Goal: Task Accomplishment & Management: Use online tool/utility

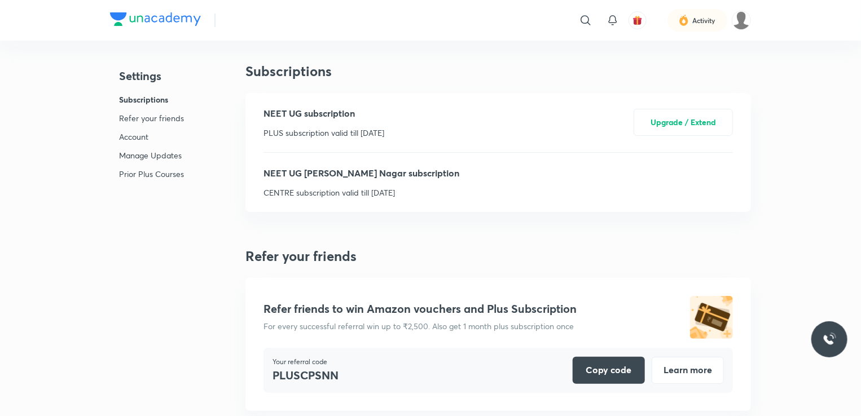
click at [302, 182] on div "NEET UG [PERSON_NAME] Nagar subscription CENTRE subscription valid till [DATE]" at bounding box center [361, 182] width 196 height 32
click at [126, 133] on p "Account" at bounding box center [151, 137] width 65 height 12
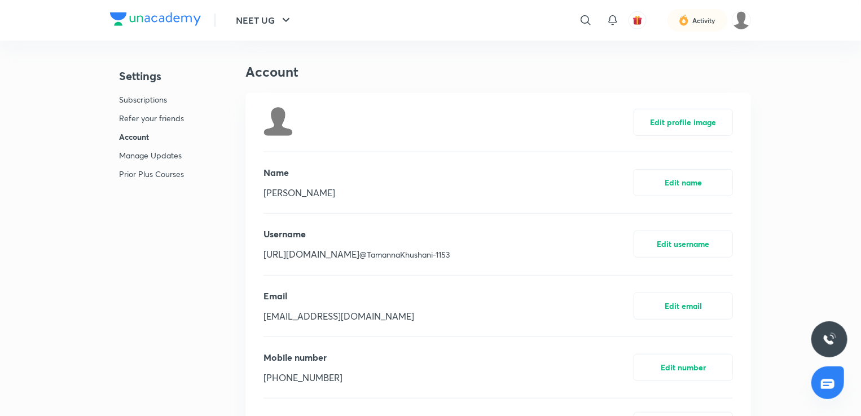
scroll to position [388, 0]
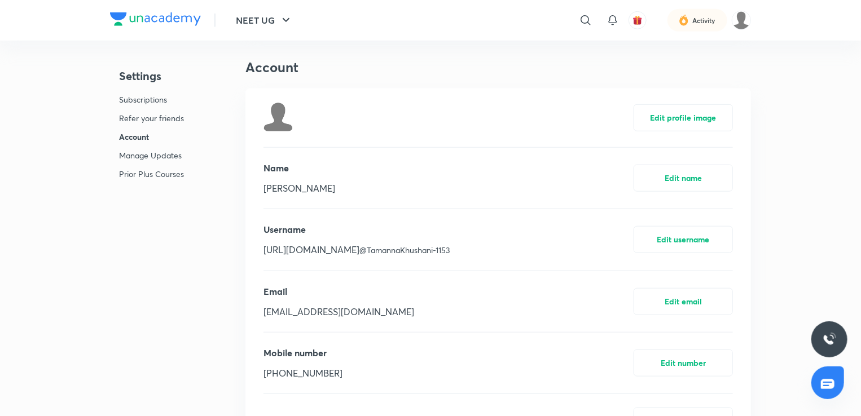
click at [142, 95] on p "Subscriptions" at bounding box center [151, 100] width 65 height 12
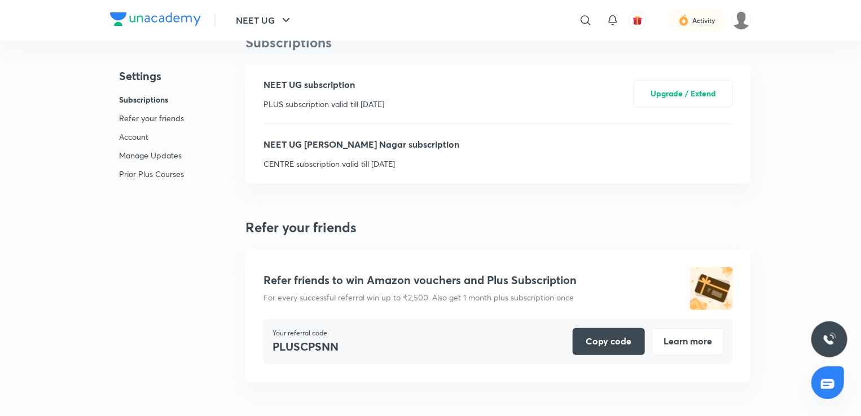
scroll to position [5, 0]
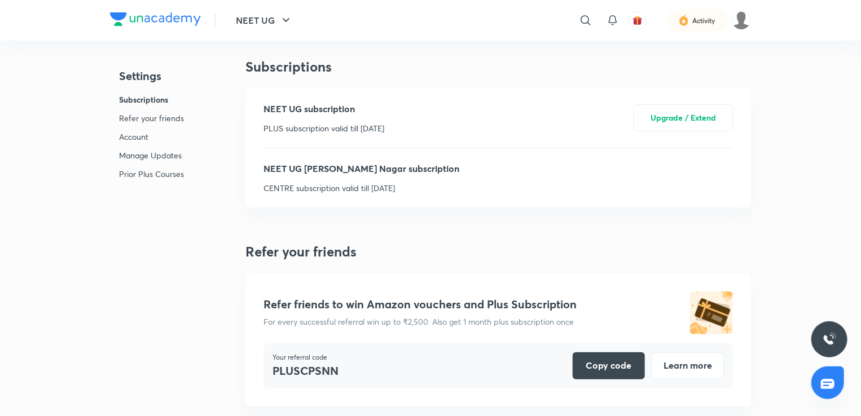
click at [323, 186] on p "CENTRE subscription valid till [DATE]" at bounding box center [361, 188] width 196 height 12
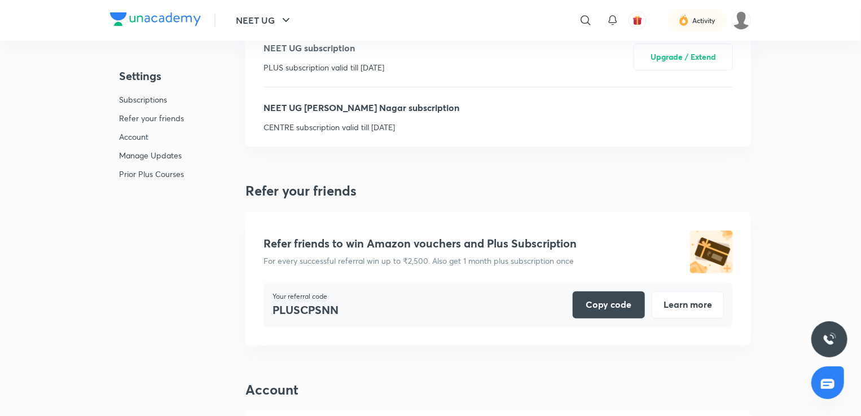
scroll to position [0, 0]
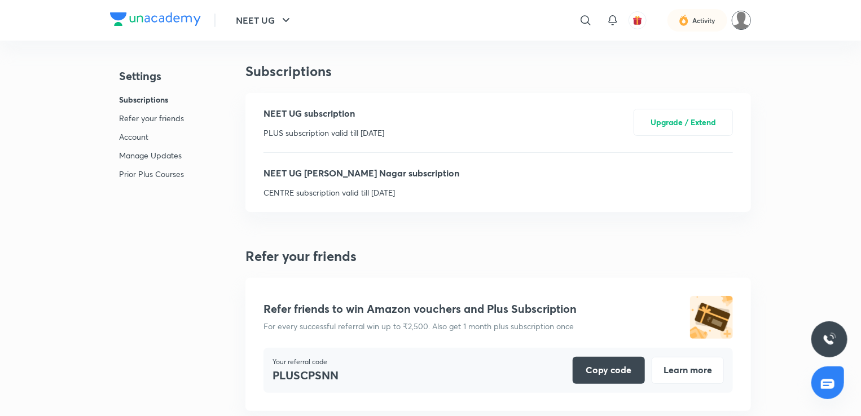
click at [740, 16] on img at bounding box center [741, 20] width 19 height 19
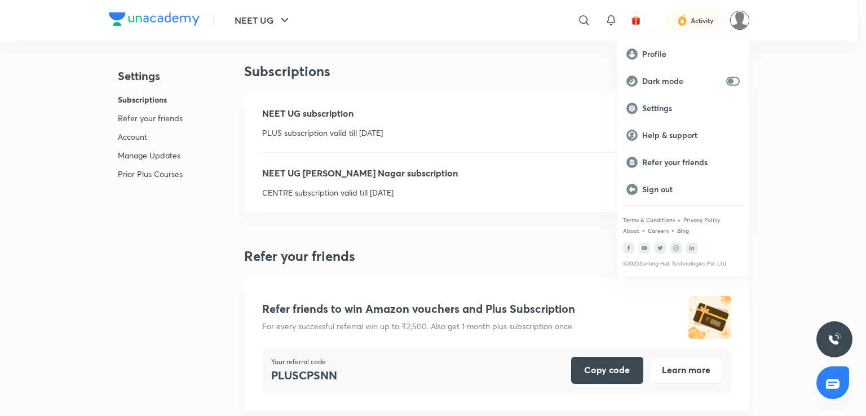
click at [534, 97] on div at bounding box center [433, 208] width 866 height 416
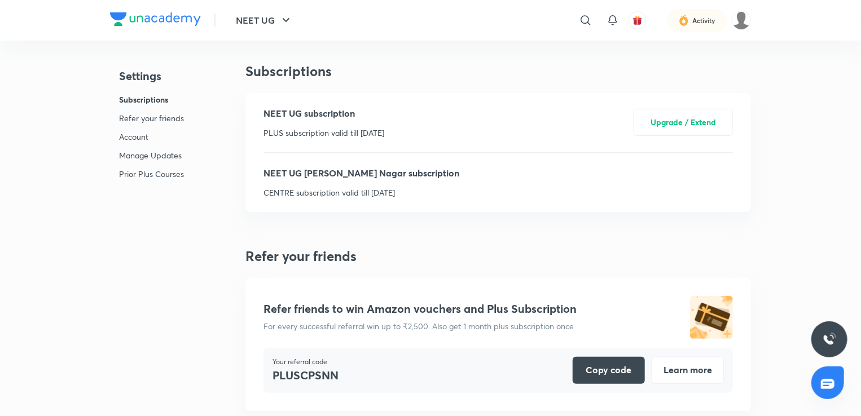
click at [415, 129] on div "NEET UG subscription PLUS subscription valid till [DATE] Upgrade / Extend" at bounding box center [497, 122] width 469 height 59
click at [588, 16] on icon at bounding box center [585, 20] width 10 height 10
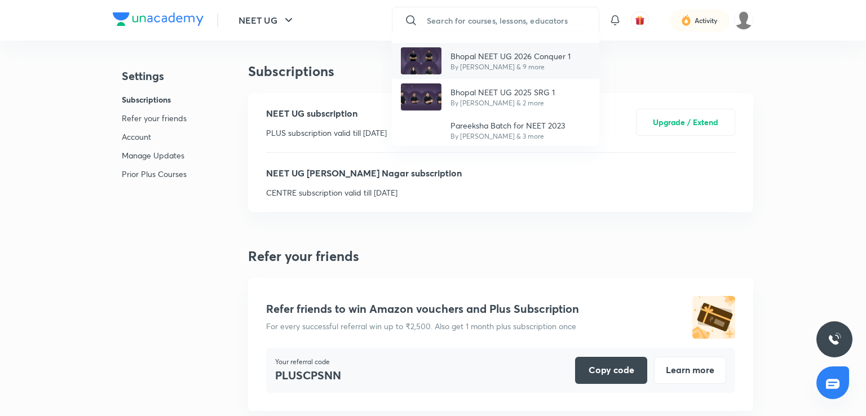
click at [505, 58] on p "Bhopal NEET UG 2026 Conquer 1" at bounding box center [511, 56] width 120 height 12
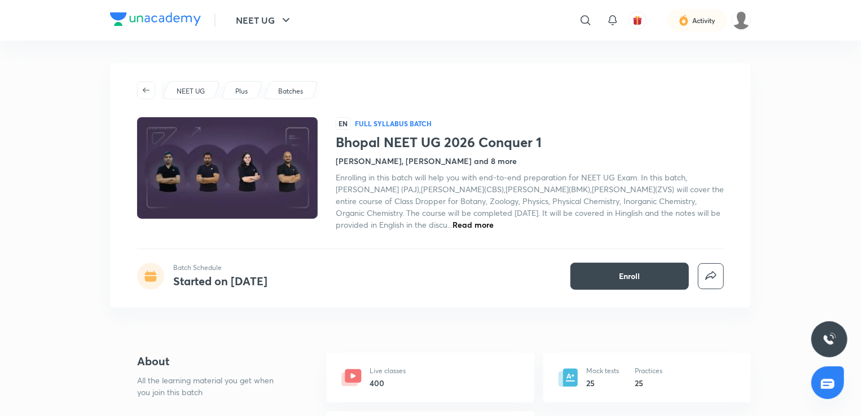
click at [294, 81] on div "Batches" at bounding box center [290, 90] width 55 height 18
click at [296, 90] on p "Batches" at bounding box center [290, 91] width 25 height 10
click at [142, 86] on icon "button" at bounding box center [146, 90] width 9 height 9
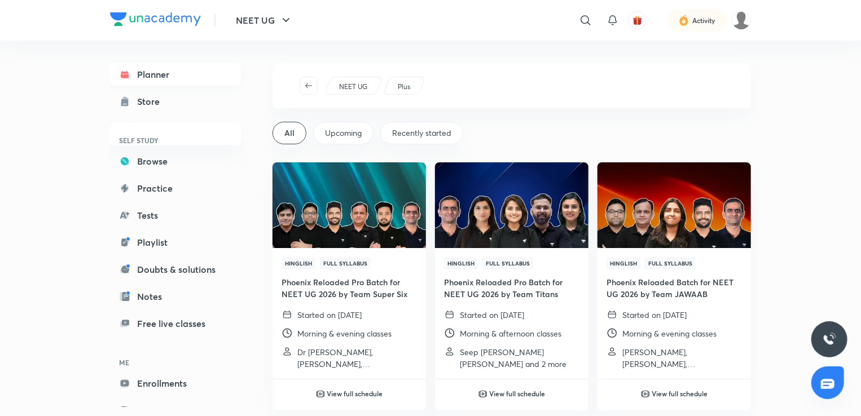
click at [171, 80] on link "Planner" at bounding box center [175, 74] width 131 height 23
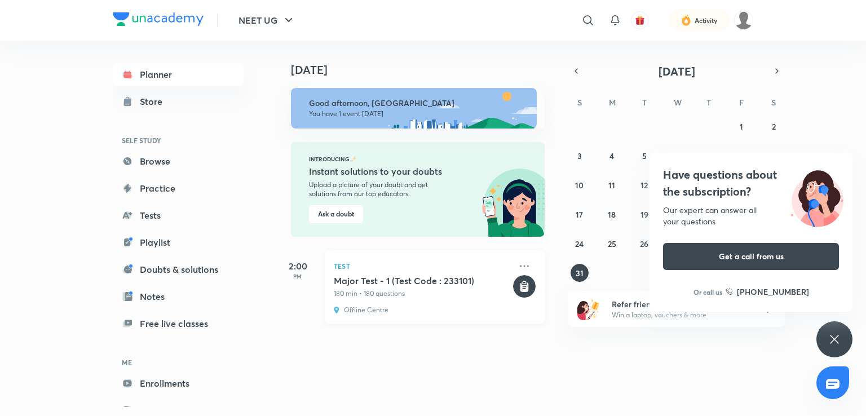
click at [407, 304] on div "Test Major Test - 1 (Test Code : 233101) 180 min • 180 questions Offline Centre" at bounding box center [435, 286] width 220 height 73
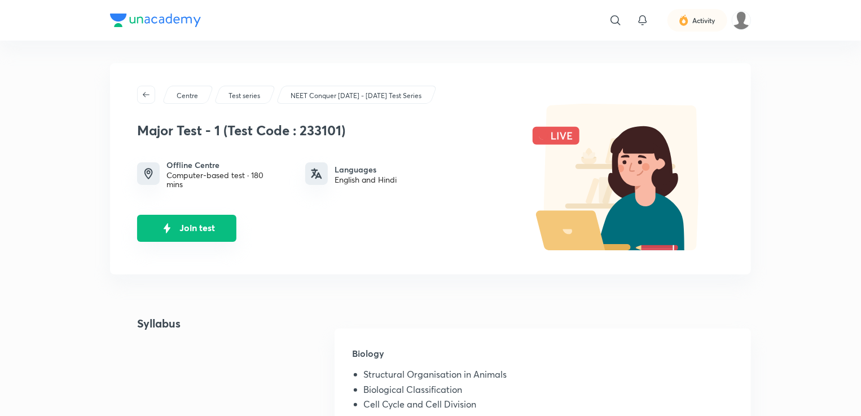
click at [183, 221] on button "Join test" at bounding box center [186, 228] width 99 height 27
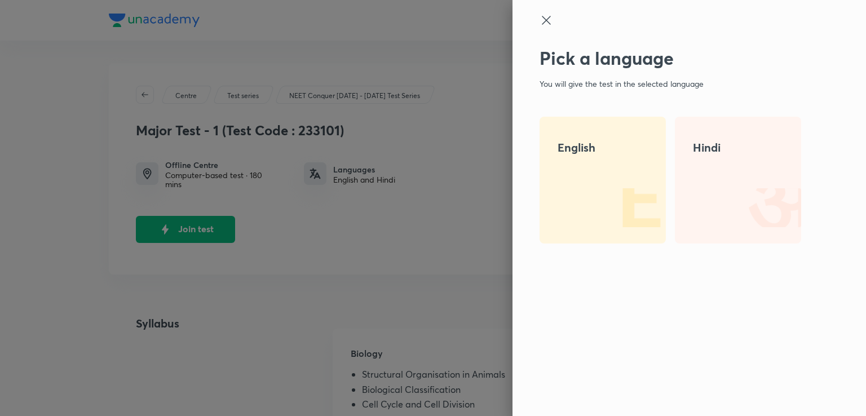
click at [579, 197] on div "English" at bounding box center [603, 180] width 126 height 127
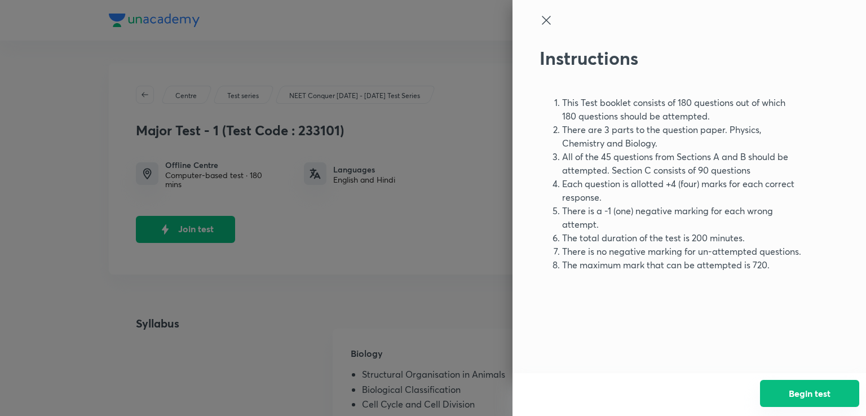
click at [785, 386] on button "Begin test" at bounding box center [809, 393] width 99 height 27
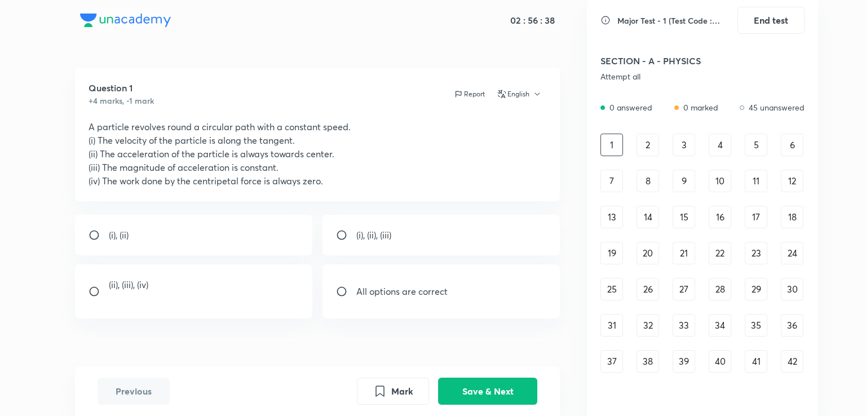
drag, startPoint x: 529, startPoint y: 375, endPoint x: 406, endPoint y: 296, distance: 146.9
click at [406, 296] on div "02 : 56 : 38 Question 1 +4 marks, -1 mark Report English A particle revolves ro…" at bounding box center [317, 208] width 539 height 416
click at [406, 296] on p "All options are correct" at bounding box center [402, 292] width 91 height 14
click at [339, 288] on input "radio" at bounding box center [346, 291] width 20 height 11
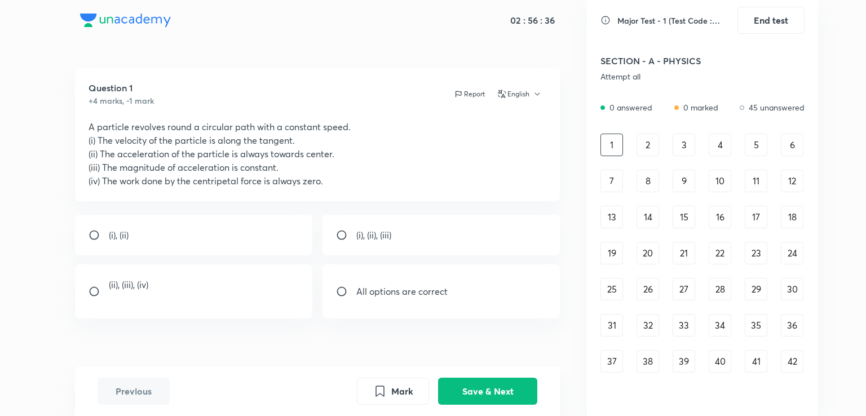
radio input "true"
click at [494, 389] on button "Save & Next" at bounding box center [487, 390] width 99 height 27
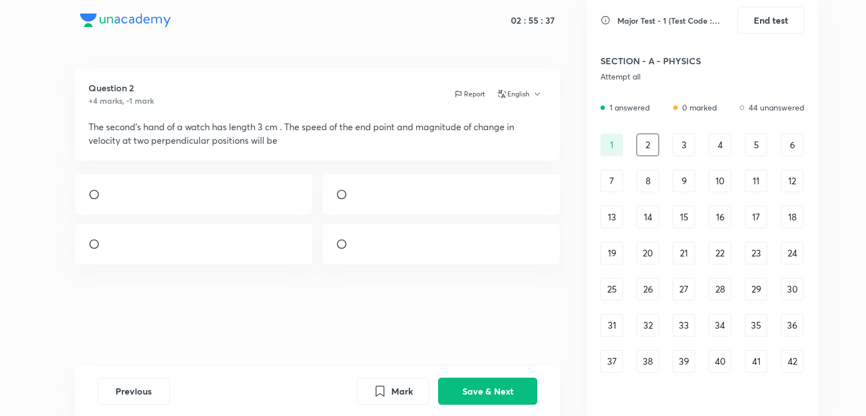
click at [496, 249] on div at bounding box center [442, 244] width 238 height 41
radio input "true"
click at [109, 248] on img at bounding box center [109, 247] width 1 height 1
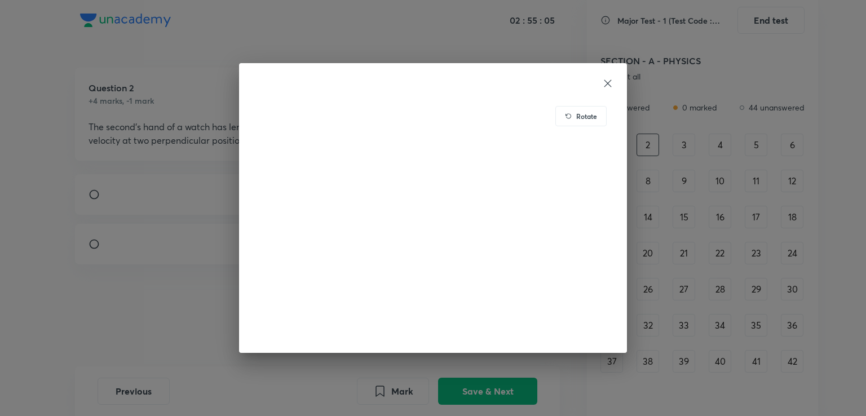
click at [610, 78] on icon at bounding box center [607, 83] width 11 height 11
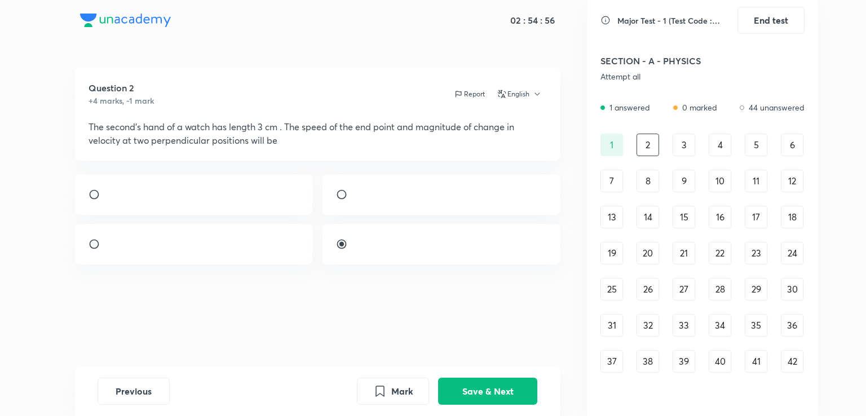
click at [93, 250] on input "radio" at bounding box center [99, 244] width 20 height 11
radio input "true"
radio input "false"
click at [485, 386] on button "Save & Next" at bounding box center [487, 390] width 99 height 27
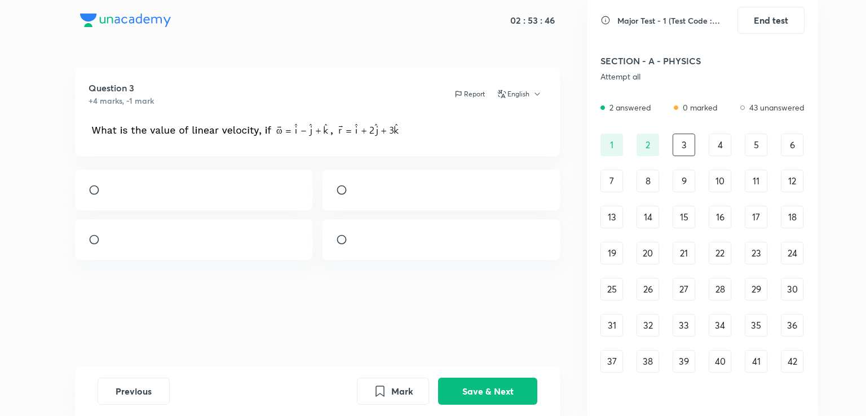
click at [95, 192] on input "radio" at bounding box center [99, 189] width 20 height 11
radio input "true"
click at [483, 388] on button "Save & Next" at bounding box center [487, 390] width 99 height 27
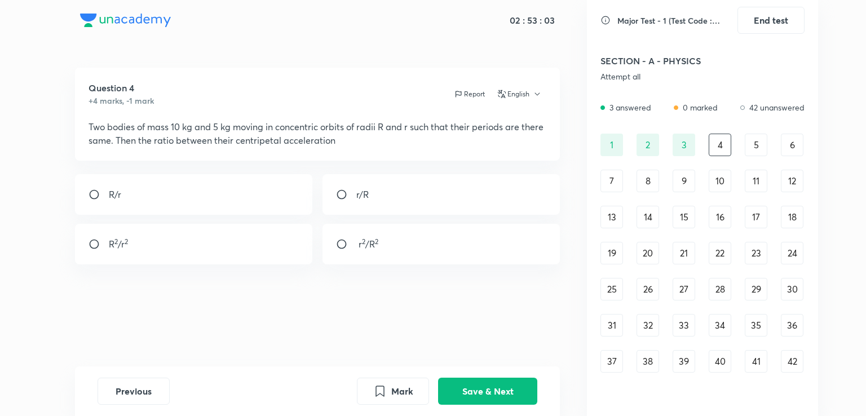
click at [90, 192] on input "radio" at bounding box center [99, 194] width 20 height 11
radio input "true"
click at [483, 390] on button "Save & Next" at bounding box center [487, 390] width 99 height 27
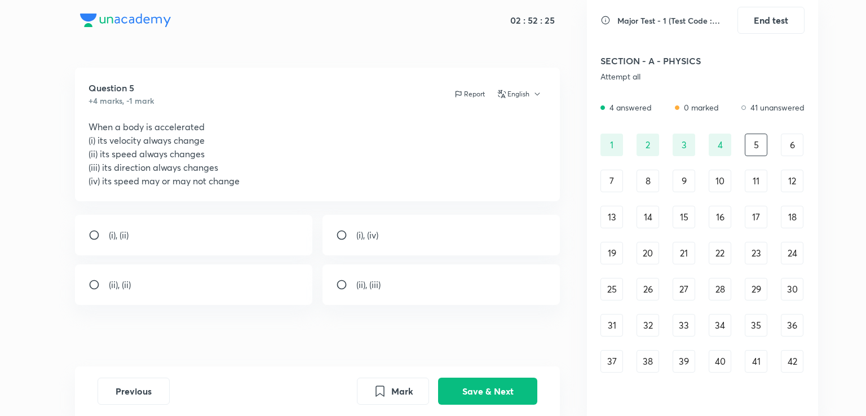
click at [192, 226] on div "(i), (ii)" at bounding box center [194, 235] width 238 height 41
radio input "true"
click at [471, 389] on button "Save & Next" at bounding box center [487, 390] width 99 height 27
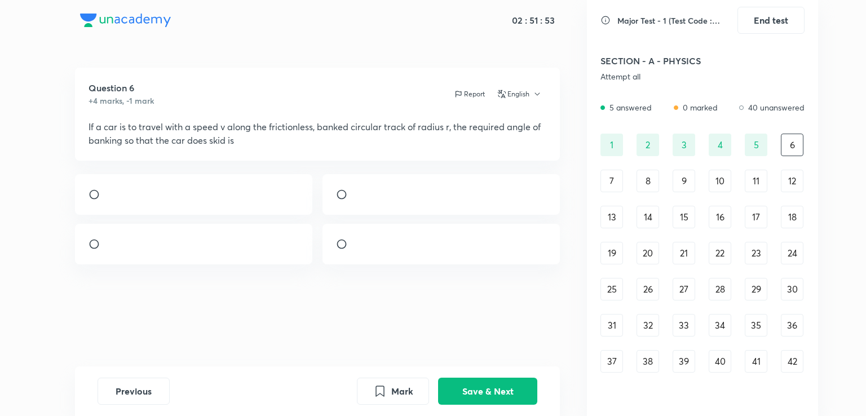
click at [614, 179] on div "7" at bounding box center [612, 181] width 23 height 23
click at [341, 193] on input "radio" at bounding box center [346, 194] width 20 height 11
radio input "true"
click at [503, 384] on button "Save & Next" at bounding box center [487, 390] width 99 height 27
click at [94, 263] on input "radio" at bounding box center [99, 257] width 20 height 11
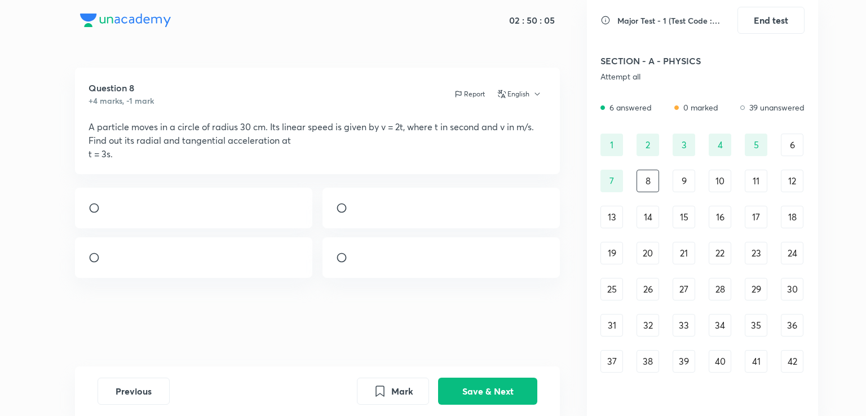
radio input "true"
click at [480, 391] on button "Save & Next" at bounding box center [487, 390] width 99 height 27
click at [93, 197] on input "radio" at bounding box center [99, 194] width 20 height 11
radio input "true"
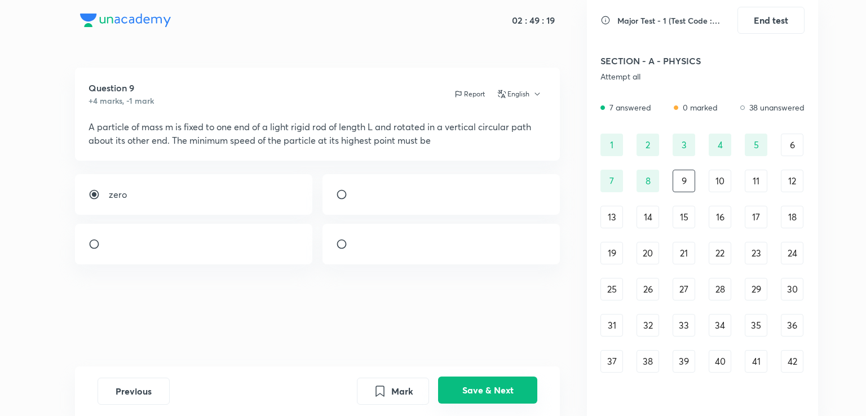
click at [481, 386] on button "Save & Next" at bounding box center [487, 390] width 99 height 27
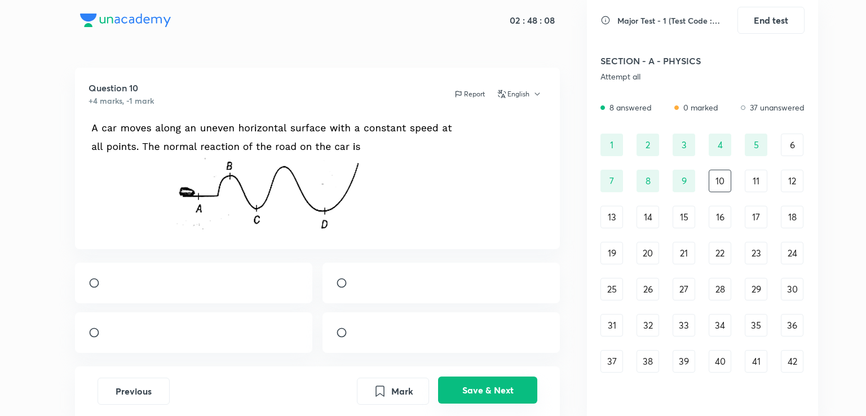
click at [492, 384] on button "Save & Next" at bounding box center [487, 390] width 99 height 27
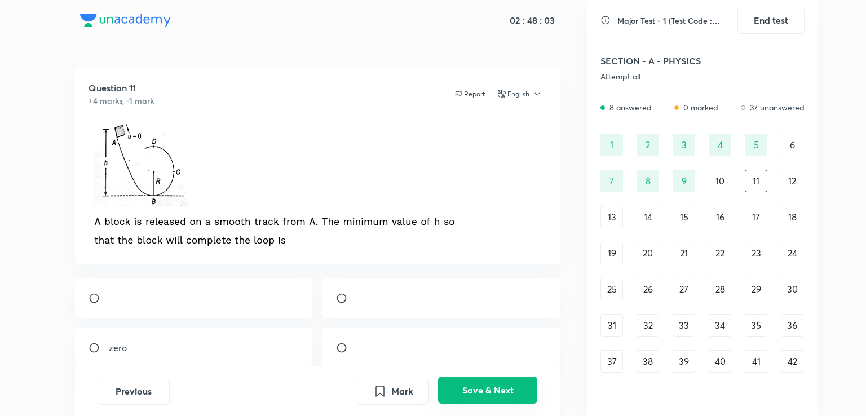
click at [492, 384] on button "Save & Next" at bounding box center [487, 390] width 99 height 27
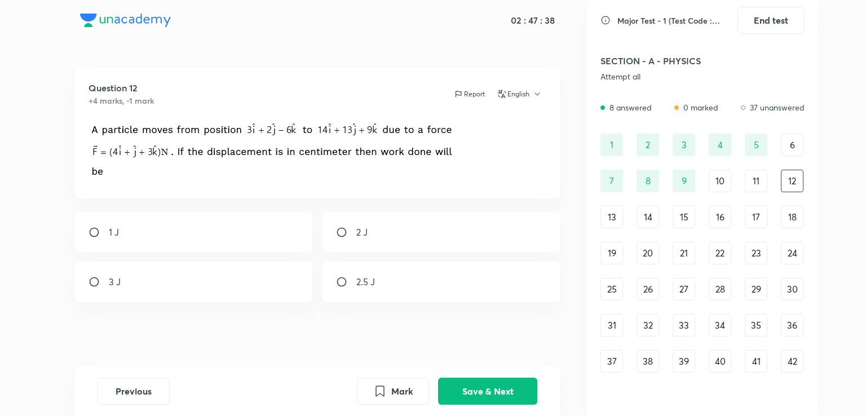
click at [89, 232] on input "radio" at bounding box center [99, 232] width 20 height 11
radio input "true"
click at [468, 391] on button "Save & Next" at bounding box center [487, 390] width 99 height 27
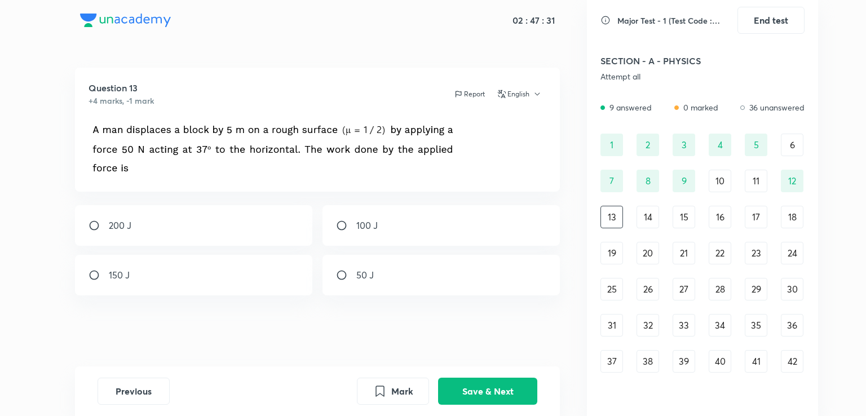
click at [794, 140] on div "6" at bounding box center [792, 145] width 23 height 23
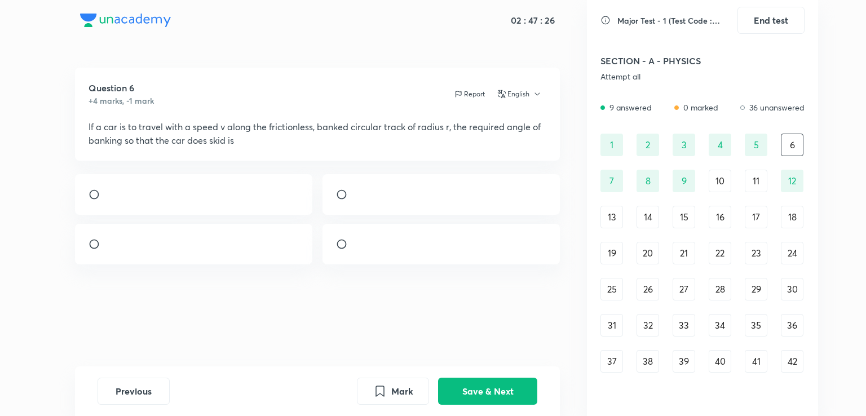
click at [609, 215] on div "13" at bounding box center [612, 217] width 23 height 23
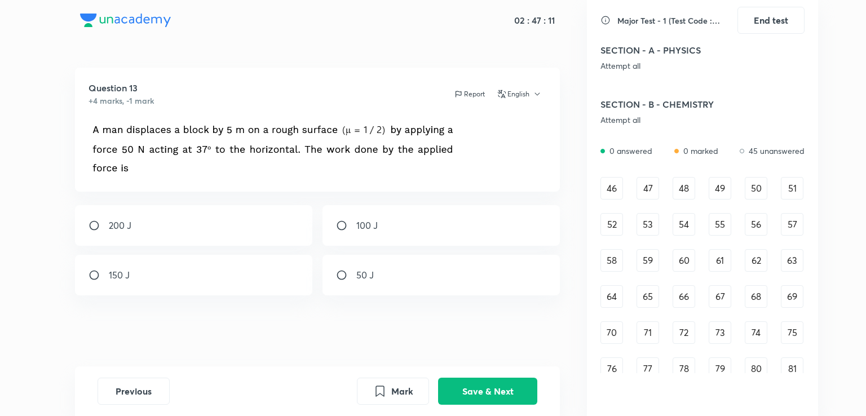
scroll to position [338, 0]
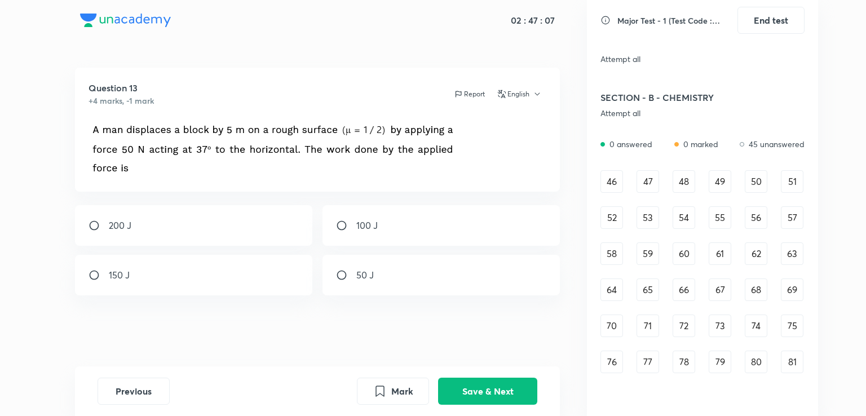
click at [617, 183] on div "46" at bounding box center [612, 181] width 23 height 23
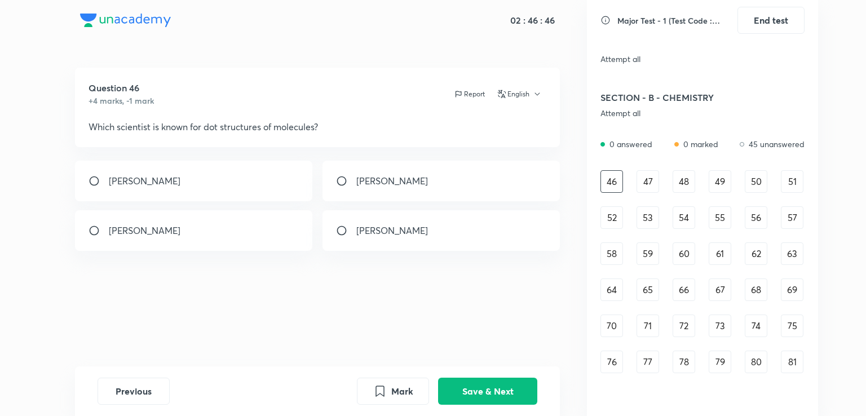
click at [238, 182] on div "[PERSON_NAME]" at bounding box center [194, 181] width 238 height 41
radio input "true"
click at [463, 386] on button "Save & Next" at bounding box center [487, 390] width 99 height 27
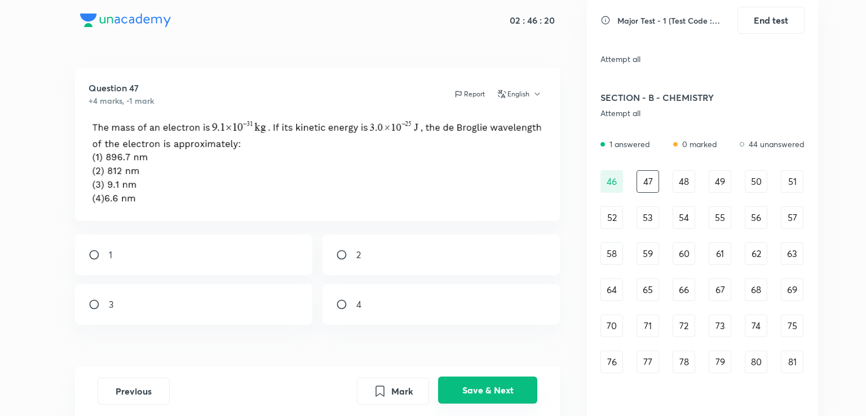
click at [482, 393] on button "Save & Next" at bounding box center [487, 390] width 99 height 27
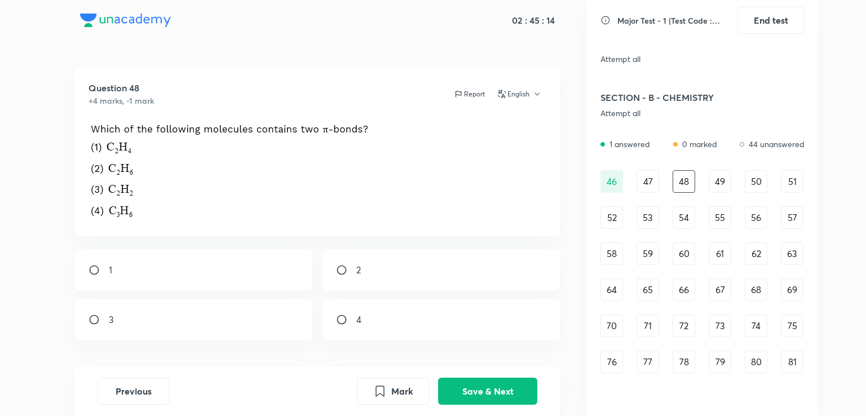
click at [210, 311] on div "3" at bounding box center [194, 320] width 238 height 41
radio input "true"
click at [498, 391] on button "Save & Next" at bounding box center [487, 390] width 99 height 27
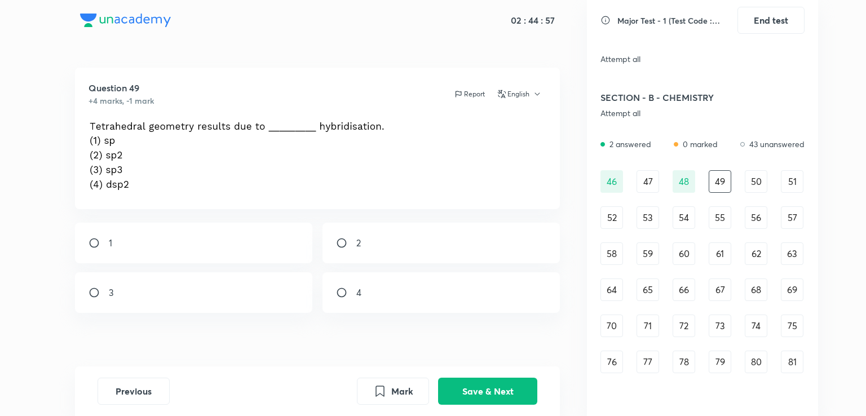
click at [187, 290] on div "3" at bounding box center [194, 292] width 238 height 41
radio input "true"
click at [485, 384] on button "Save & Next" at bounding box center [487, 390] width 99 height 27
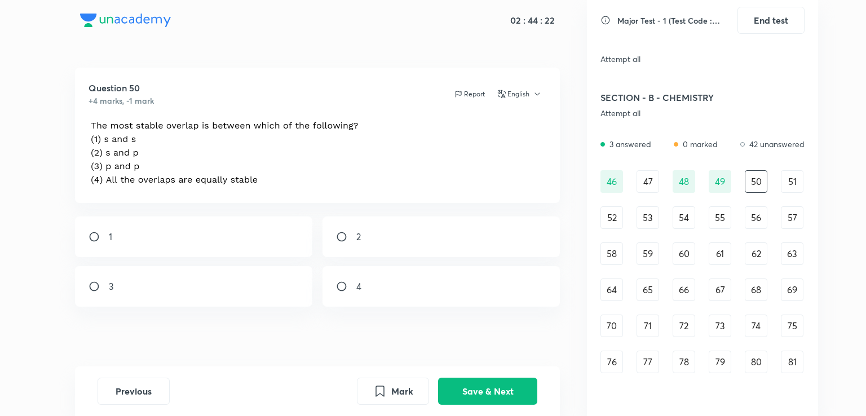
click at [209, 237] on div "1" at bounding box center [194, 237] width 238 height 41
radio input "true"
click at [341, 285] on input "radio" at bounding box center [346, 286] width 20 height 11
radio input "true"
radio input "false"
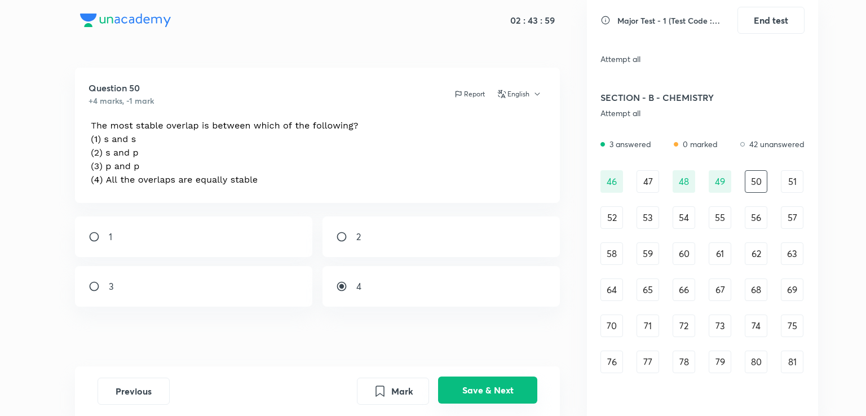
click at [490, 381] on button "Save & Next" at bounding box center [487, 390] width 99 height 27
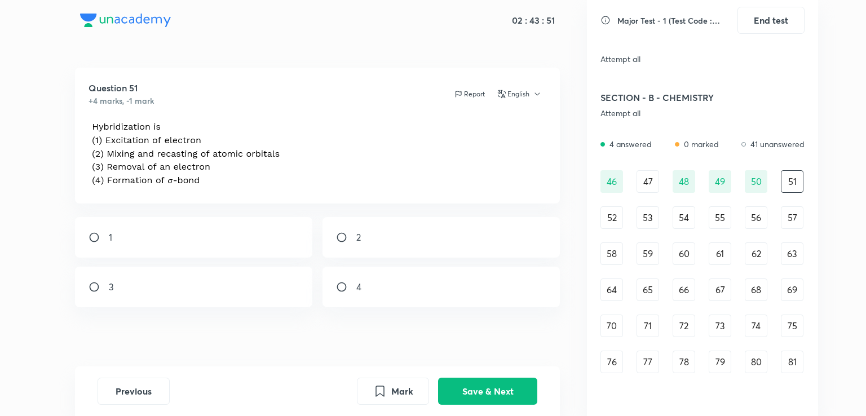
click at [354, 233] on input "radio" at bounding box center [346, 237] width 20 height 11
radio input "true"
click at [514, 385] on button "Save & Next" at bounding box center [487, 390] width 99 height 27
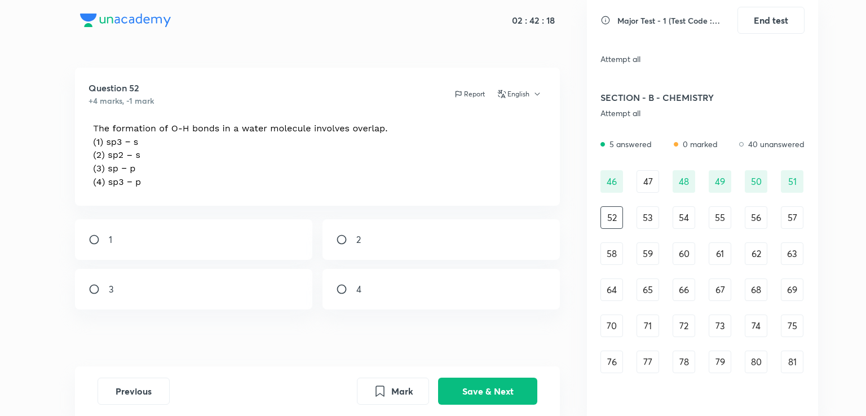
click at [204, 236] on div "1" at bounding box center [194, 239] width 238 height 41
radio input "true"
click at [508, 395] on button "Save & Next" at bounding box center [487, 390] width 99 height 27
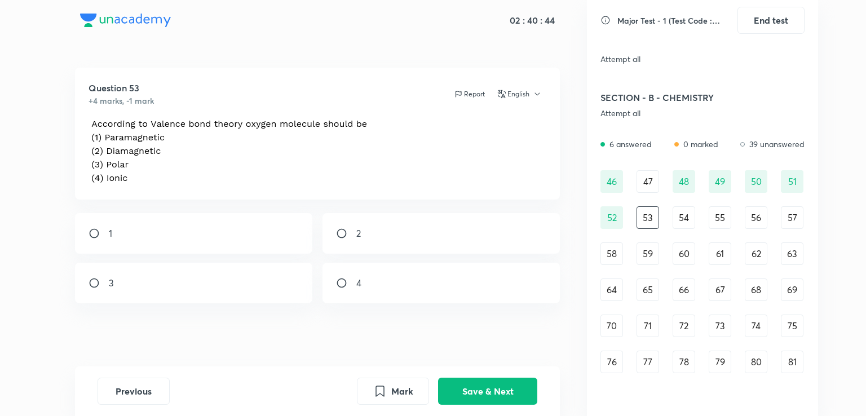
click at [177, 225] on div "1" at bounding box center [194, 233] width 238 height 41
radio input "true"
click at [503, 384] on button "Save & Next" at bounding box center [487, 390] width 99 height 27
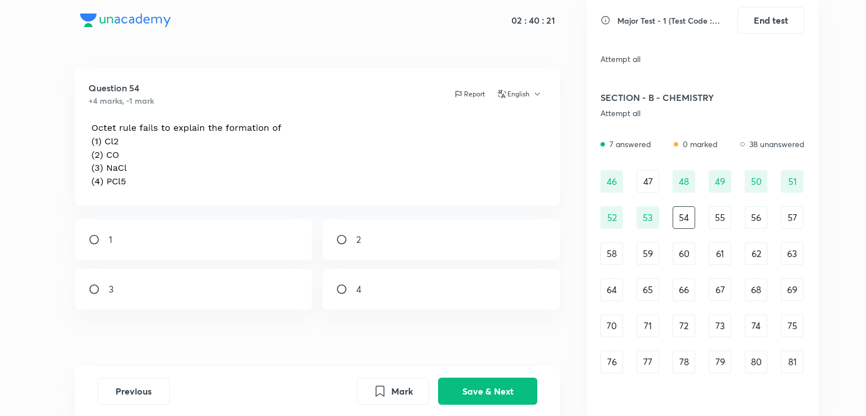
click at [344, 291] on input "radio" at bounding box center [346, 289] width 20 height 11
radio input "true"
click at [514, 388] on button "Save & Next" at bounding box center [487, 390] width 99 height 27
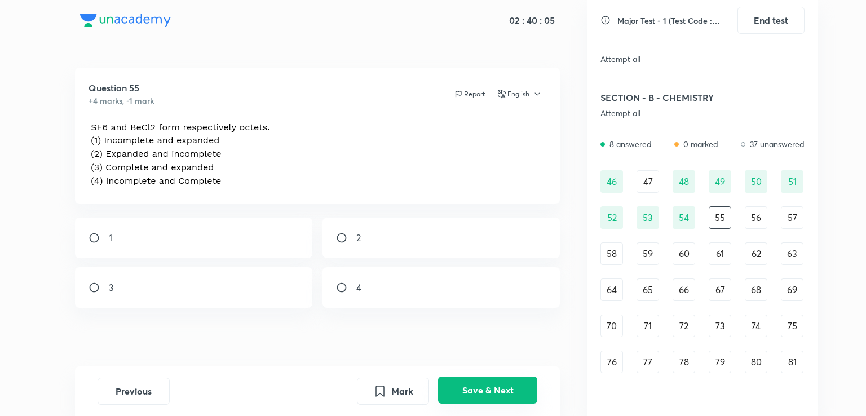
click at [492, 391] on button "Save & Next" at bounding box center [487, 390] width 99 height 27
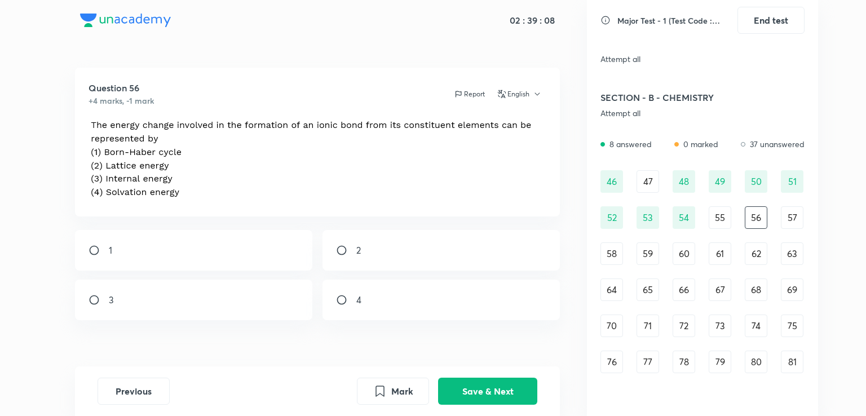
click at [260, 235] on div "1" at bounding box center [194, 250] width 238 height 41
radio input "true"
click at [482, 392] on button "Save & Next" at bounding box center [487, 390] width 99 height 27
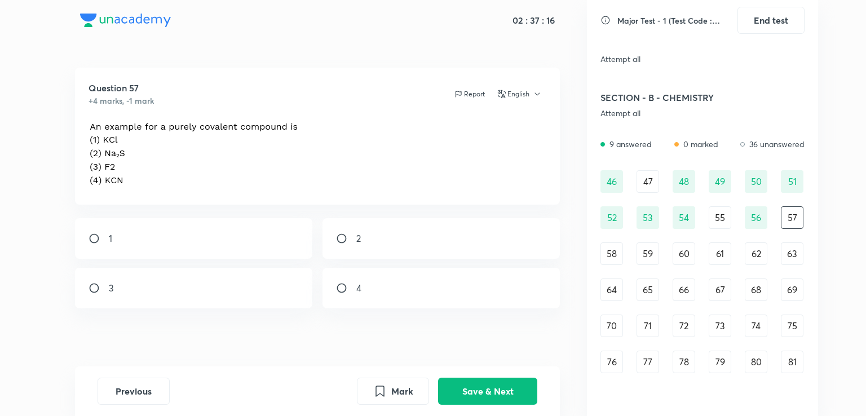
click at [190, 300] on div "3" at bounding box center [194, 288] width 238 height 41
radio input "true"
click at [510, 390] on button "Save & Next" at bounding box center [487, 390] width 99 height 27
click at [199, 287] on div "3" at bounding box center [194, 284] width 238 height 41
radio input "true"
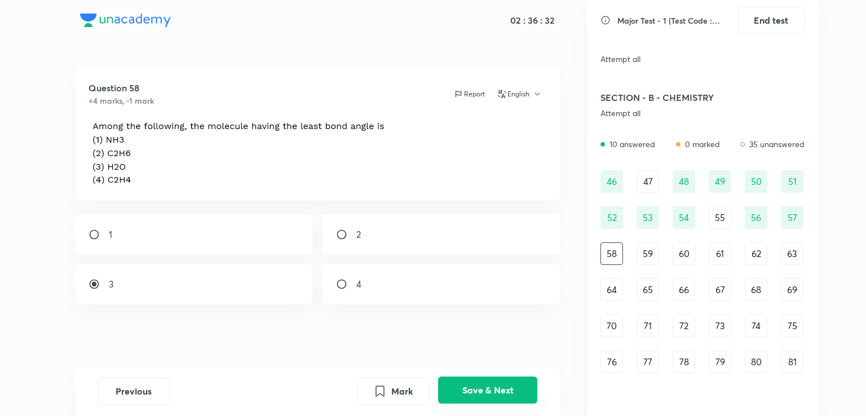
click at [475, 390] on button "Save & Next" at bounding box center [487, 390] width 99 height 27
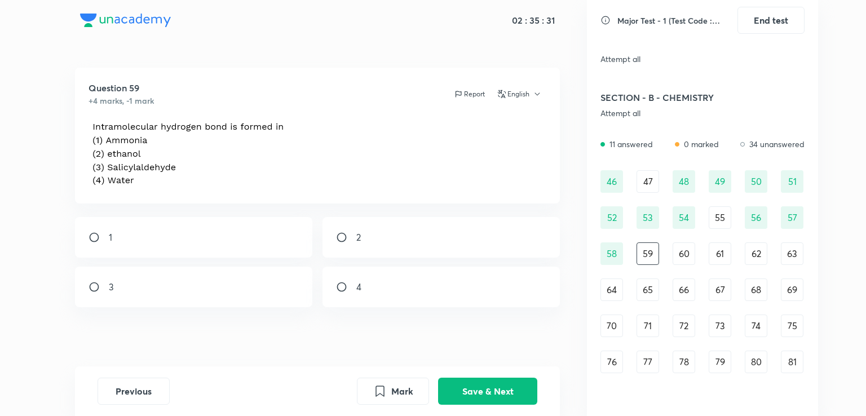
click at [384, 279] on div "4" at bounding box center [442, 287] width 238 height 41
radio input "true"
click at [459, 382] on button "Save & Next" at bounding box center [487, 390] width 99 height 27
click at [178, 292] on div "3" at bounding box center [194, 285] width 238 height 41
radio input "true"
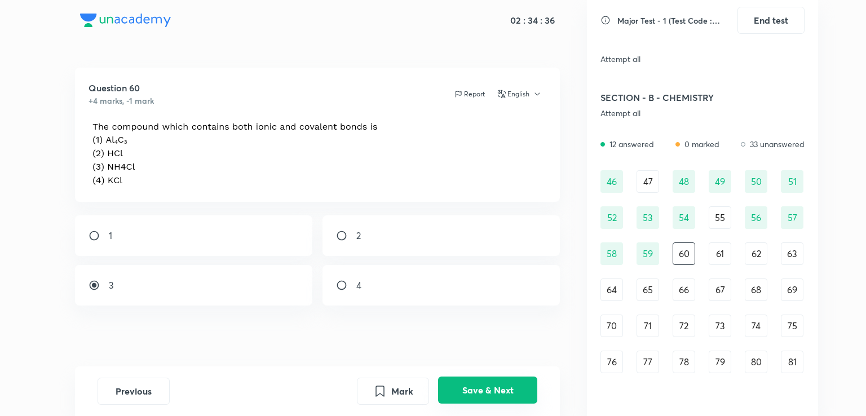
click at [466, 386] on button "Save & Next" at bounding box center [487, 390] width 99 height 27
click at [173, 224] on div "1" at bounding box center [194, 237] width 238 height 41
radio input "true"
click at [493, 384] on button "Save & Next" at bounding box center [487, 390] width 99 height 27
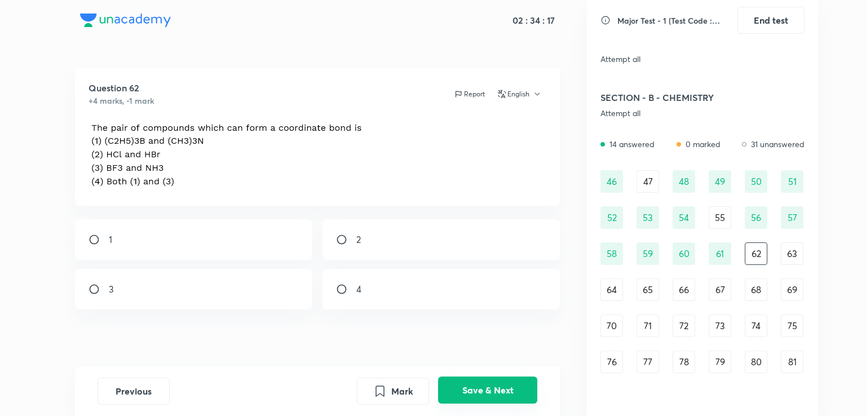
click at [469, 384] on button "Save & Next" at bounding box center [487, 390] width 99 height 27
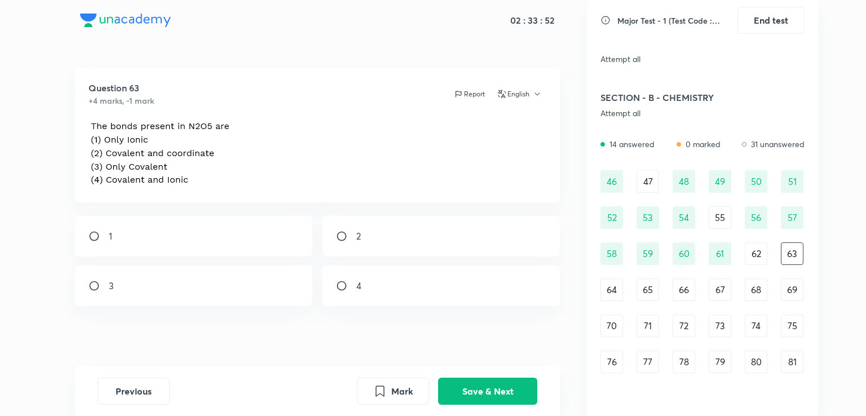
click at [352, 233] on input "radio" at bounding box center [346, 236] width 20 height 11
radio input "true"
click at [490, 382] on button "Save & Next" at bounding box center [487, 390] width 99 height 27
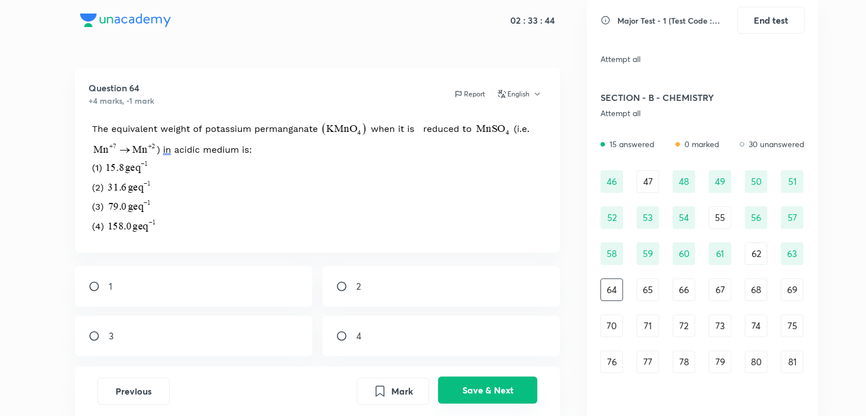
click at [470, 391] on button "Save & Next" at bounding box center [487, 390] width 99 height 27
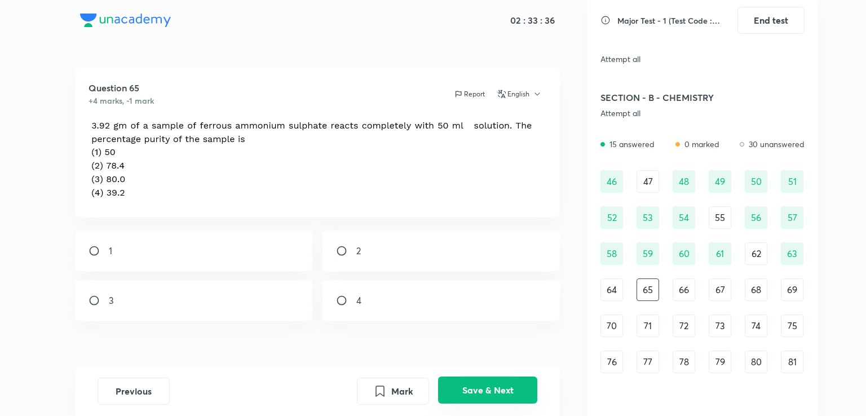
click at [458, 393] on button "Save & Next" at bounding box center [487, 390] width 99 height 27
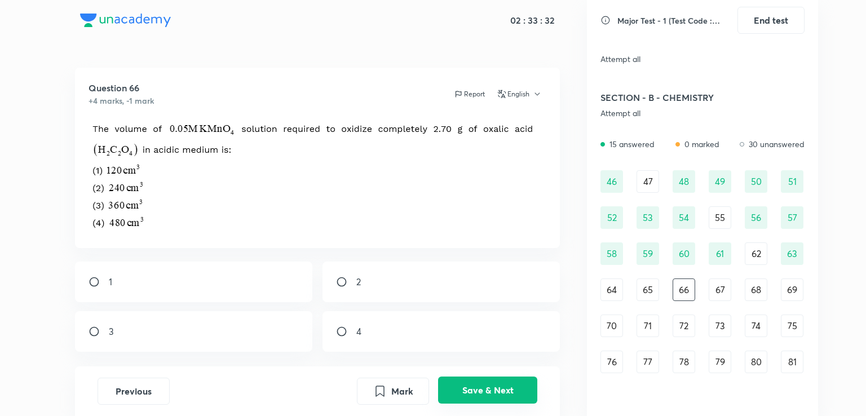
click at [458, 393] on button "Save & Next" at bounding box center [487, 390] width 99 height 27
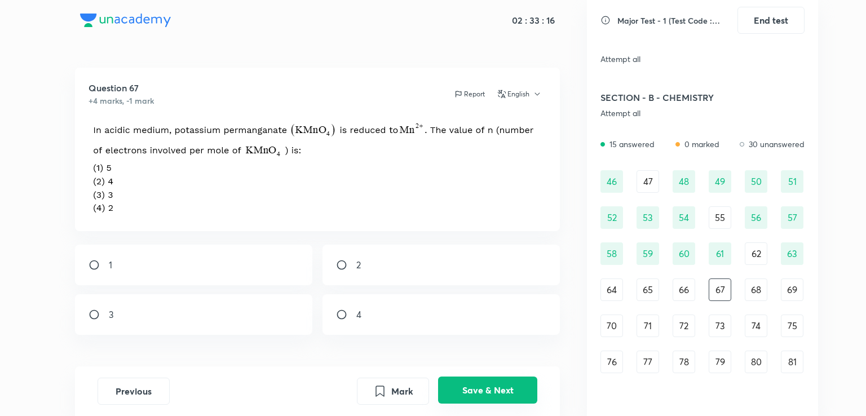
click at [458, 393] on button "Save & Next" at bounding box center [487, 390] width 99 height 27
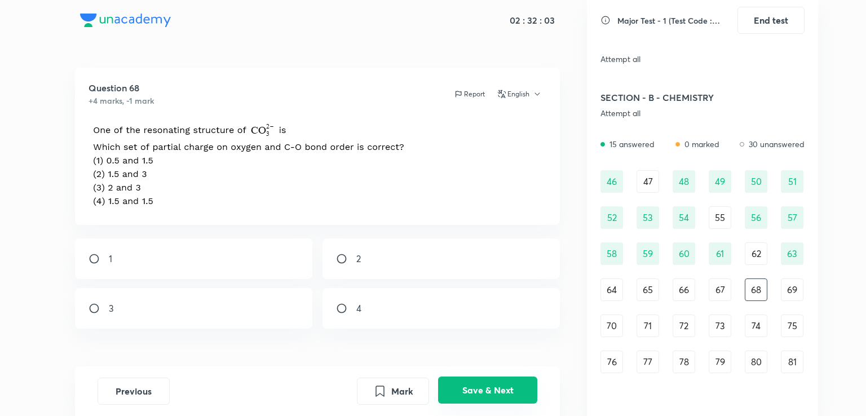
click at [485, 381] on button "Save & Next" at bounding box center [487, 390] width 99 height 27
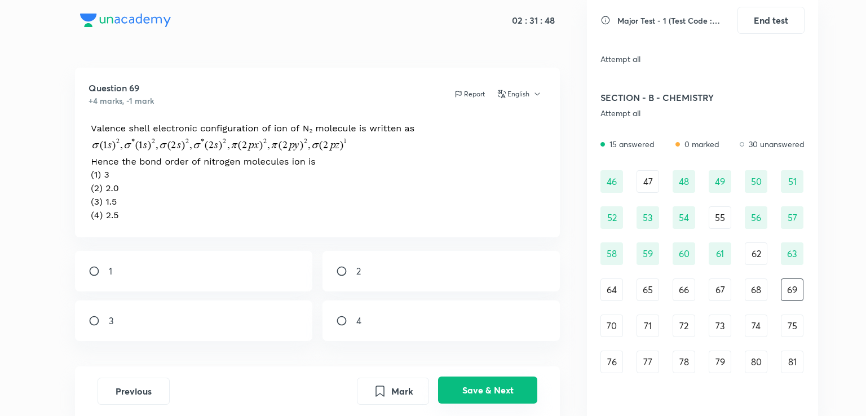
click at [480, 382] on button "Save & Next" at bounding box center [487, 390] width 99 height 27
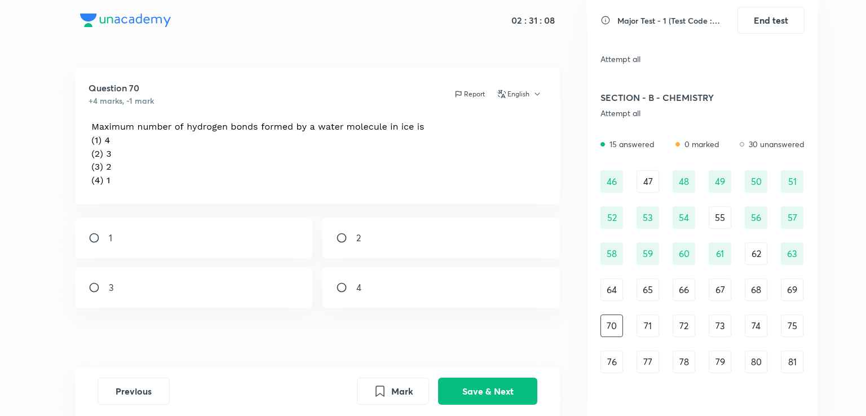
click at [231, 225] on div "1" at bounding box center [194, 238] width 238 height 41
radio input "true"
click at [503, 389] on button "Save & Next" at bounding box center [487, 390] width 99 height 27
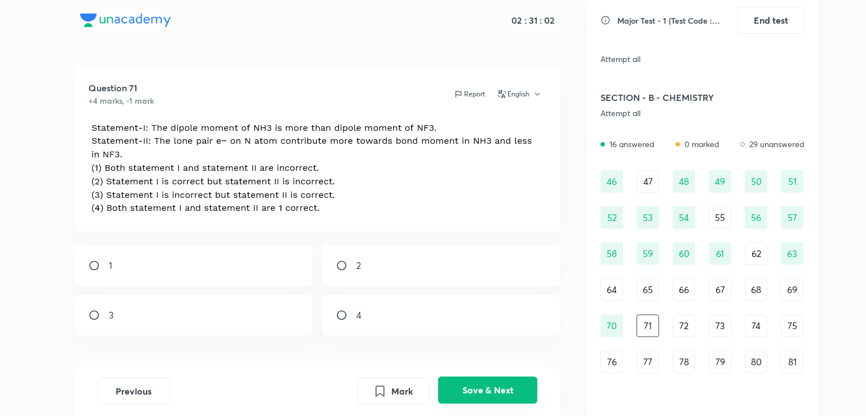
click at [476, 391] on button "Save & Next" at bounding box center [487, 390] width 99 height 27
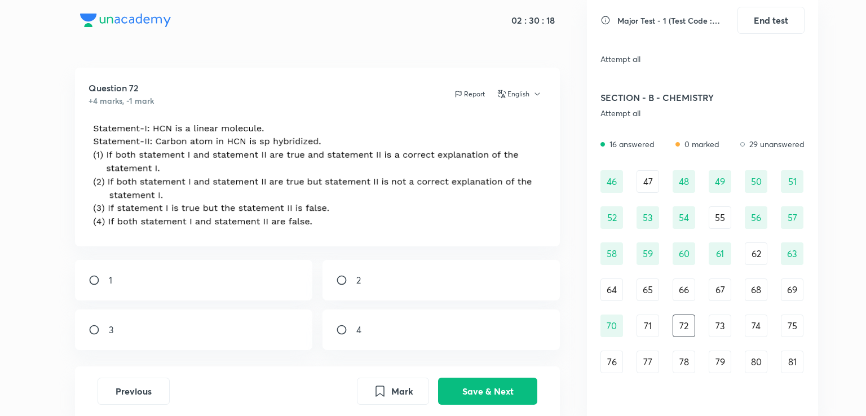
click at [232, 281] on div "1" at bounding box center [194, 280] width 238 height 41
radio input "true"
click at [510, 391] on button "Save & Next" at bounding box center [487, 390] width 99 height 27
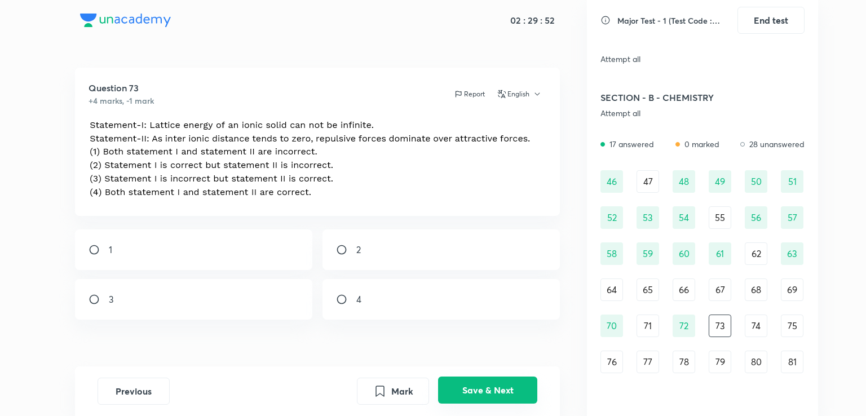
click at [487, 393] on button "Save & Next" at bounding box center [487, 390] width 99 height 27
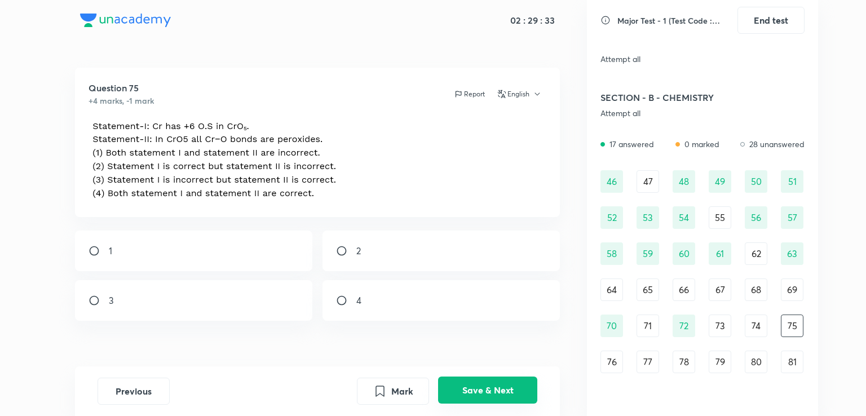
click at [487, 393] on button "Save & Next" at bounding box center [487, 390] width 99 height 27
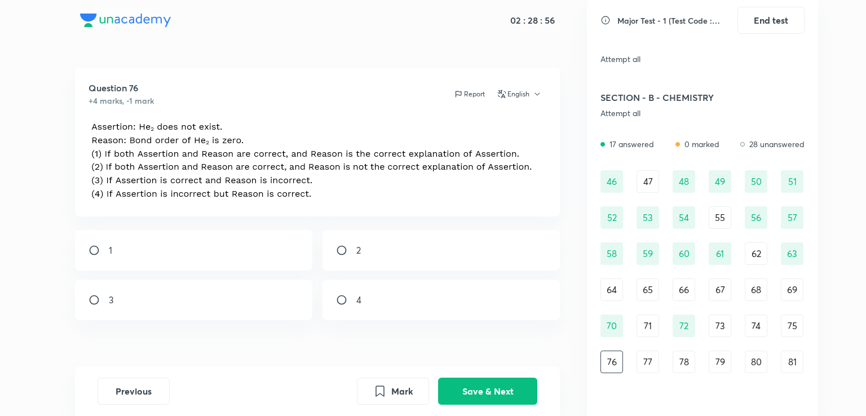
click at [274, 258] on div "1" at bounding box center [194, 250] width 238 height 41
radio input "true"
click at [484, 395] on button "Save & Next" at bounding box center [487, 390] width 99 height 27
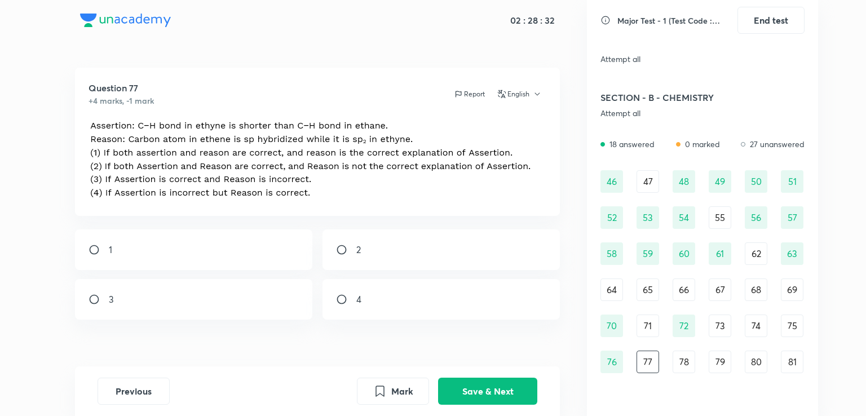
click at [689, 357] on div "78" at bounding box center [684, 362] width 23 height 23
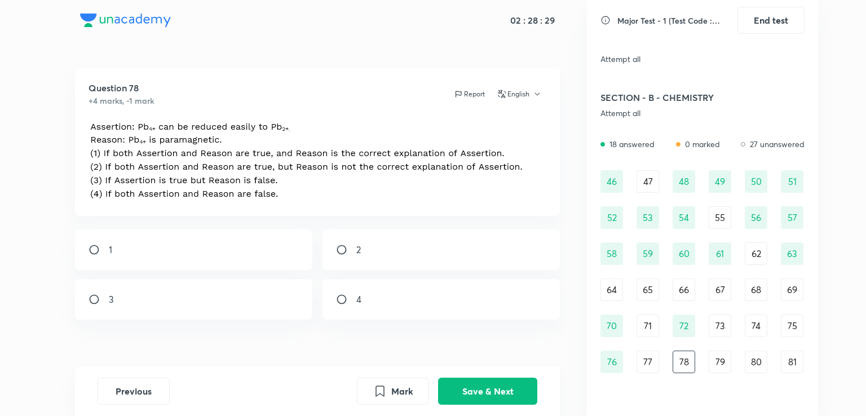
click at [724, 359] on div "79" at bounding box center [720, 362] width 23 height 23
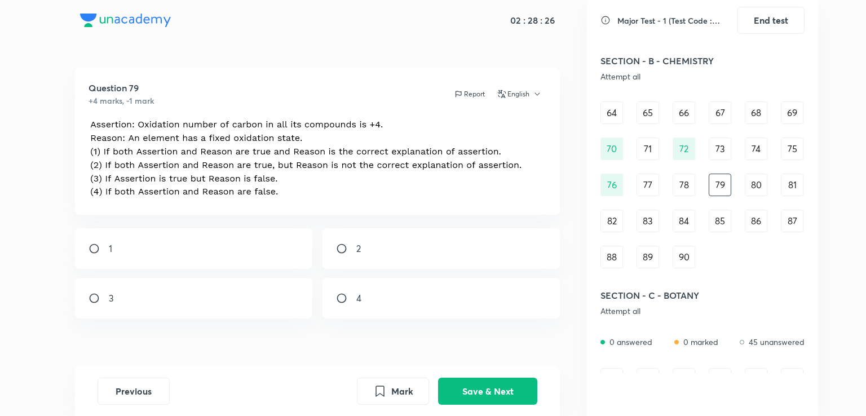
scroll to position [519, 0]
click at [362, 299] on div "4" at bounding box center [442, 298] width 238 height 41
radio input "true"
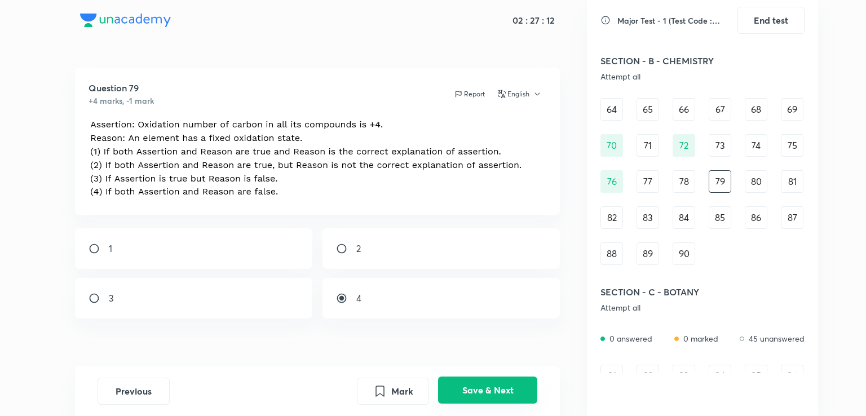
click at [481, 383] on button "Save & Next" at bounding box center [487, 390] width 99 height 27
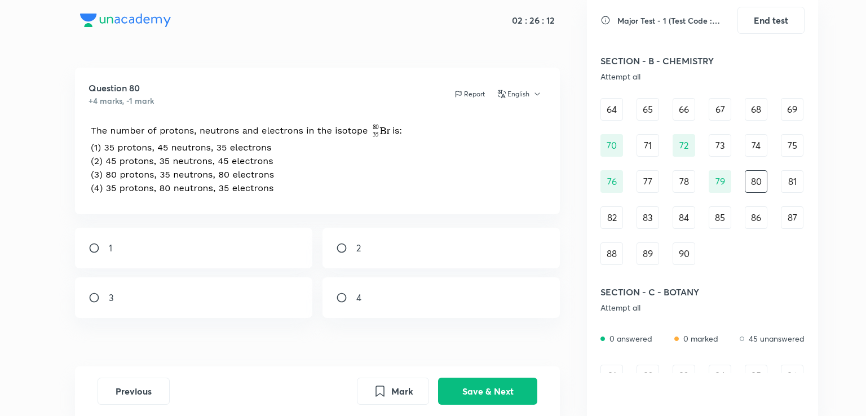
click at [274, 235] on div "1" at bounding box center [194, 248] width 238 height 41
radio input "true"
click at [472, 388] on button "Save & Next" at bounding box center [487, 390] width 99 height 27
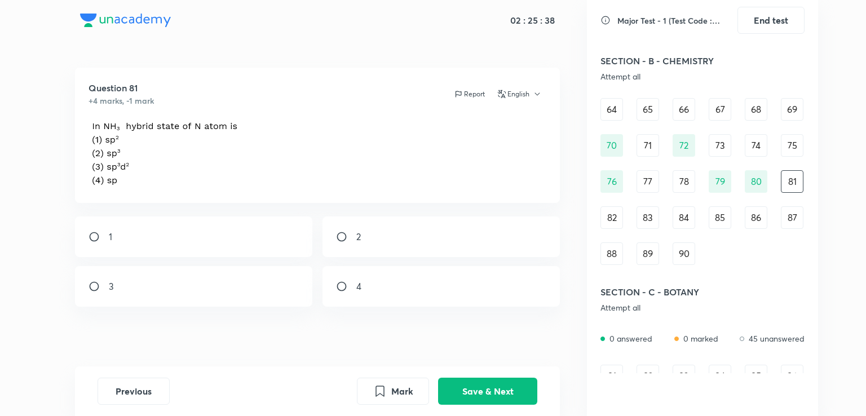
click at [364, 243] on div "2" at bounding box center [442, 237] width 238 height 41
radio input "true"
click at [495, 394] on button "Save & Next" at bounding box center [487, 390] width 99 height 27
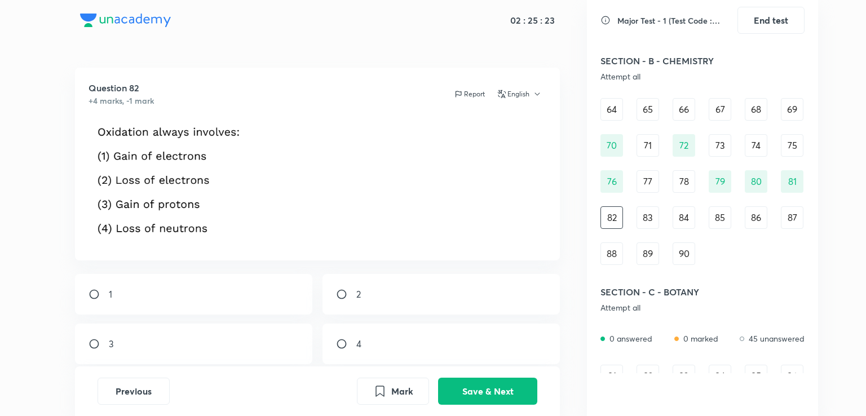
click at [226, 298] on div "1" at bounding box center [194, 294] width 238 height 41
radio input "true"
click at [456, 389] on button "Save & Next" at bounding box center [487, 390] width 99 height 27
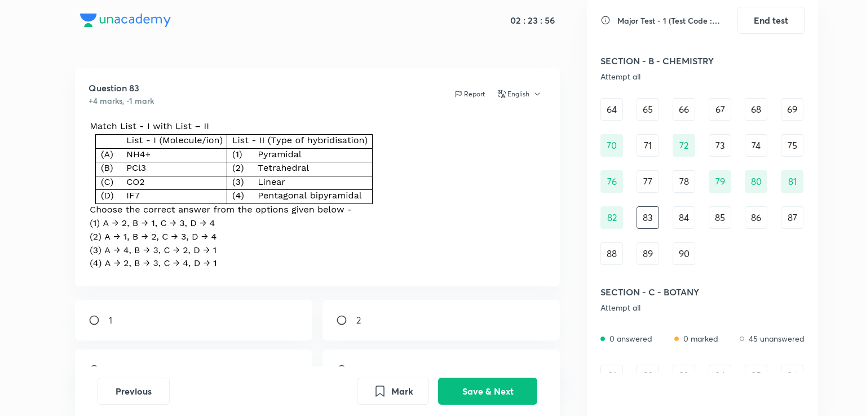
click at [421, 313] on div "2" at bounding box center [442, 320] width 238 height 41
radio input "true"
click at [487, 397] on button "Save & Next" at bounding box center [487, 390] width 99 height 27
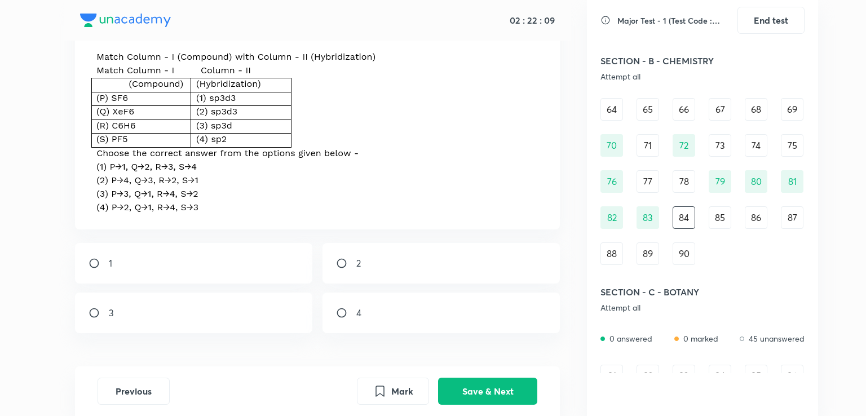
scroll to position [104, 0]
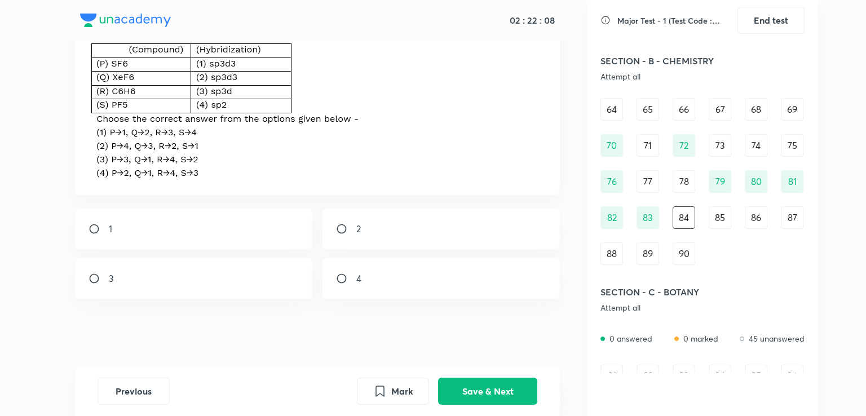
click at [399, 276] on div "4" at bounding box center [442, 278] width 238 height 41
radio input "true"
click at [468, 382] on button "Save & Next" at bounding box center [487, 390] width 99 height 27
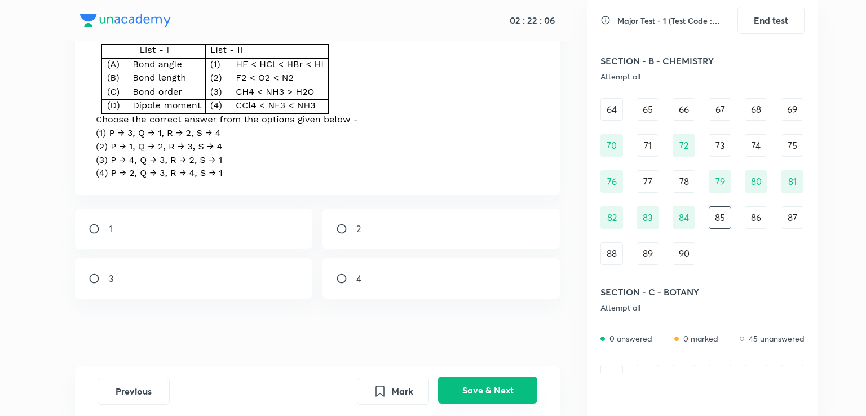
scroll to position [0, 0]
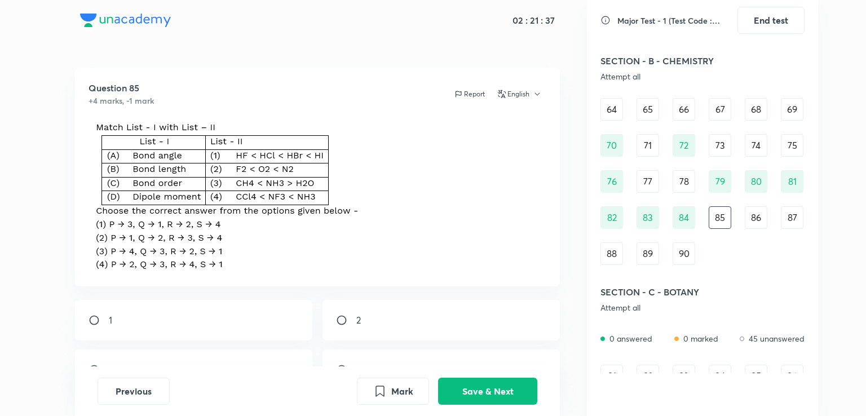
click at [244, 313] on div "1" at bounding box center [194, 320] width 238 height 41
radio input "true"
click at [499, 393] on button "Save & Next" at bounding box center [487, 390] width 99 height 27
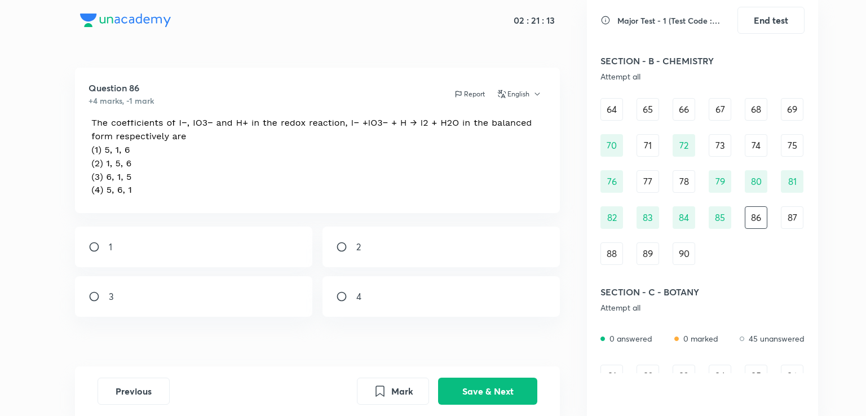
click at [810, 122] on div "Major Test - 1 (Test Code : 233101) End test SECTION - A - PHYSICS Attempt all …" at bounding box center [702, 208] width 231 height 416
click at [744, 72] on div "SECTION - B - CHEMISTRY Attempt all" at bounding box center [703, 67] width 204 height 41
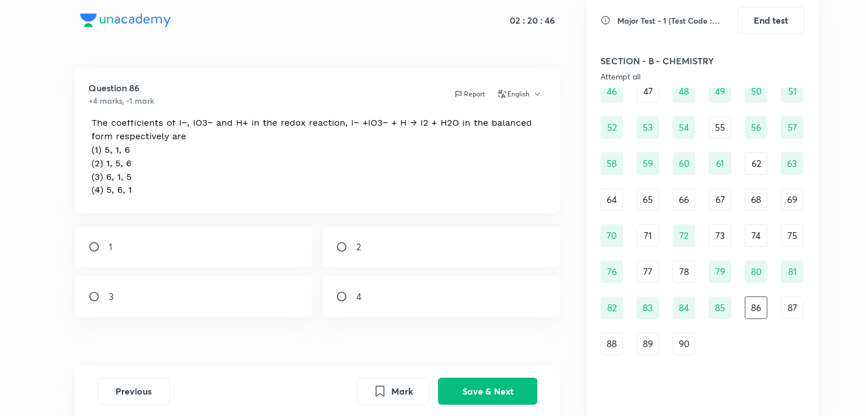
scroll to position [451, 0]
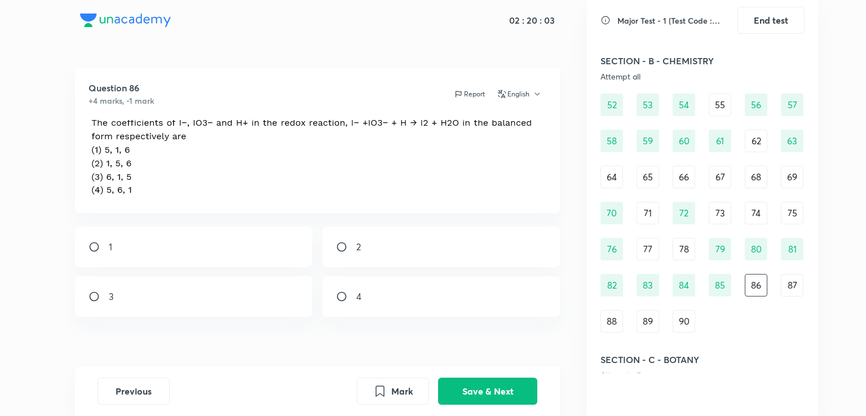
click at [277, 254] on div "1" at bounding box center [194, 247] width 238 height 41
radio input "true"
click at [509, 388] on button "Save & Next" at bounding box center [487, 390] width 99 height 27
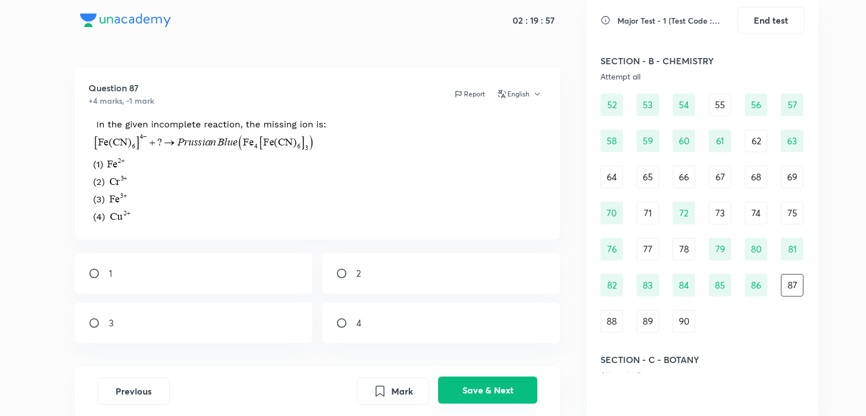
click at [489, 389] on button "Save & Next" at bounding box center [487, 390] width 99 height 27
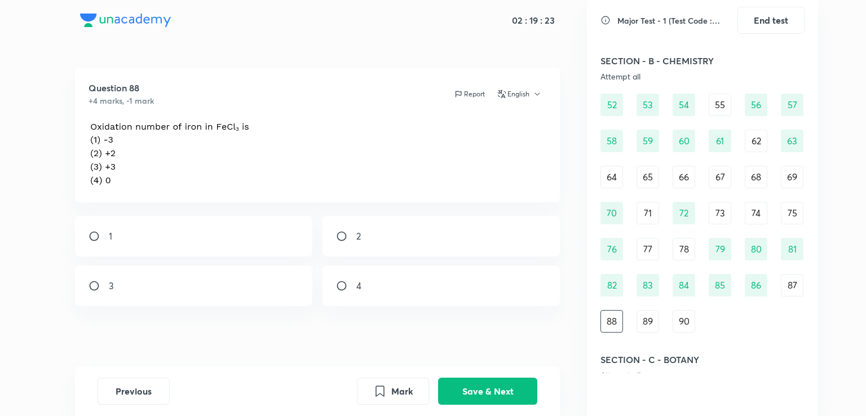
click at [196, 281] on div "3" at bounding box center [194, 286] width 238 height 41
radio input "true"
click at [463, 384] on button "Save & Next" at bounding box center [487, 390] width 99 height 27
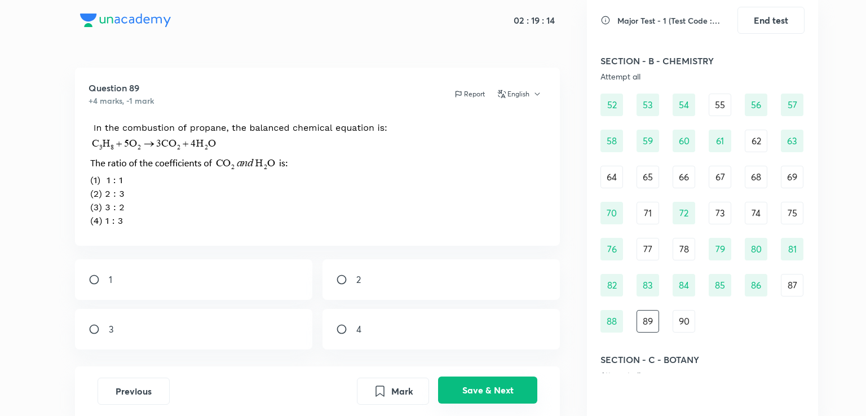
click at [457, 381] on button "Save & Next" at bounding box center [487, 390] width 99 height 27
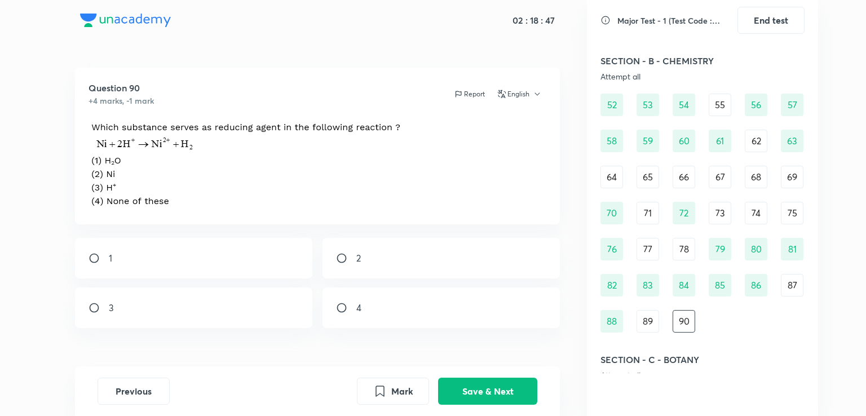
click at [345, 259] on input "radio" at bounding box center [346, 258] width 20 height 11
radio input "true"
click at [495, 394] on button "Save & Next" at bounding box center [487, 390] width 99 height 27
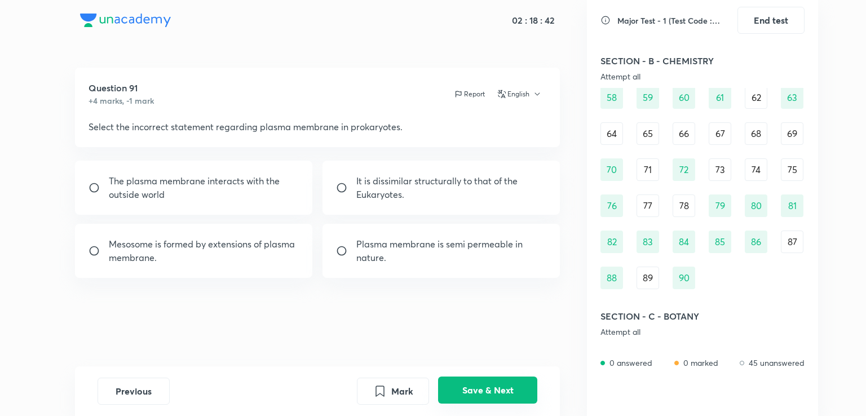
scroll to position [533, 0]
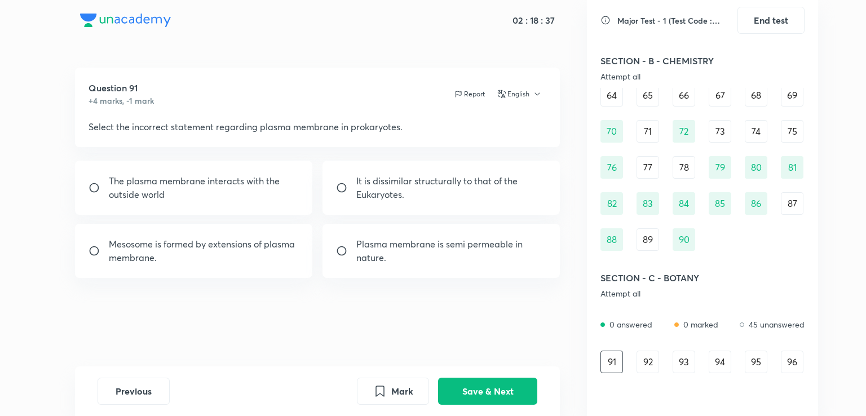
click at [647, 242] on div "89" at bounding box center [648, 239] width 23 height 23
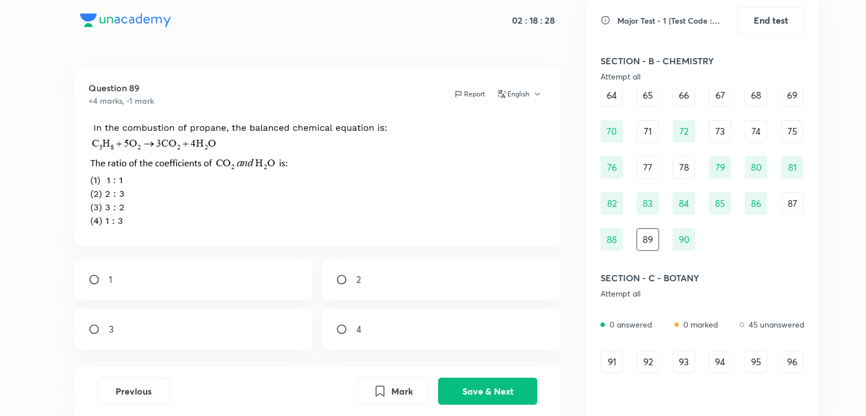
click at [237, 279] on div "1" at bounding box center [194, 279] width 238 height 41
radio input "true"
click at [463, 397] on button "Save & Next" at bounding box center [487, 390] width 99 height 27
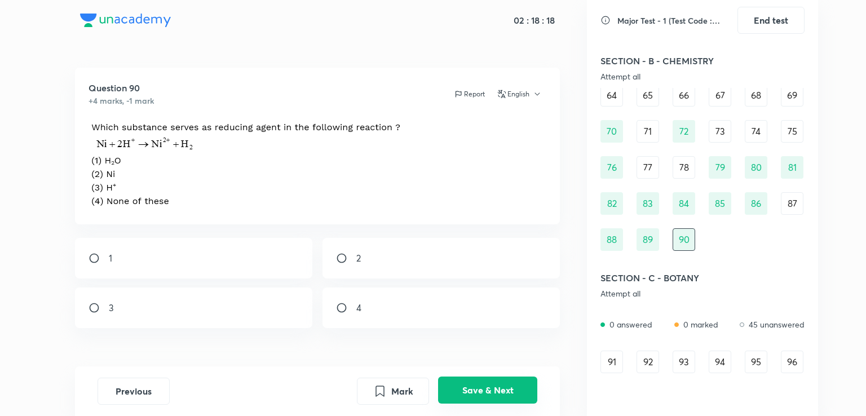
radio input "true"
click at [616, 359] on div "91" at bounding box center [612, 362] width 23 height 23
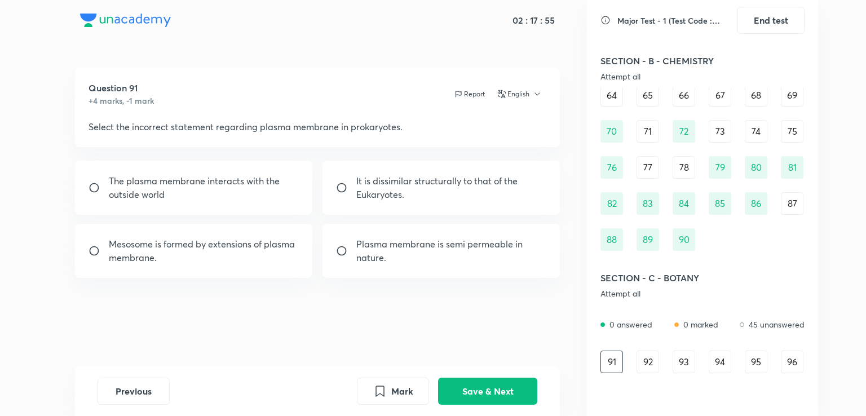
click at [215, 177] on p "The plasma membrane interacts with the outside world" at bounding box center [204, 187] width 191 height 27
radio input "true"
click at [338, 190] on input "radio" at bounding box center [346, 187] width 20 height 11
radio input "true"
radio input "false"
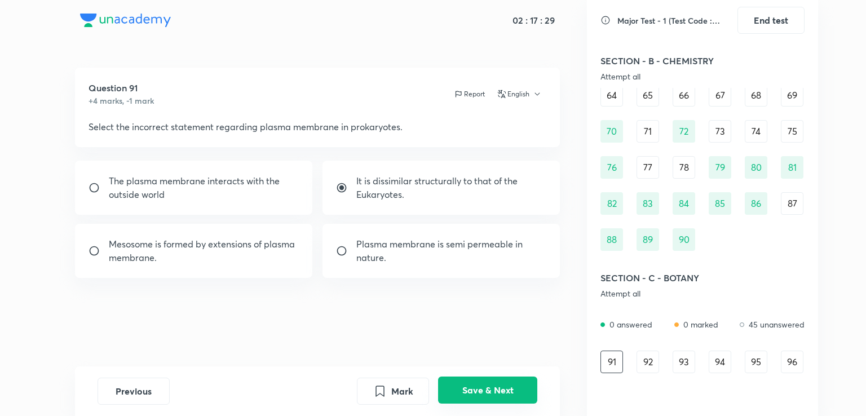
click at [481, 394] on button "Save & Next" at bounding box center [487, 390] width 99 height 27
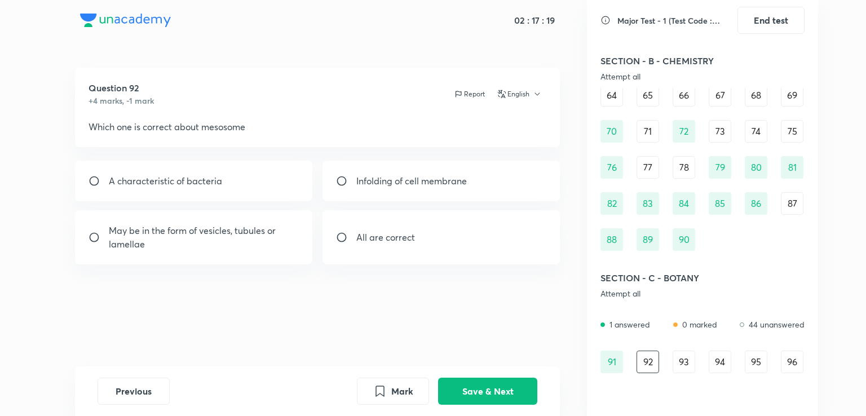
click at [349, 233] on input "radio" at bounding box center [346, 237] width 20 height 11
radio input "true"
click at [499, 383] on button "Save & Next" at bounding box center [487, 390] width 99 height 27
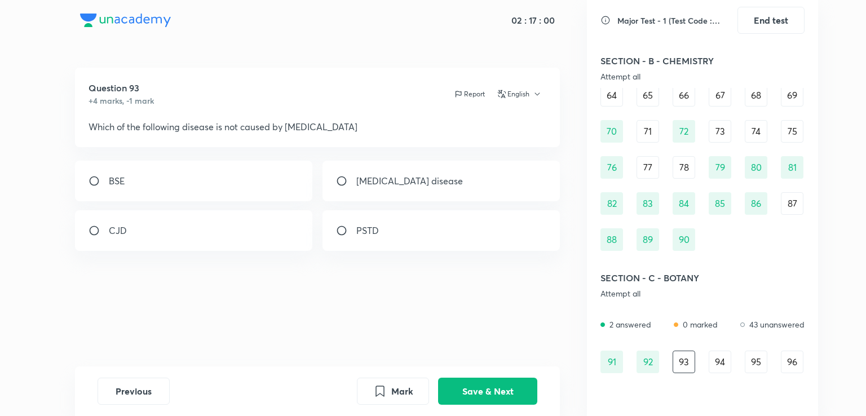
click at [393, 177] on p "[MEDICAL_DATA] disease" at bounding box center [410, 181] width 107 height 14
radio input "true"
click at [466, 394] on button "Save & Next" at bounding box center [487, 390] width 99 height 27
click at [286, 189] on div "Mostly fresh water" at bounding box center [194, 181] width 238 height 41
radio input "true"
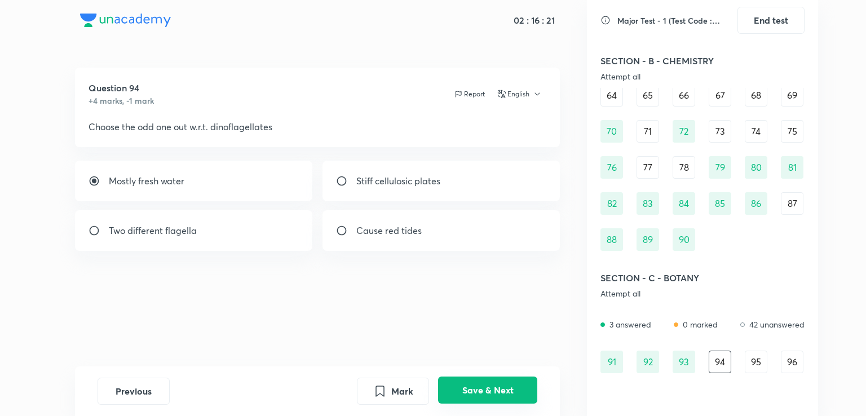
click at [493, 394] on button "Save & Next" at bounding box center [487, 390] width 99 height 27
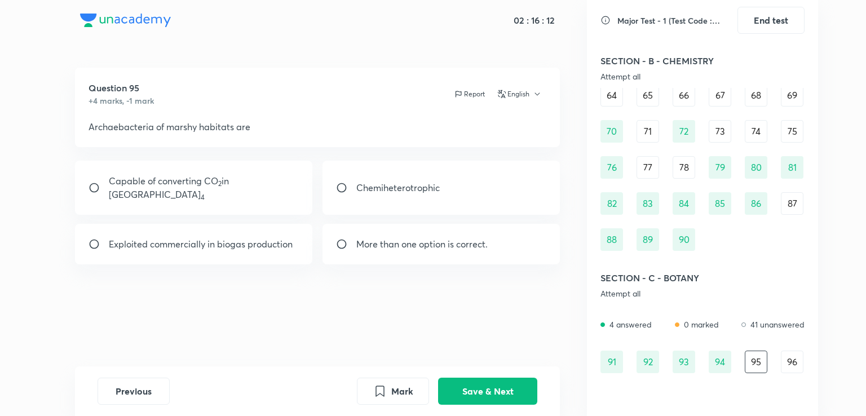
click at [264, 224] on div "Exploited commercially in biogas production" at bounding box center [194, 244] width 238 height 41
click at [357, 237] on p "More than one option is correct." at bounding box center [422, 244] width 131 height 14
radio input "false"
radio input "true"
click at [221, 237] on p "Exploited commercially in biogas production" at bounding box center [201, 244] width 184 height 14
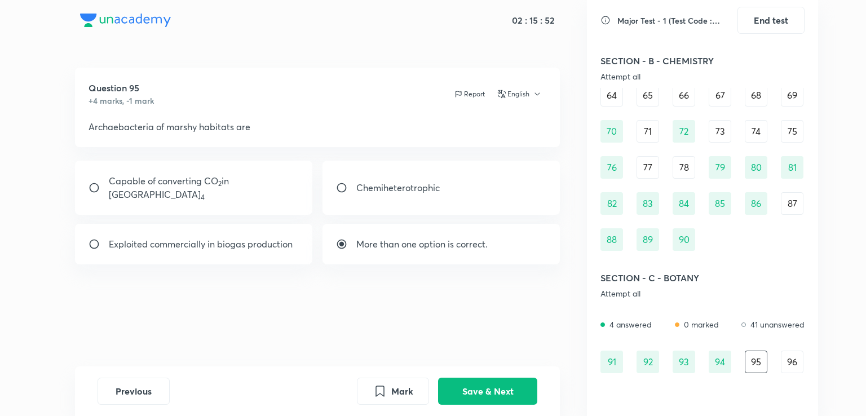
radio input "true"
radio input "false"
click at [481, 393] on button "Save & Next" at bounding box center [487, 390] width 99 height 27
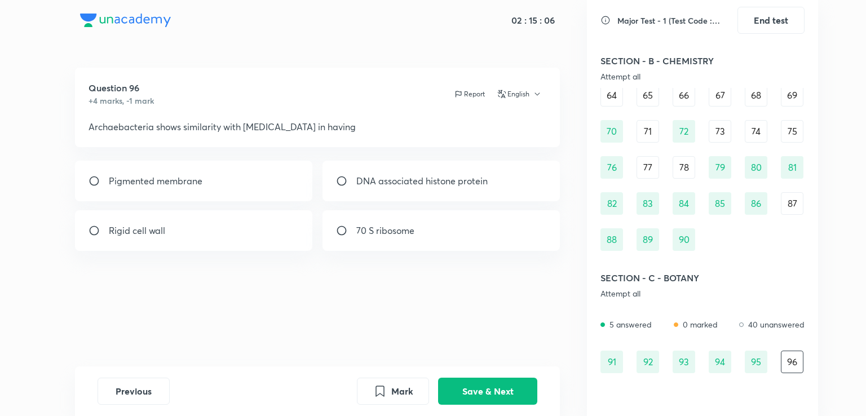
click at [340, 228] on input "radio" at bounding box center [346, 230] width 20 height 11
radio input "true"
click at [499, 392] on button "Save & Next" at bounding box center [487, 390] width 99 height 27
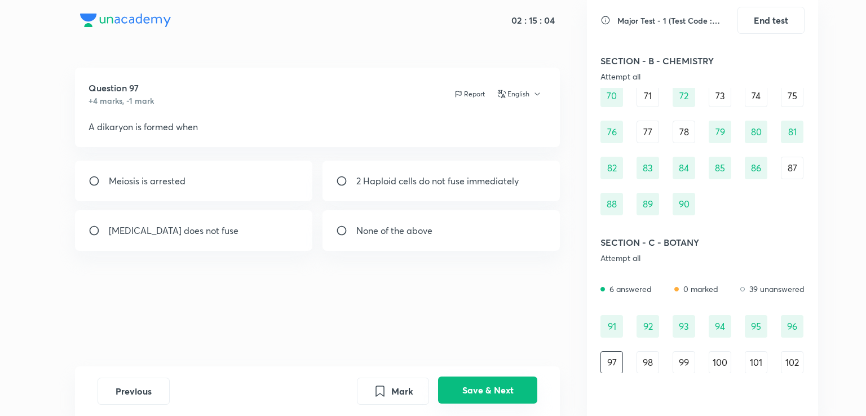
scroll to position [569, 0]
click at [343, 181] on input "radio" at bounding box center [346, 180] width 20 height 11
radio input "true"
click at [493, 387] on button "Save & Next" at bounding box center [487, 390] width 99 height 27
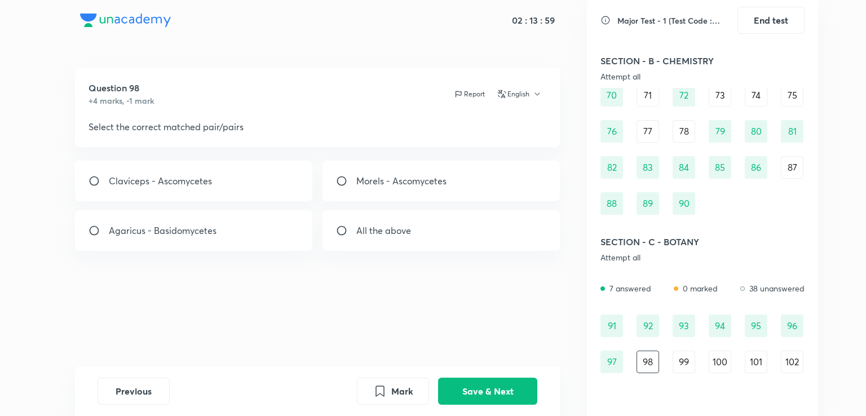
click at [340, 240] on div "All the above" at bounding box center [442, 230] width 238 height 41
radio input "true"
click at [476, 387] on button "Save & Next" at bounding box center [487, 390] width 99 height 27
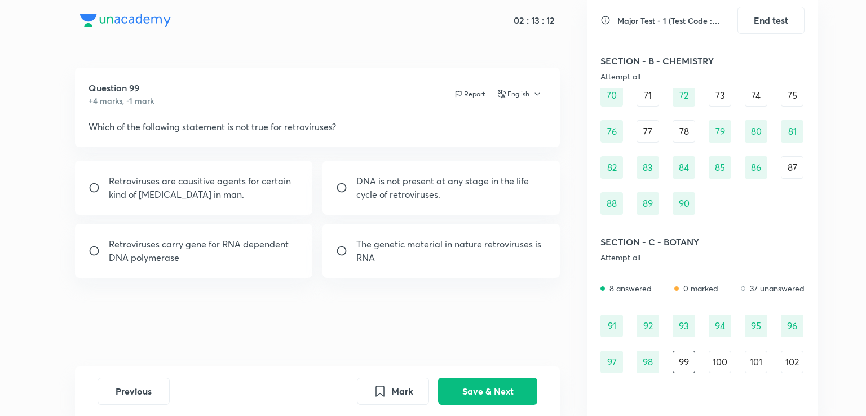
click at [339, 182] on input "radio" at bounding box center [346, 187] width 20 height 11
radio input "true"
click at [482, 384] on button "Save & Next" at bounding box center [487, 390] width 99 height 27
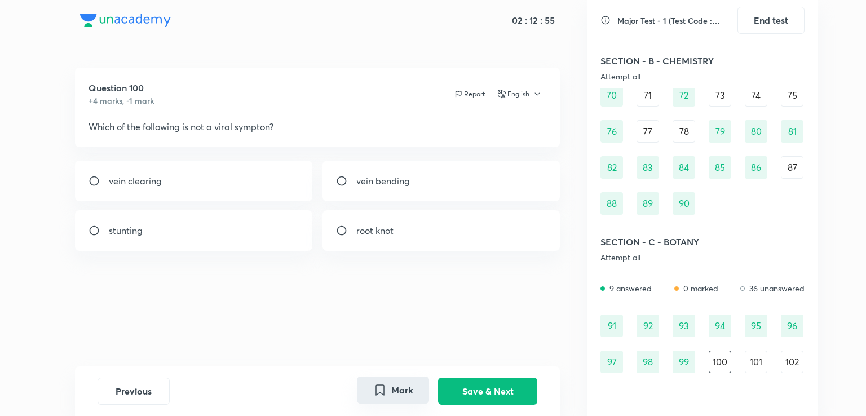
click at [419, 385] on button "Mark" at bounding box center [393, 390] width 72 height 27
click at [494, 384] on button "Save & Next" at bounding box center [487, 390] width 99 height 27
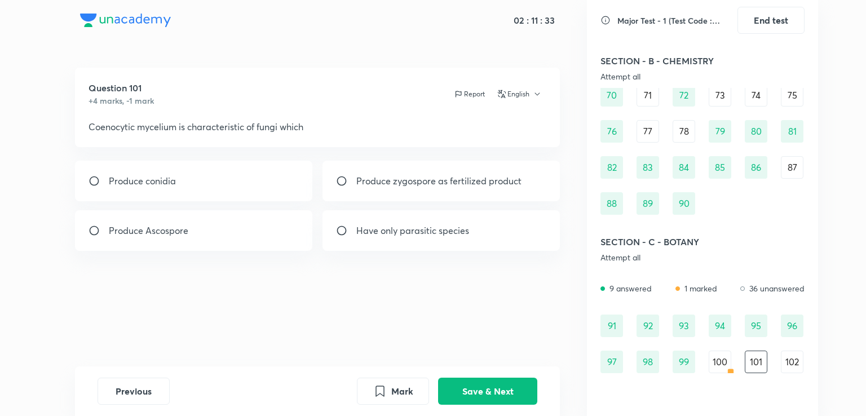
click at [481, 185] on p "Produce zygospore as fertilized product" at bounding box center [439, 181] width 165 height 14
radio input "true"
click at [476, 388] on button "Save & Next" at bounding box center [487, 390] width 99 height 27
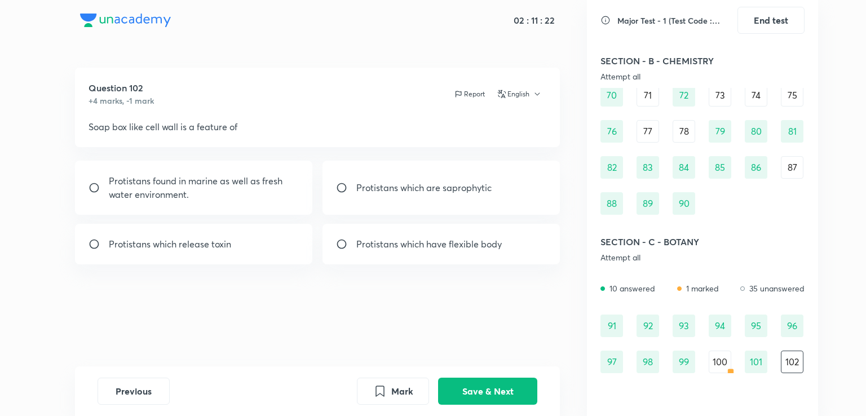
click at [257, 190] on p "Protistans found in marine as well as fresh water environment." at bounding box center [204, 187] width 191 height 27
radio input "true"
click at [476, 385] on button "Save & Next" at bounding box center [487, 390] width 99 height 27
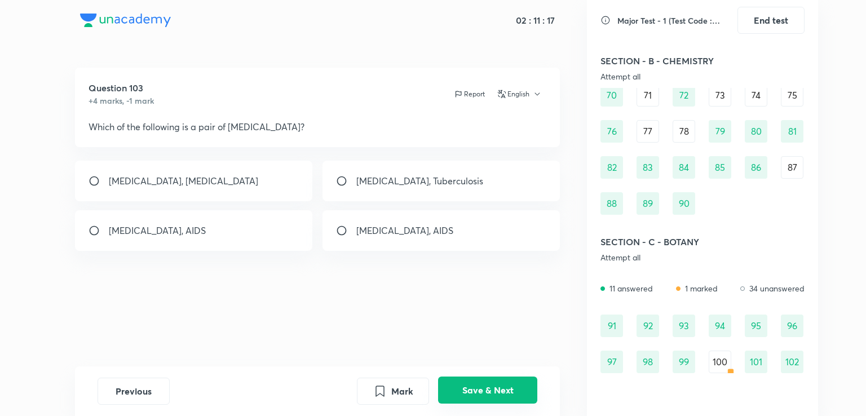
scroll to position [605, 0]
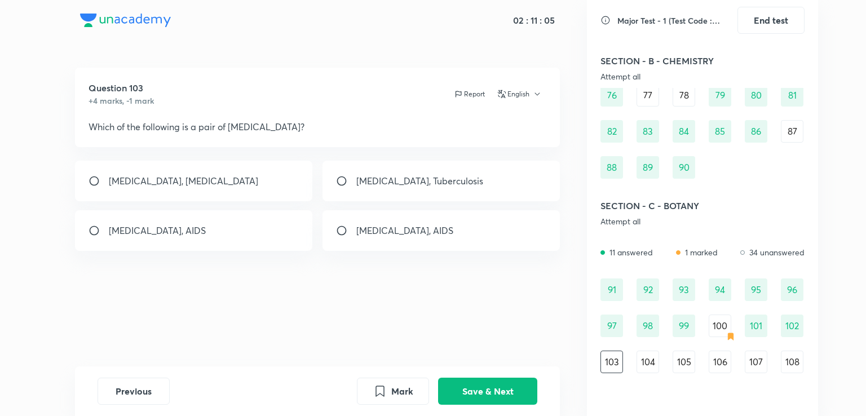
click at [368, 181] on p "[MEDICAL_DATA], Tuberculosis" at bounding box center [420, 181] width 127 height 14
radio input "true"
click at [278, 178] on div "[MEDICAL_DATA], [MEDICAL_DATA]" at bounding box center [194, 181] width 238 height 41
radio input "true"
radio input "false"
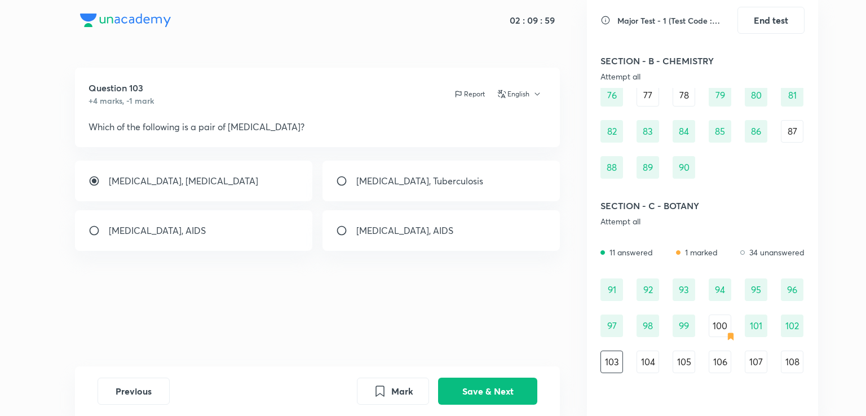
click at [345, 230] on input "radio" at bounding box center [346, 230] width 20 height 11
radio input "true"
radio input "false"
click at [496, 386] on button "Save & Next" at bounding box center [487, 390] width 99 height 27
click at [213, 228] on p "Presence of flagellate stage" at bounding box center [167, 231] width 116 height 14
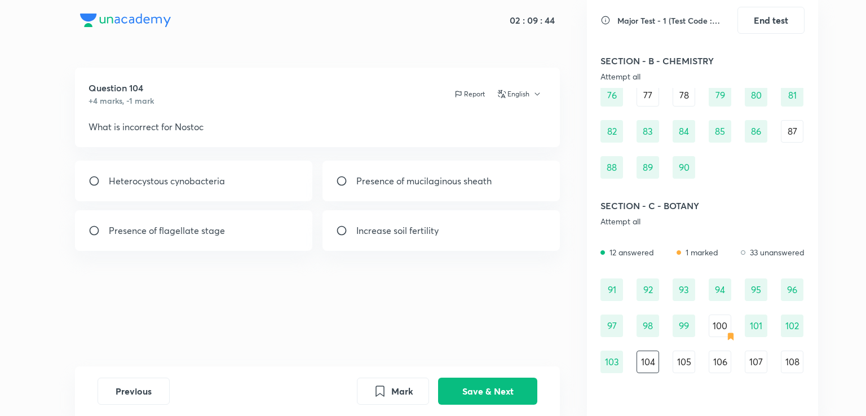
radio input "true"
click at [483, 393] on button "Save & Next" at bounding box center [487, 390] width 99 height 27
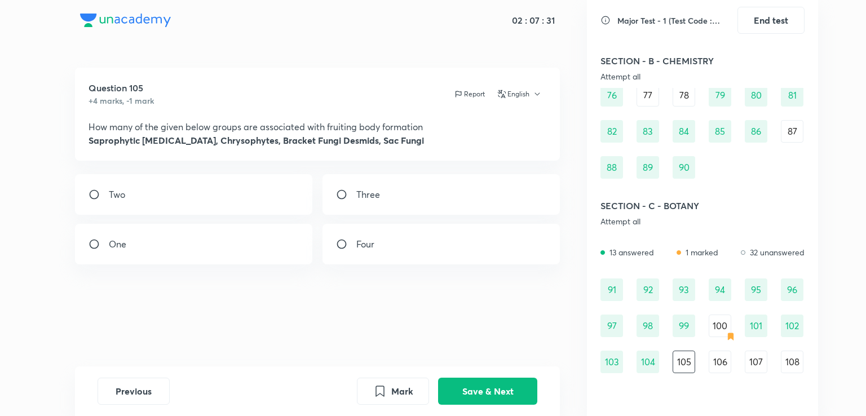
click at [240, 185] on div "Two" at bounding box center [194, 194] width 238 height 41
radio input "true"
click at [501, 390] on button "Save & Next" at bounding box center [487, 390] width 99 height 27
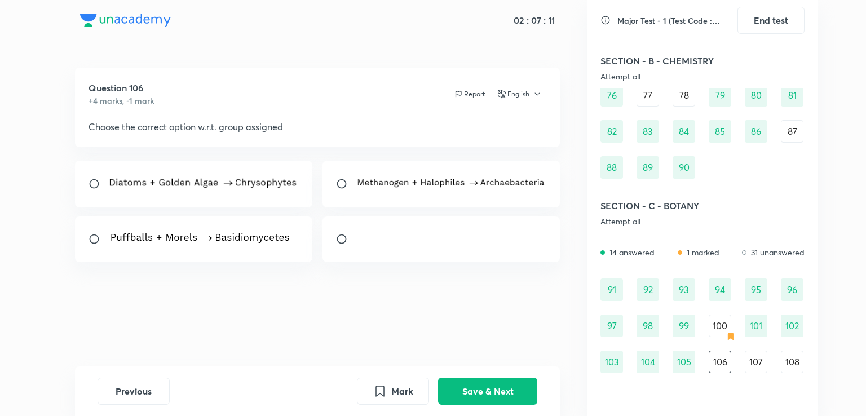
click at [357, 242] on img at bounding box center [357, 242] width 1 height 1
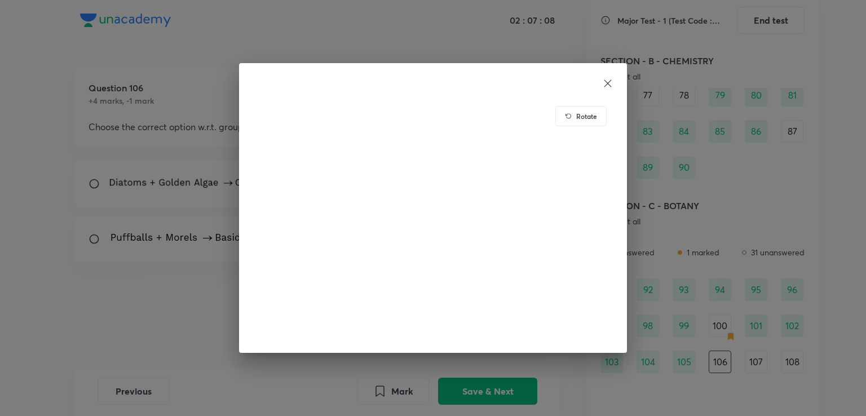
click at [608, 79] on icon at bounding box center [607, 83] width 11 height 11
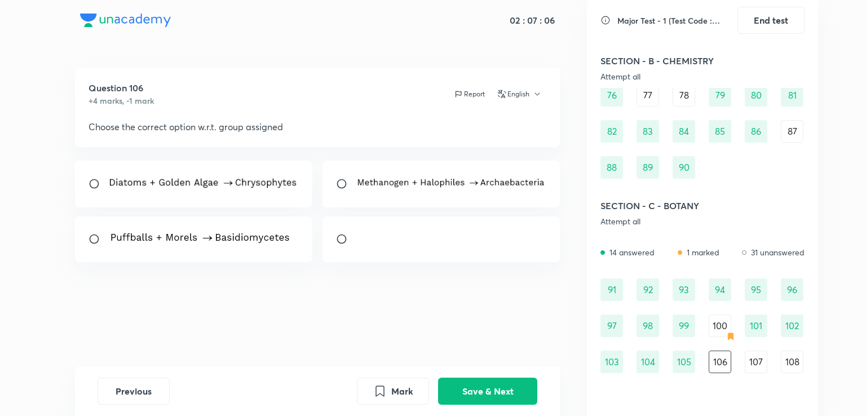
click at [341, 240] on input "radio" at bounding box center [346, 239] width 20 height 11
radio input "true"
click at [483, 385] on button "Save & Next" at bounding box center [487, 390] width 99 height 27
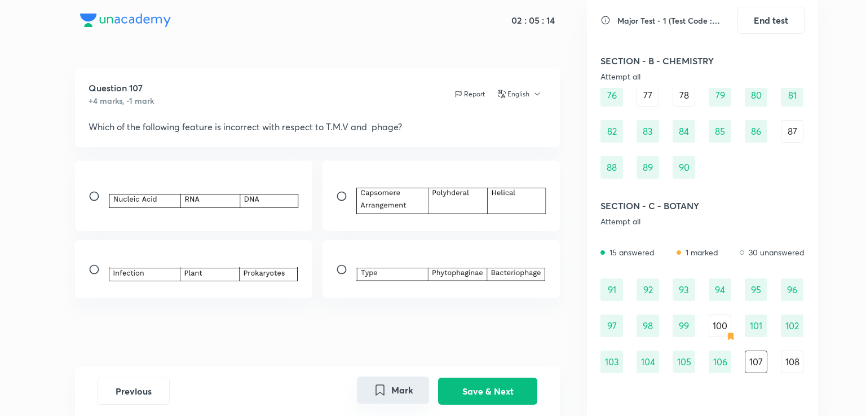
click at [388, 385] on button "Mark" at bounding box center [393, 390] width 72 height 27
click at [480, 382] on button "Save & Next" at bounding box center [487, 390] width 99 height 27
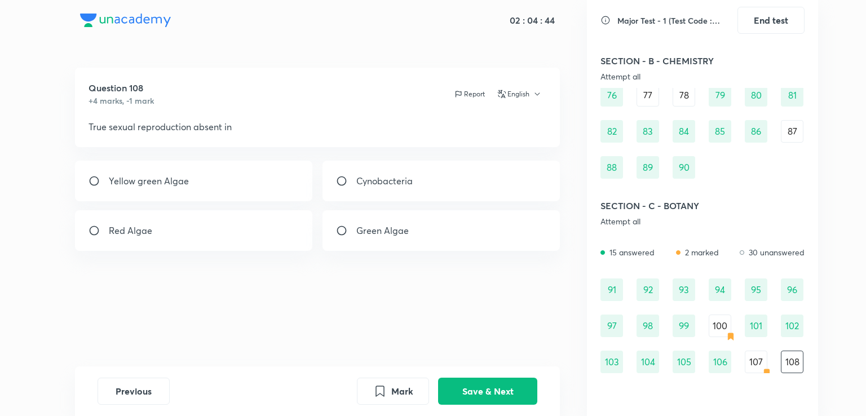
click at [433, 181] on div "Cynobacteria" at bounding box center [442, 181] width 238 height 41
radio input "true"
click at [463, 389] on button "Save & Next" at bounding box center [487, 390] width 99 height 27
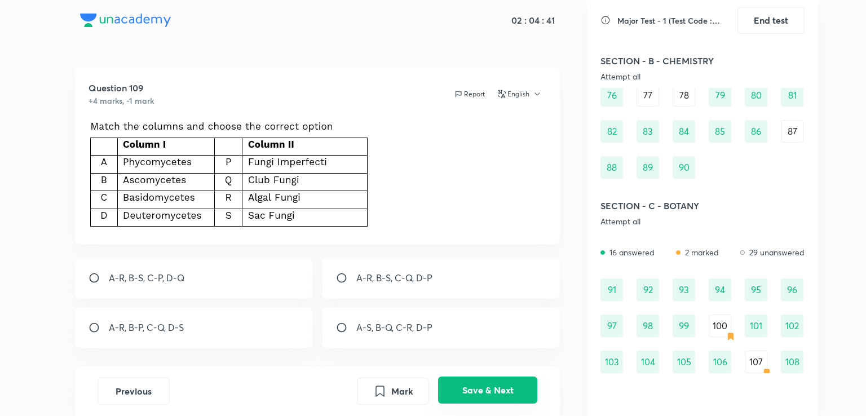
scroll to position [641, 0]
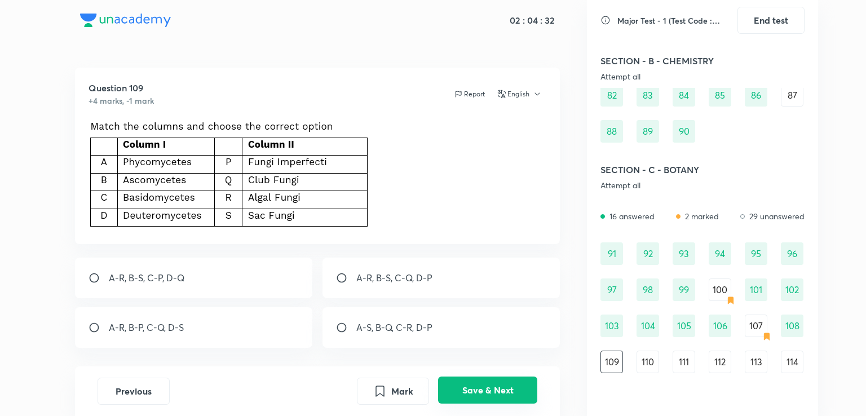
click at [469, 385] on button "Save & Next" at bounding box center [487, 390] width 99 height 27
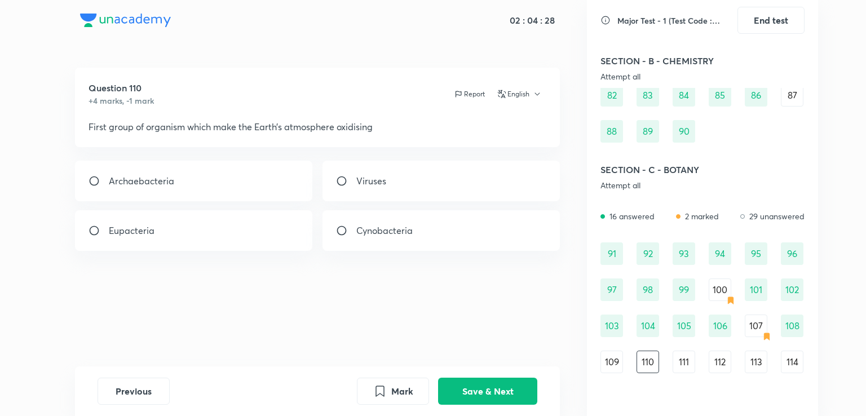
click at [607, 357] on div "109" at bounding box center [612, 362] width 23 height 23
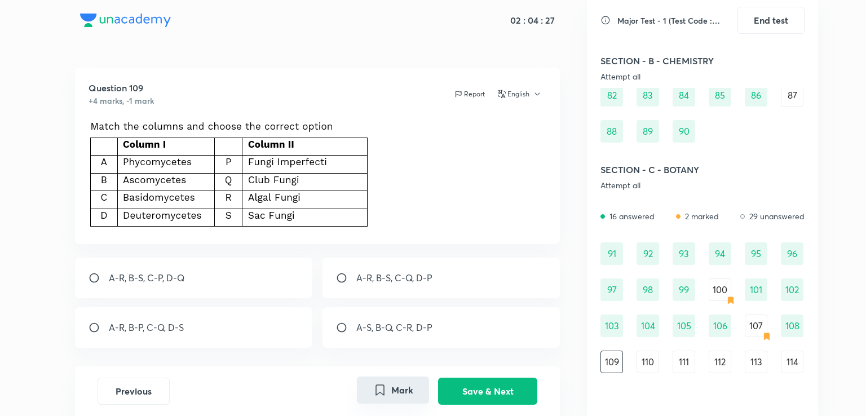
click at [393, 386] on button "Mark" at bounding box center [393, 390] width 72 height 27
click at [486, 386] on button "Save & Next" at bounding box center [487, 390] width 99 height 27
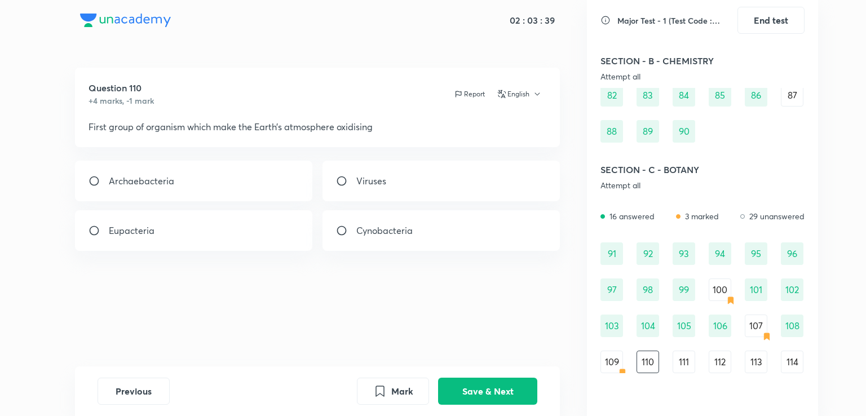
click at [356, 231] on input "radio" at bounding box center [346, 230] width 20 height 11
radio input "true"
click at [484, 387] on button "Save & Next" at bounding box center [487, 390] width 99 height 27
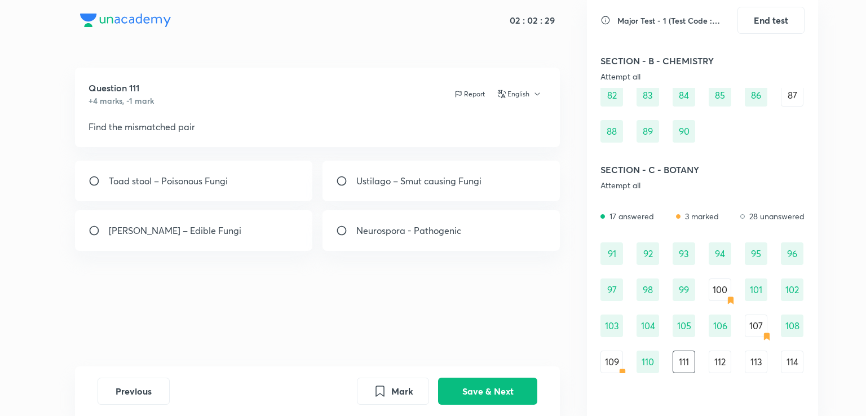
click at [337, 228] on input "radio" at bounding box center [346, 230] width 20 height 11
radio input "true"
click at [509, 390] on button "Save & Next" at bounding box center [487, 390] width 99 height 27
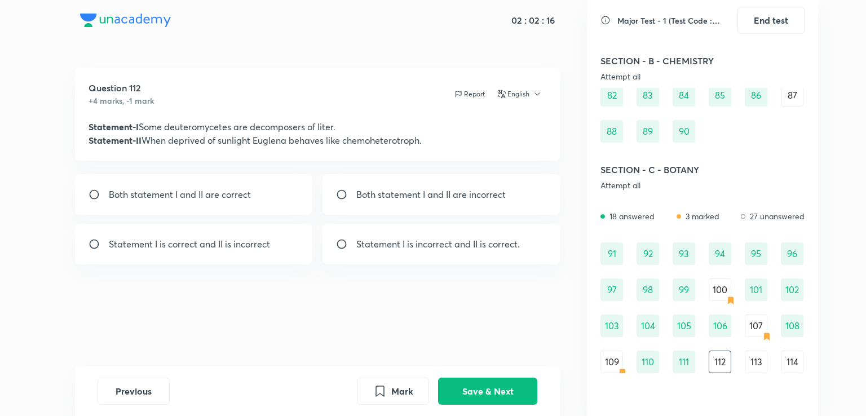
click at [244, 197] on p "Both statement I and II are correct" at bounding box center [180, 195] width 142 height 14
click at [364, 249] on p "Statement I is incorrect and II is correct." at bounding box center [439, 244] width 164 height 14
radio input "false"
radio input "true"
click at [482, 392] on button "Save & Next" at bounding box center [487, 390] width 99 height 27
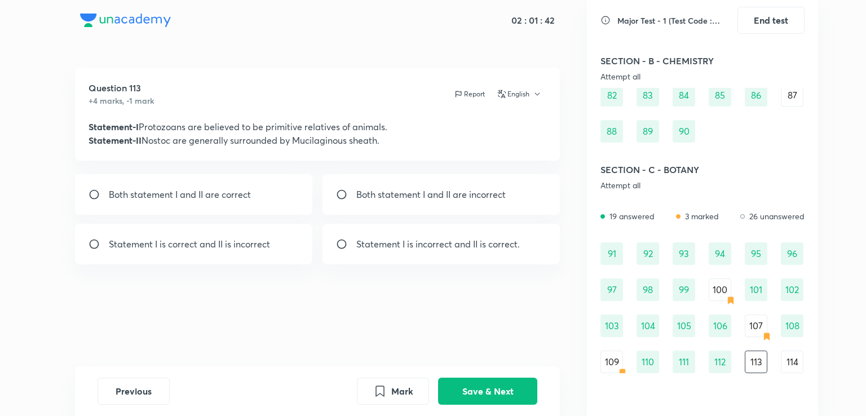
click at [280, 186] on div "Both statement I and II are correct" at bounding box center [194, 194] width 238 height 41
radio input "true"
click at [472, 395] on button "Save & Next" at bounding box center [487, 390] width 99 height 27
click at [266, 246] on p "Statement I is correct and II is incorrect" at bounding box center [189, 244] width 161 height 14
radio input "true"
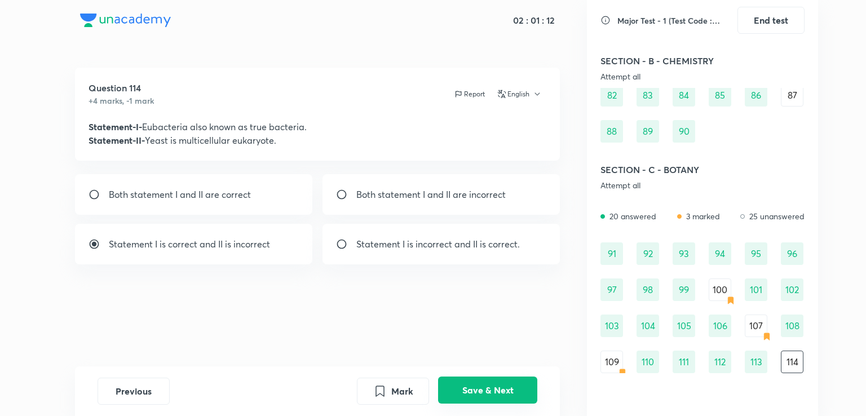
click at [470, 391] on button "Save & Next" at bounding box center [487, 390] width 99 height 27
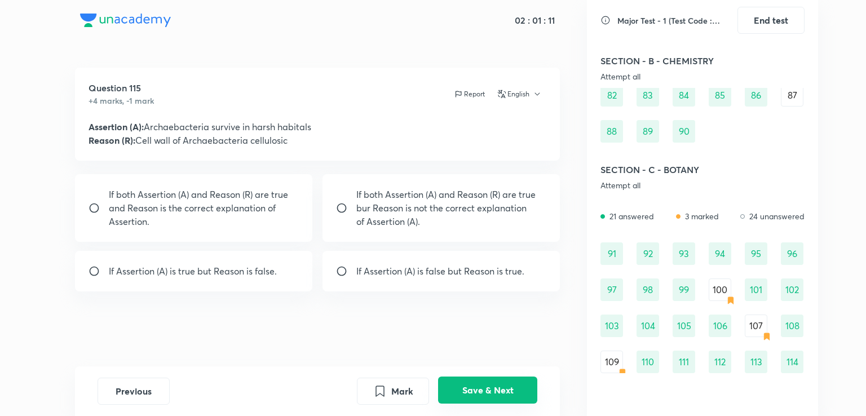
scroll to position [677, 0]
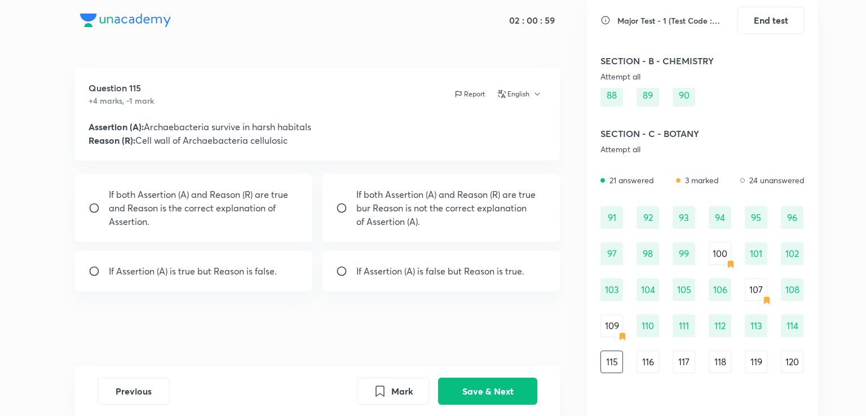
click at [338, 205] on input "radio" at bounding box center [346, 208] width 20 height 11
click at [281, 270] on div "If Assertion (A) is true but Reason is false." at bounding box center [194, 271] width 238 height 41
radio input "false"
radio input "true"
click at [510, 382] on button "Save & Next" at bounding box center [487, 390] width 99 height 27
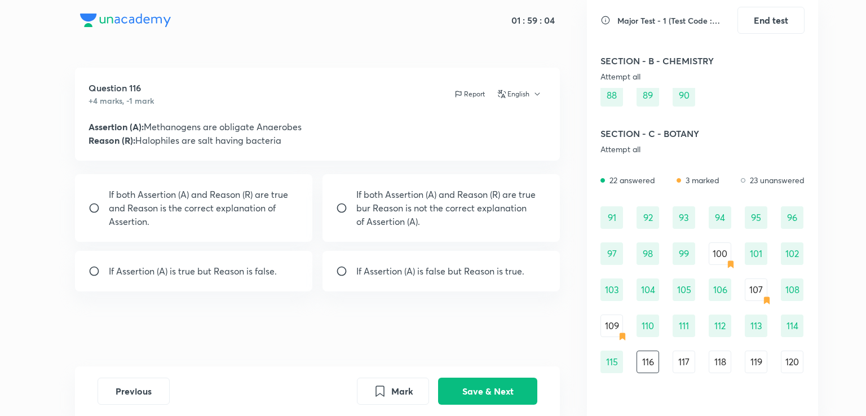
click at [349, 208] on input "radio" at bounding box center [346, 208] width 20 height 11
radio input "true"
click at [501, 389] on button "Save & Next" at bounding box center [487, 390] width 99 height 27
click at [350, 206] on input "radio" at bounding box center [346, 208] width 20 height 11
radio input "true"
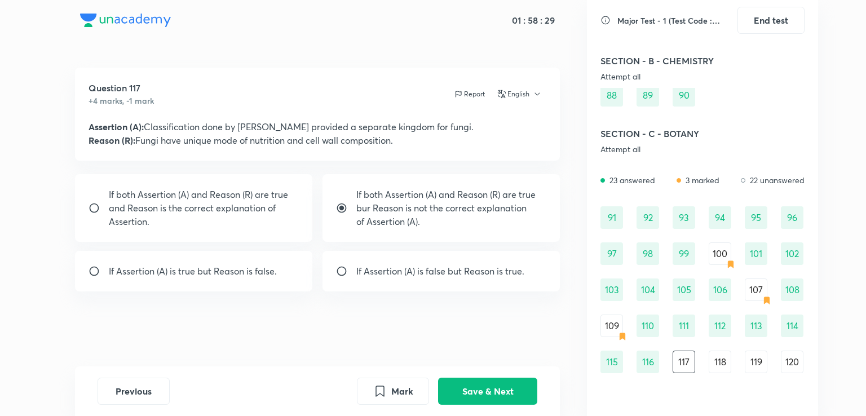
click at [230, 187] on div "If both Assertion (A) and Reason (R) are true and Reason is the correct explana…" at bounding box center [194, 208] width 238 height 68
radio input "true"
radio input "false"
click at [496, 389] on button "Save & Next" at bounding box center [487, 390] width 99 height 27
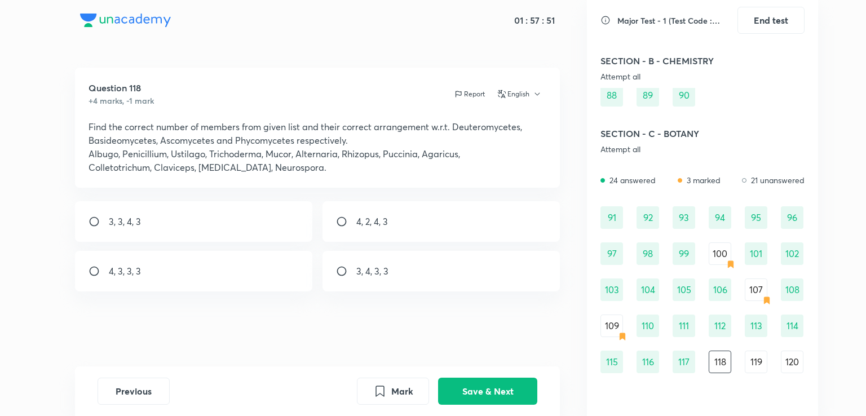
click at [222, 213] on div "3, 3, 4, 3" at bounding box center [194, 221] width 238 height 41
radio input "true"
click at [495, 387] on button "Save & Next" at bounding box center [487, 390] width 99 height 27
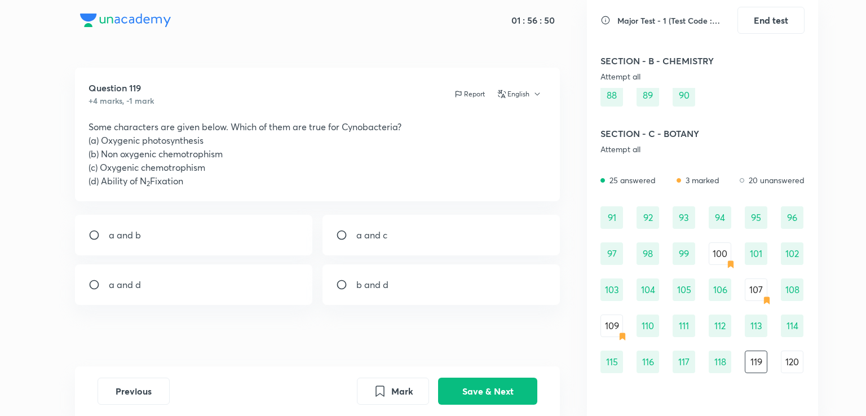
click at [265, 289] on div "a and d" at bounding box center [194, 285] width 238 height 41
radio input "true"
click at [480, 385] on button "Save & Next" at bounding box center [487, 390] width 99 height 27
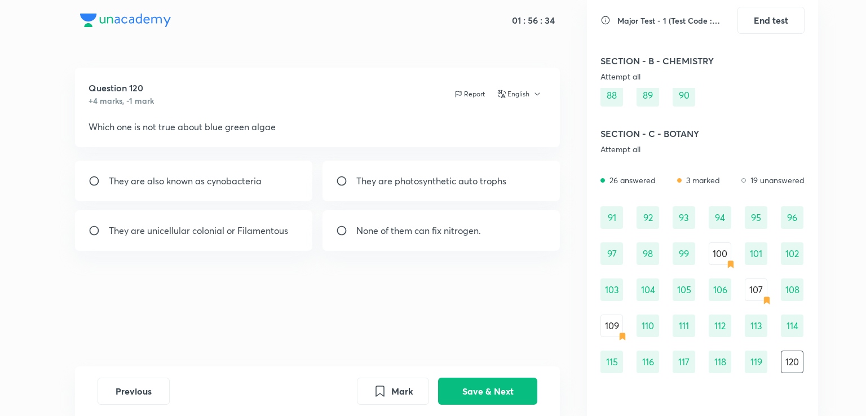
click at [758, 356] on div "119" at bounding box center [756, 362] width 23 height 23
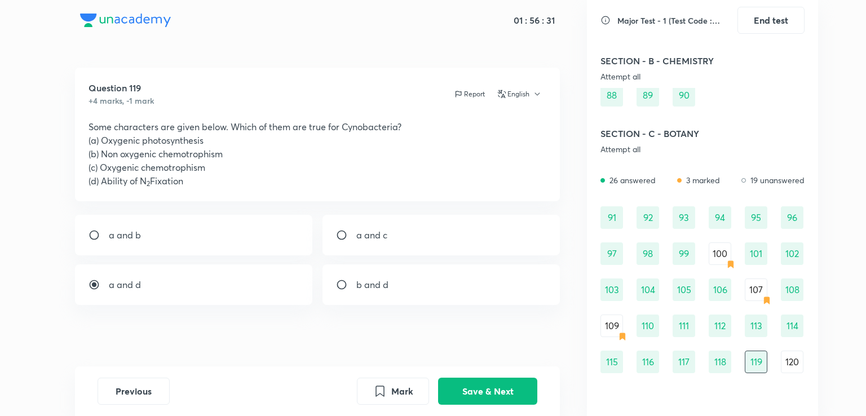
click at [786, 359] on div "120" at bounding box center [792, 362] width 23 height 23
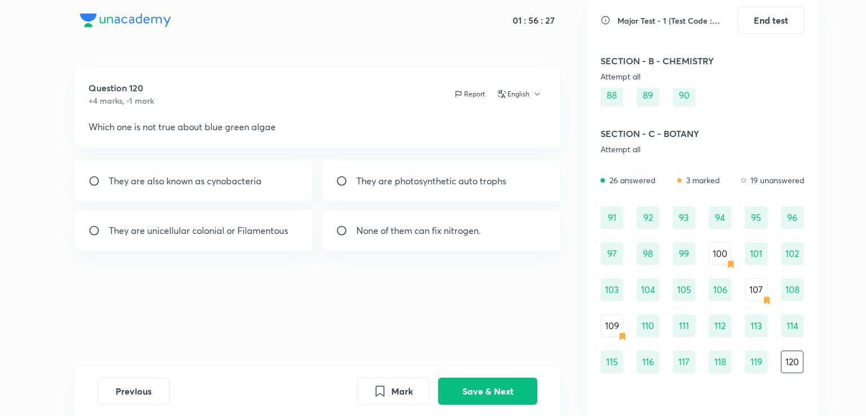
click at [350, 228] on input "radio" at bounding box center [346, 230] width 20 height 11
radio input "true"
click at [474, 385] on button "Save & Next" at bounding box center [487, 390] width 99 height 27
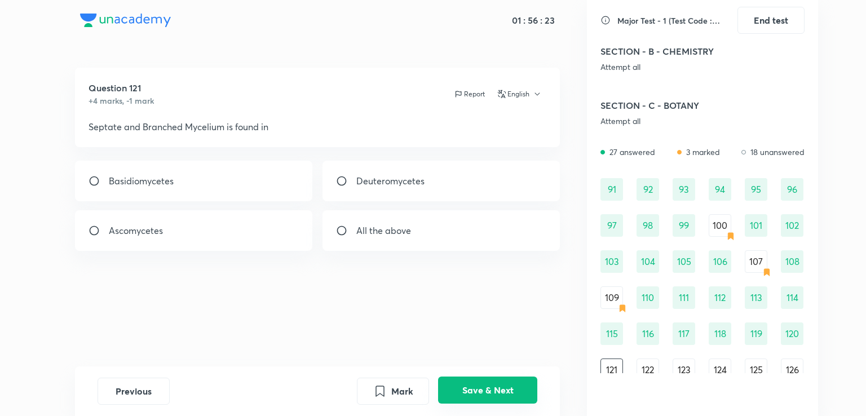
scroll to position [714, 0]
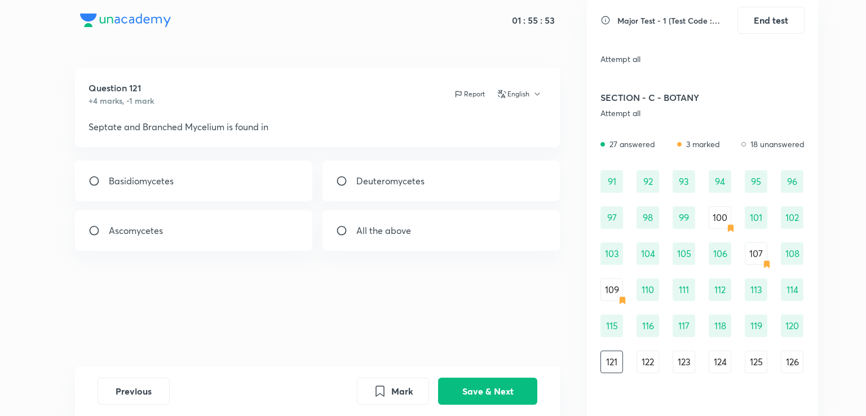
click at [407, 226] on p "All the above" at bounding box center [384, 231] width 55 height 14
radio input "true"
click at [511, 382] on button "Save & Next" at bounding box center [487, 390] width 99 height 27
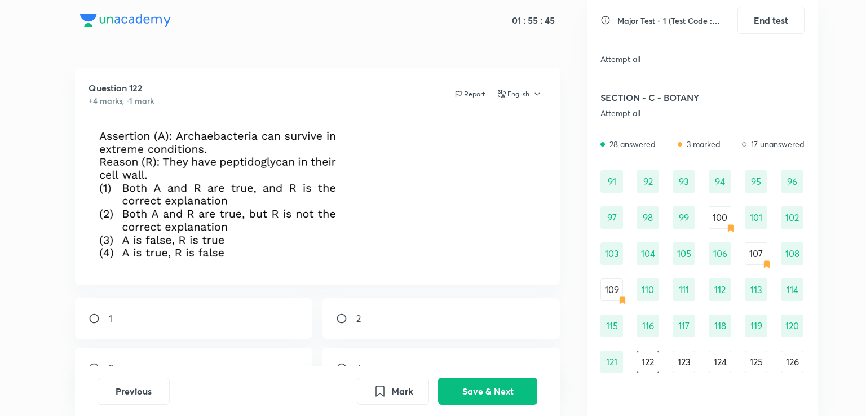
click at [233, 312] on div "1" at bounding box center [194, 318] width 238 height 41
radio input "true"
click at [511, 386] on button "Save & Next" at bounding box center [487, 390] width 99 height 27
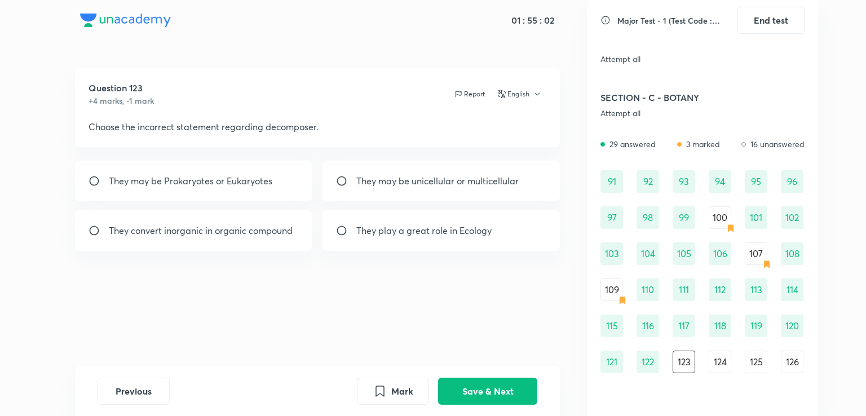
click at [196, 230] on p "They convert inorganic in organic compound" at bounding box center [201, 231] width 184 height 14
radio input "true"
click at [515, 391] on button "Save & Next" at bounding box center [487, 390] width 99 height 27
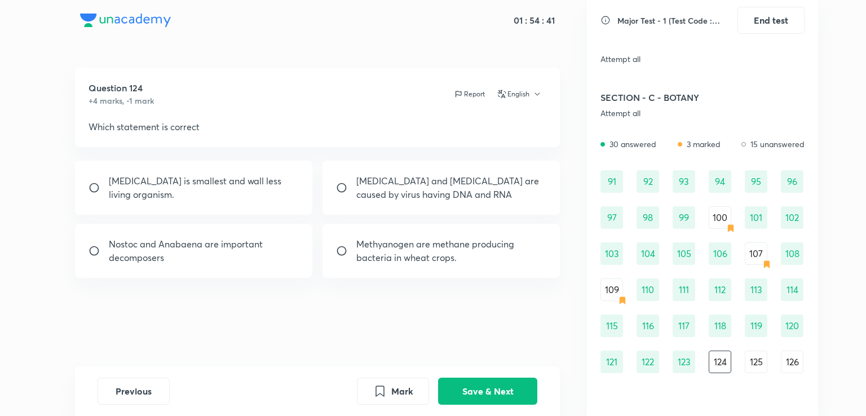
click at [213, 188] on p "[MEDICAL_DATA] is smallest and wall less living organism." at bounding box center [204, 187] width 191 height 27
radio input "true"
click at [474, 386] on button "Save & Next" at bounding box center [487, 390] width 99 height 27
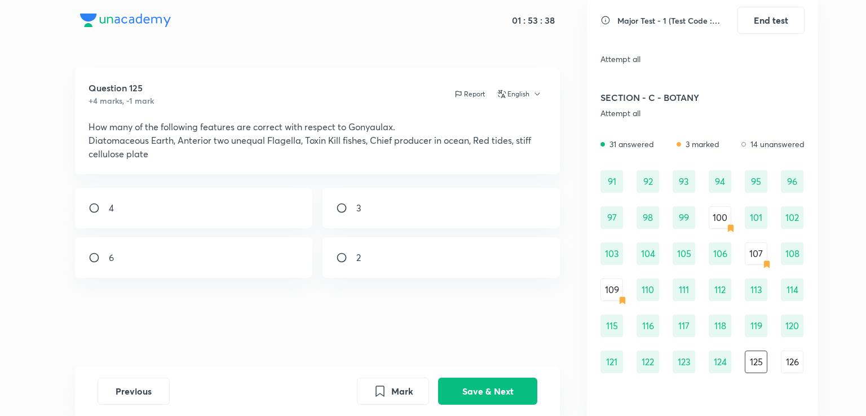
click at [164, 210] on div "4" at bounding box center [194, 208] width 238 height 41
radio input "true"
click at [485, 392] on button "Save & Next" at bounding box center [487, 390] width 99 height 27
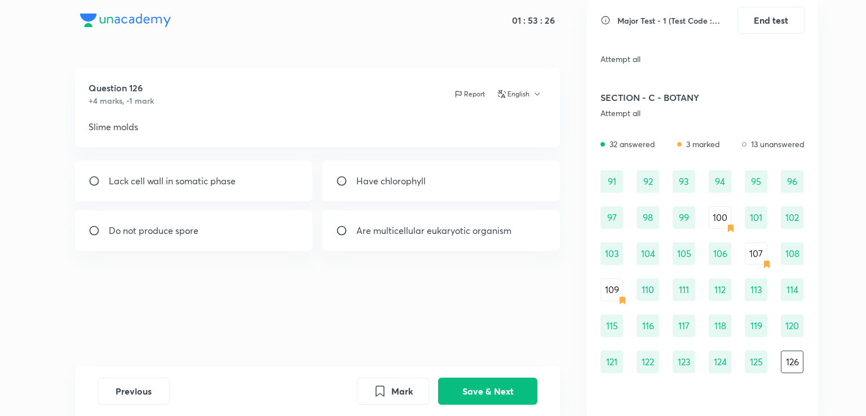
click at [219, 174] on p "Lack cell wall in somatic phase" at bounding box center [172, 181] width 127 height 14
radio input "true"
click at [505, 393] on button "Save & Next" at bounding box center [487, 390] width 99 height 27
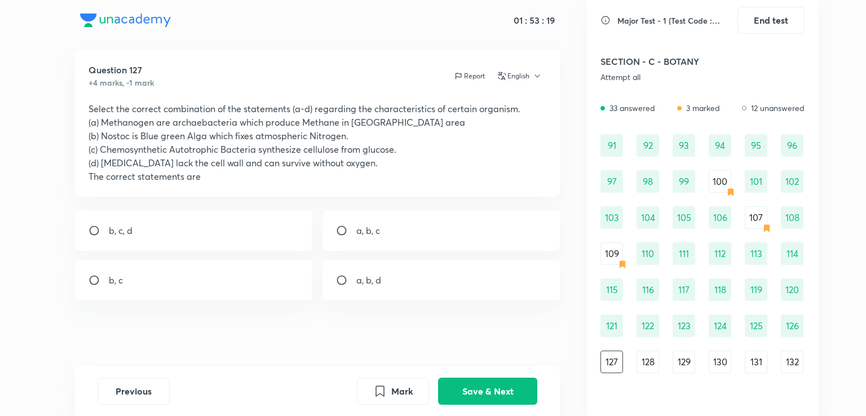
scroll to position [20, 0]
click at [812, 325] on div "Major Test - 1 (Test Code : 233101) End test SECTION - A - PHYSICS Attempt all …" at bounding box center [702, 208] width 231 height 416
click at [649, 362] on div "128" at bounding box center [648, 362] width 23 height 23
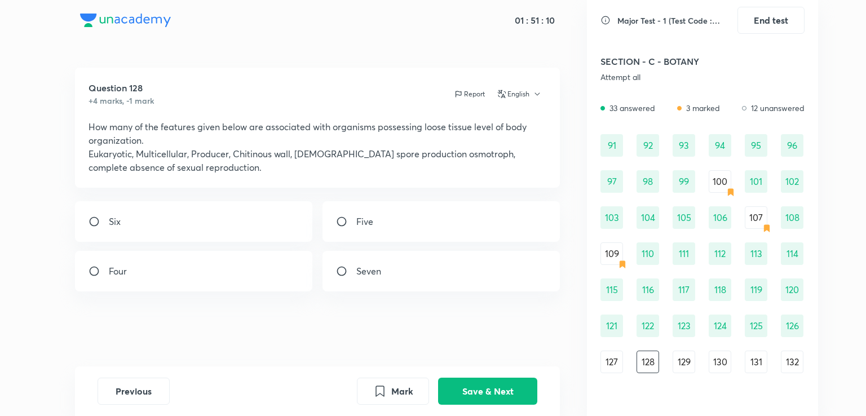
scroll to position [0, 0]
click at [809, 339] on div "Major Test - 1 (Test Code : 233101) End test SECTION - A - PHYSICS Attempt all …" at bounding box center [702, 208] width 231 height 416
click at [814, 299] on div "Major Test - 1 (Test Code : 233101) End test SECTION - A - PHYSICS Attempt all …" at bounding box center [702, 208] width 231 height 416
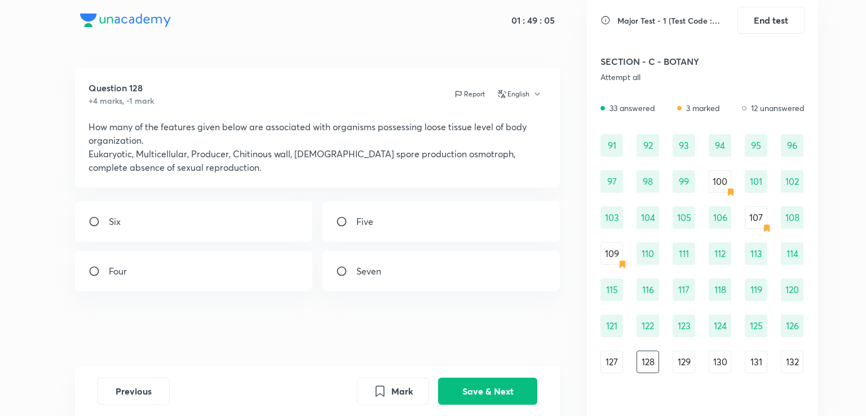
click at [485, 215] on div "Five" at bounding box center [442, 221] width 238 height 41
radio input "true"
click at [494, 384] on button "Save & Next" at bounding box center [487, 390] width 99 height 27
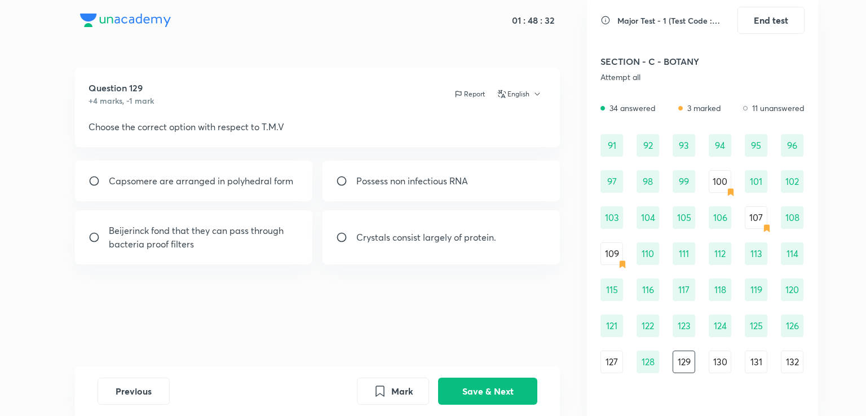
click at [228, 235] on p "Beijerinck fond that they can pass through bacteria proof filters" at bounding box center [204, 237] width 191 height 27
radio input "true"
click at [490, 384] on button "Save & Next" at bounding box center [487, 390] width 99 height 27
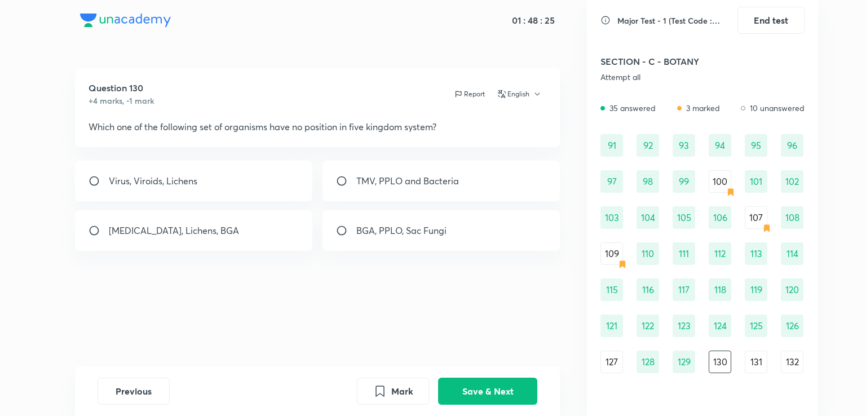
click at [253, 175] on div "Virus, Viroids, Lichens" at bounding box center [194, 181] width 238 height 41
radio input "true"
click at [498, 390] on button "Save & Next" at bounding box center [487, 390] width 99 height 27
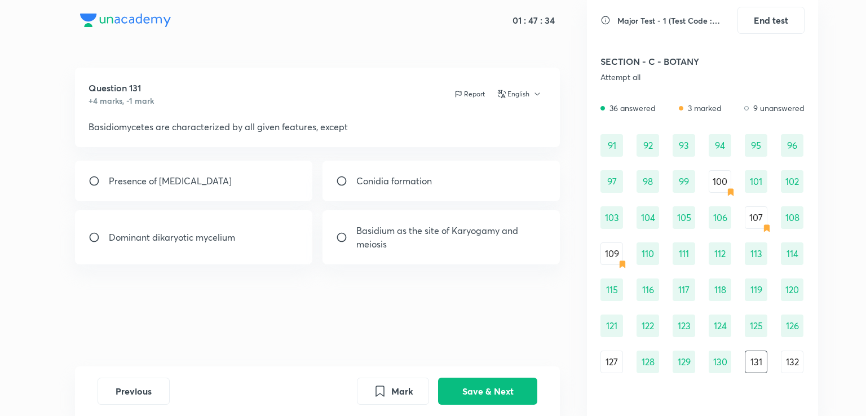
click at [367, 170] on div "Conidia formation" at bounding box center [442, 181] width 238 height 41
radio input "true"
click at [514, 391] on button "Save & Next" at bounding box center [487, 390] width 99 height 27
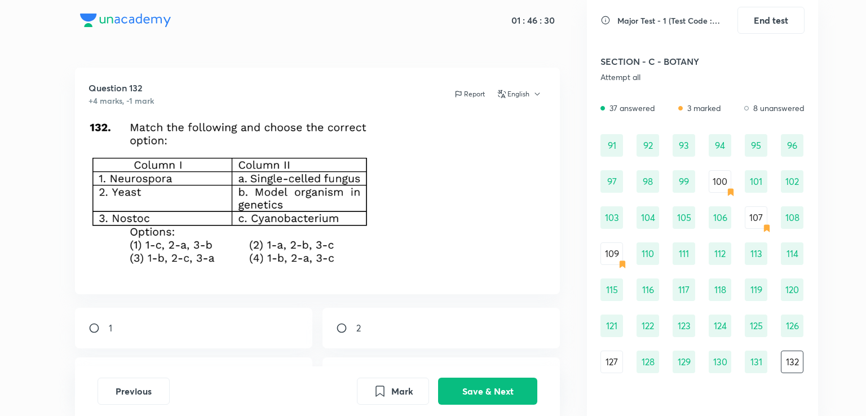
click at [176, 337] on div "1" at bounding box center [194, 328] width 238 height 41
radio input "true"
click at [528, 391] on button "Save & Next" at bounding box center [487, 390] width 99 height 27
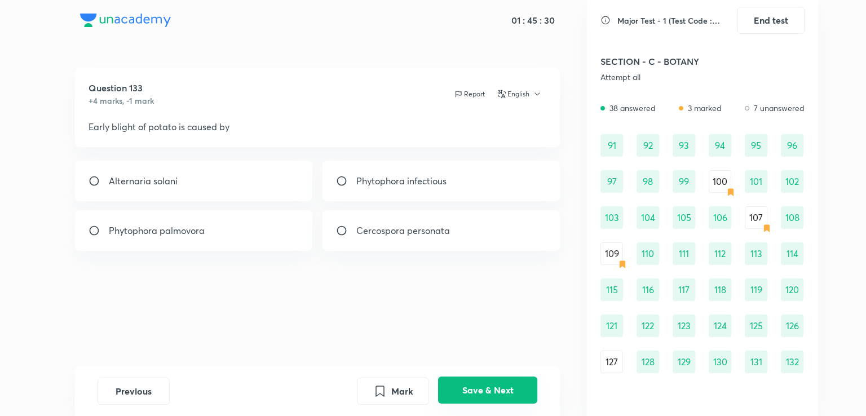
scroll to position [786, 0]
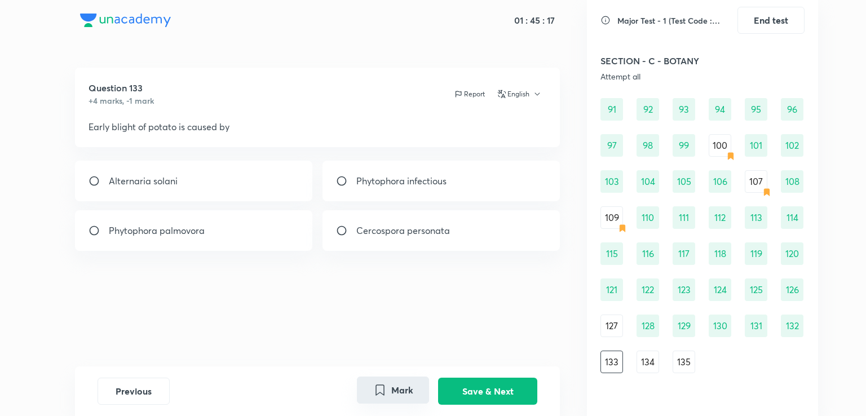
click at [387, 390] on button "Mark" at bounding box center [393, 390] width 72 height 27
click at [648, 359] on div "134" at bounding box center [648, 362] width 23 height 23
click at [367, 234] on p "SS DNA" at bounding box center [373, 231] width 32 height 14
radio input "true"
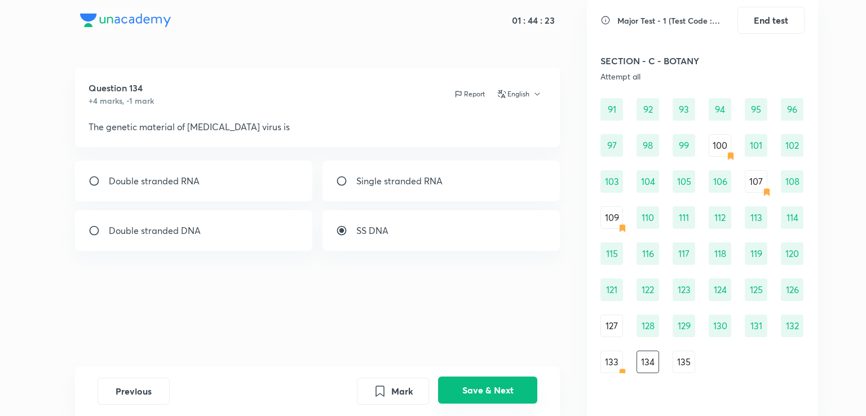
click at [488, 390] on button "Save & Next" at bounding box center [487, 390] width 99 height 27
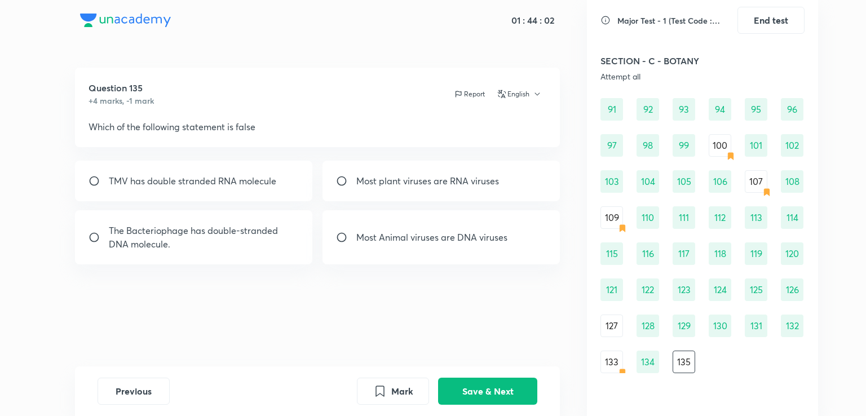
click at [276, 177] on p "TMV has double stranded RNA molecule" at bounding box center [193, 181] width 168 height 14
radio input "true"
click at [472, 386] on button "Save & Next" at bounding box center [487, 390] width 99 height 27
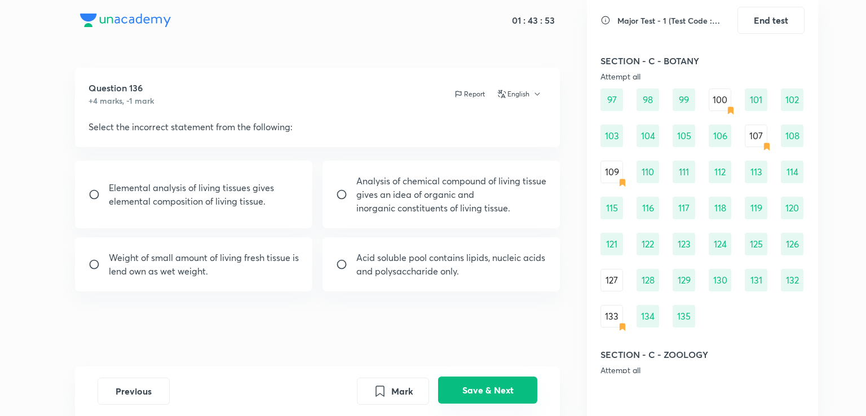
scroll to position [909, 0]
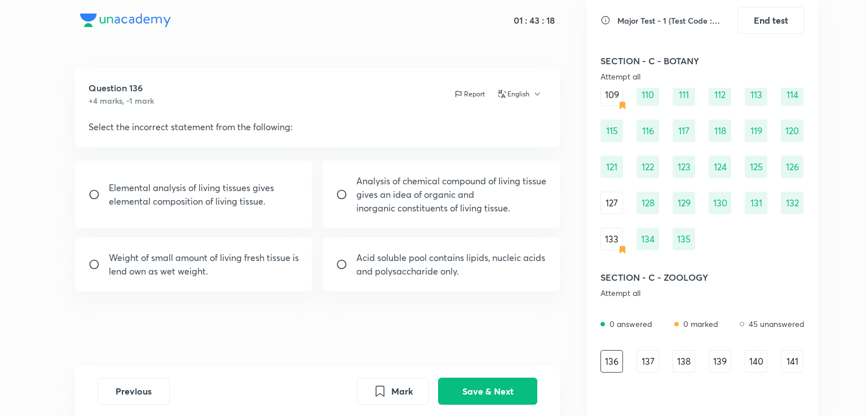
click at [473, 266] on p "Acid soluble pool contains lipids, nucleic acids and polysaccharide only." at bounding box center [452, 264] width 191 height 27
radio input "true"
click at [502, 392] on button "Save & Next" at bounding box center [487, 390] width 99 height 27
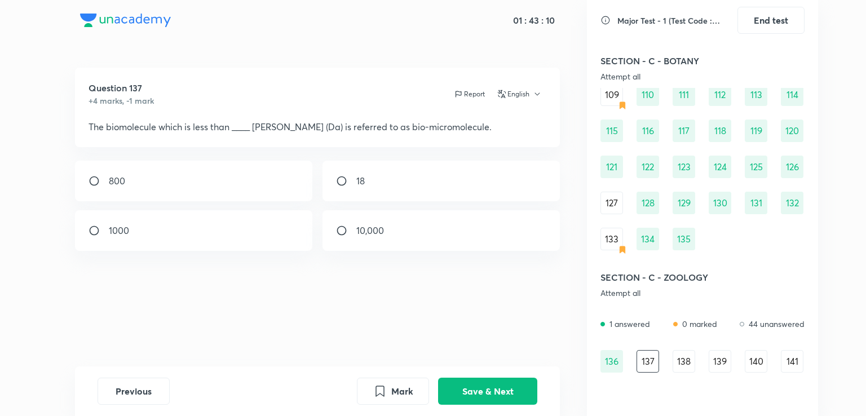
click at [253, 168] on div "800" at bounding box center [194, 181] width 238 height 41
radio input "true"
click at [496, 384] on button "Save & Next" at bounding box center [487, 390] width 99 height 27
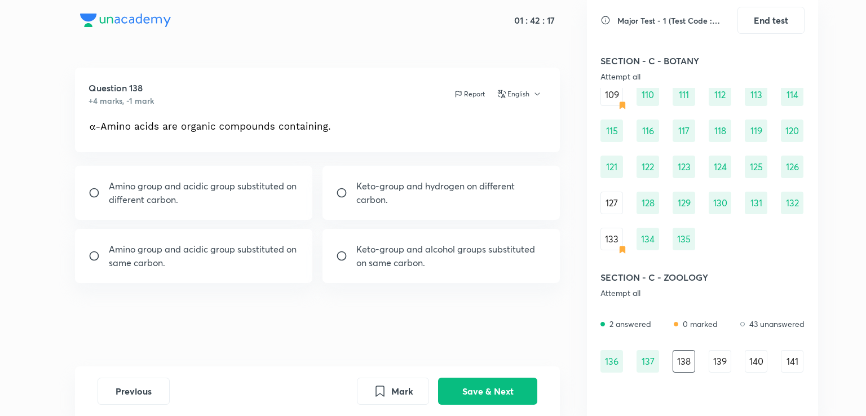
click at [254, 256] on p "Amino group and acidic group substituted on same carbon." at bounding box center [204, 256] width 191 height 27
radio input "true"
click at [489, 394] on button "Save & Next" at bounding box center [487, 390] width 99 height 27
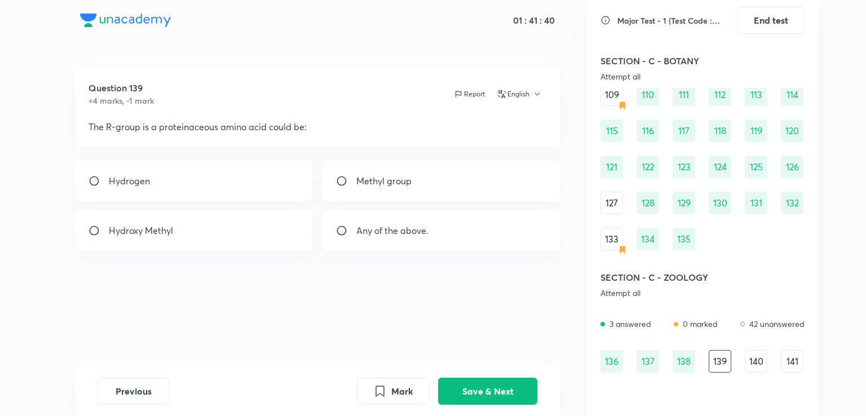
click at [345, 226] on input "radio" at bounding box center [346, 230] width 20 height 11
radio input "true"
click at [492, 389] on button "Save & Next" at bounding box center [487, 390] width 99 height 27
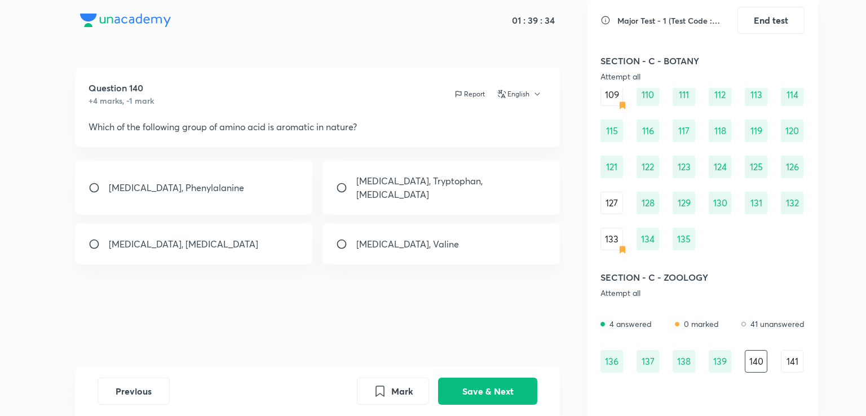
click at [258, 166] on div "[MEDICAL_DATA], Phenylalanine" at bounding box center [194, 188] width 238 height 54
radio input "true"
click at [481, 384] on button "Save & Next" at bounding box center [487, 390] width 99 height 27
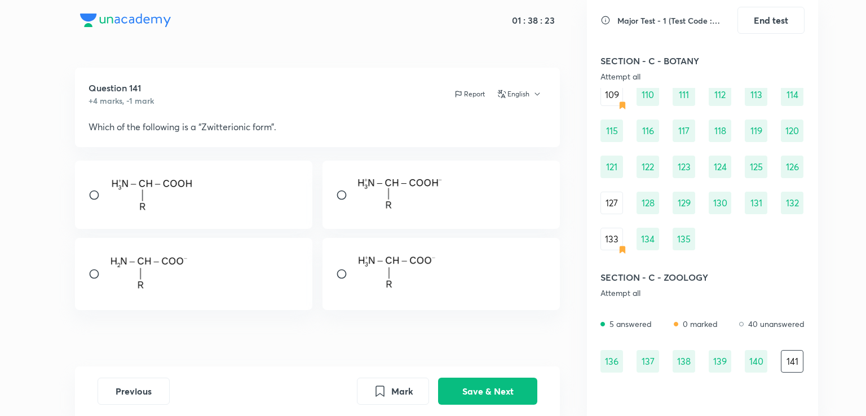
click at [347, 187] on div at bounding box center [442, 195] width 238 height 68
radio input "true"
click at [481, 390] on button "Save & Next" at bounding box center [487, 390] width 99 height 27
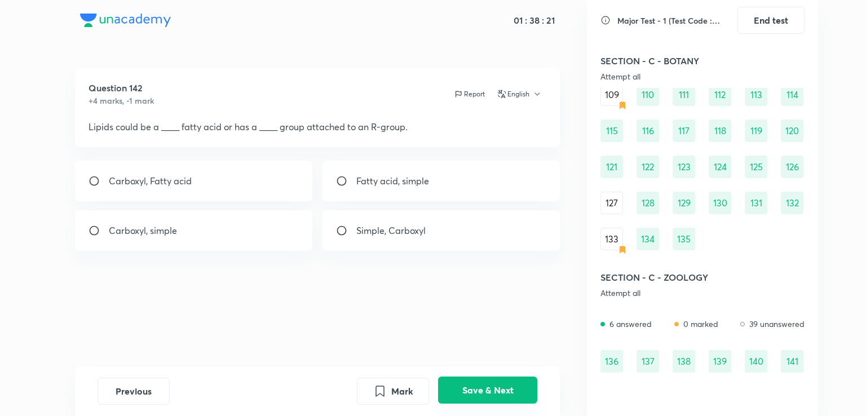
scroll to position [945, 0]
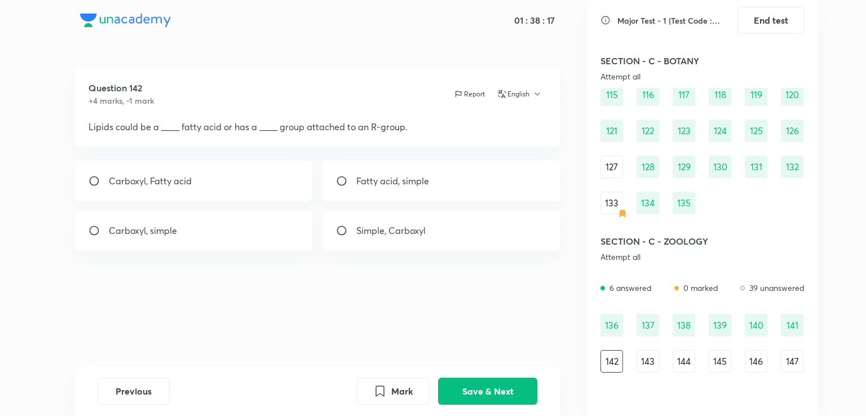
click at [834, 260] on div "01 : 38 : 17 Question 142 +4 marks, -1 mark Report English Lipids could be a __…" at bounding box center [433, 208] width 866 height 416
click at [812, 258] on div "Major Test - 1 (Test Code : 233101) End test SECTION - A - PHYSICS Attempt all …" at bounding box center [702, 208] width 231 height 416
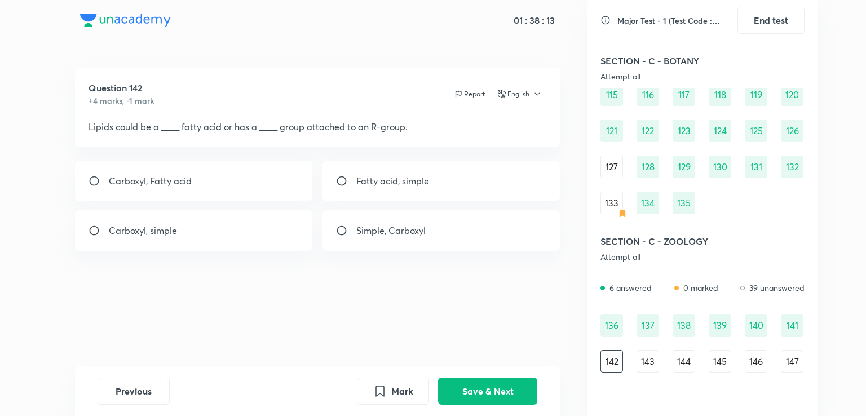
click at [812, 258] on div "Major Test - 1 (Test Code : 233101) End test SECTION - A - PHYSICS Attempt all …" at bounding box center [702, 208] width 231 height 416
click at [210, 230] on div "Carboxyl, simple" at bounding box center [194, 230] width 238 height 41
radio input "true"
click at [492, 384] on button "Save & Next" at bounding box center [487, 390] width 99 height 27
click at [345, 231] on input "radio" at bounding box center [346, 230] width 20 height 11
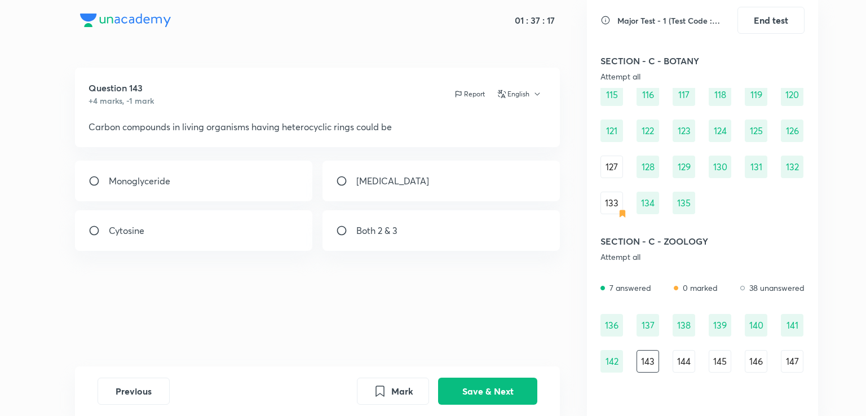
radio input "true"
click at [494, 382] on button "Save & Next" at bounding box center [487, 390] width 99 height 27
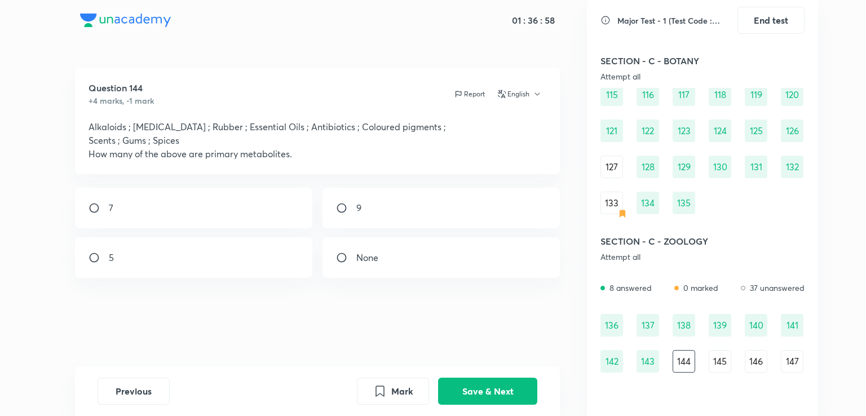
click at [389, 257] on div "None" at bounding box center [442, 257] width 238 height 41
radio input "true"
click at [503, 387] on button "Save & Next" at bounding box center [487, 390] width 99 height 27
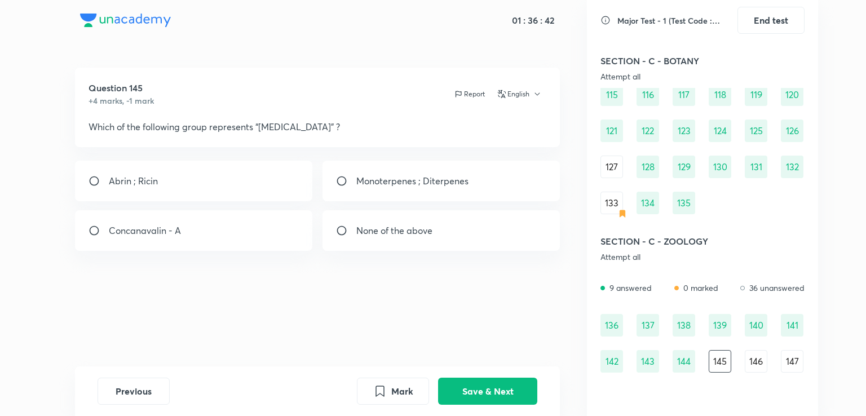
click at [342, 226] on input "radio" at bounding box center [346, 230] width 20 height 11
radio input "true"
click at [487, 380] on button "Save & Next" at bounding box center [487, 390] width 99 height 27
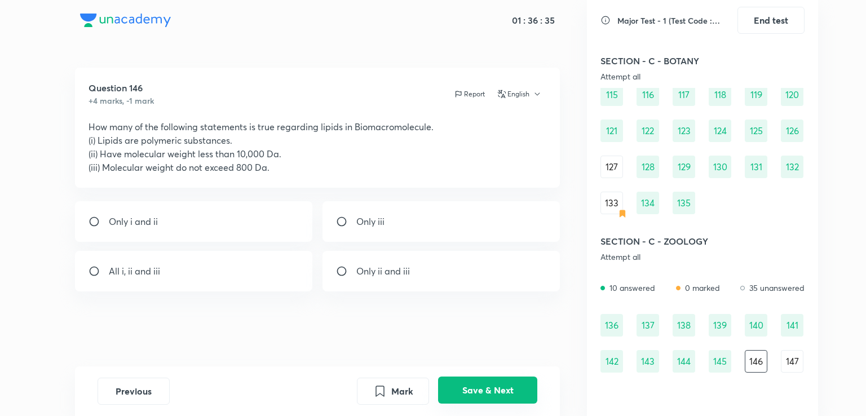
click at [482, 389] on button "Save & Next" at bounding box center [487, 390] width 99 height 27
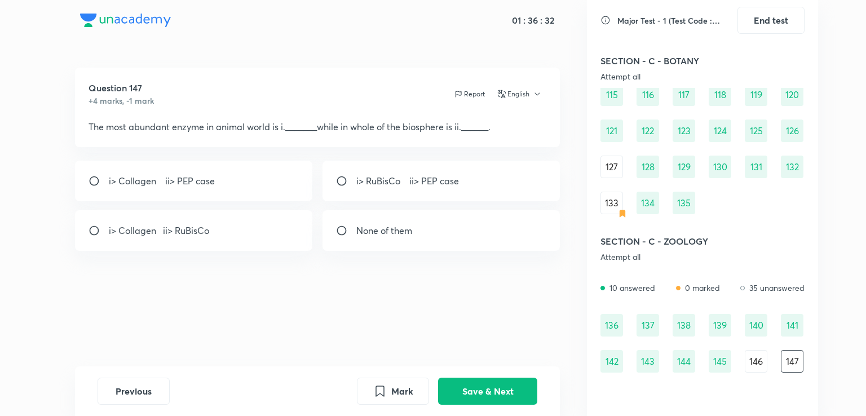
click at [761, 357] on div "146" at bounding box center [756, 361] width 23 height 23
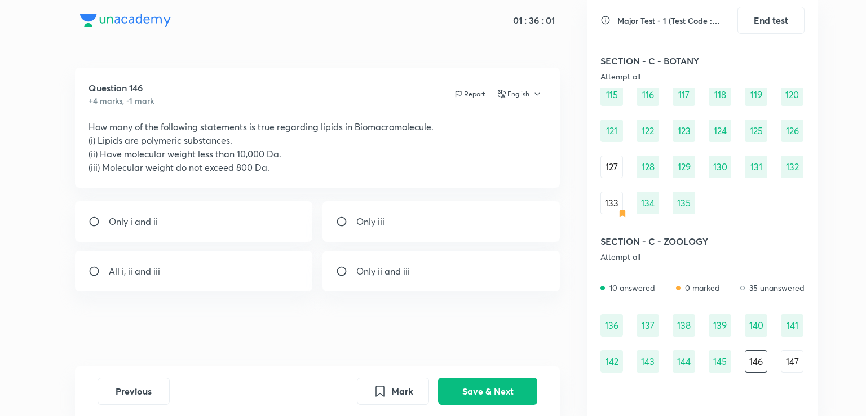
click at [361, 272] on p "Only ii and iii" at bounding box center [384, 272] width 54 height 14
radio input "true"
click at [457, 384] on button "Save & Next" at bounding box center [487, 390] width 99 height 27
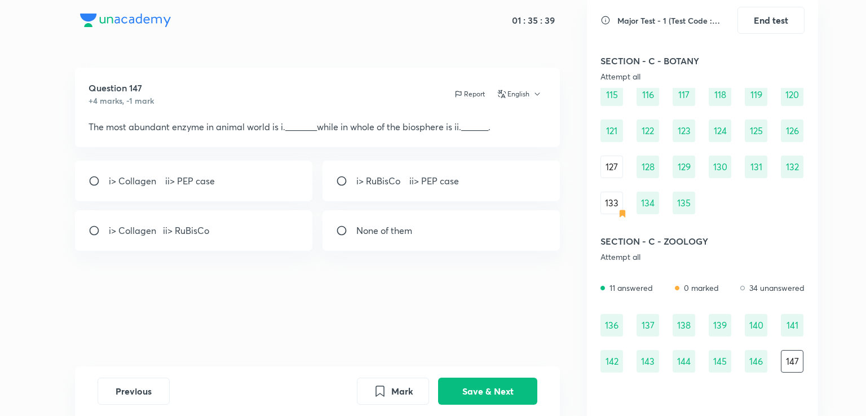
click at [209, 216] on div "i> Collagen ii> RuBisCo" at bounding box center [194, 230] width 238 height 41
radio input "true"
click at [498, 391] on button "Save & Next" at bounding box center [487, 390] width 99 height 27
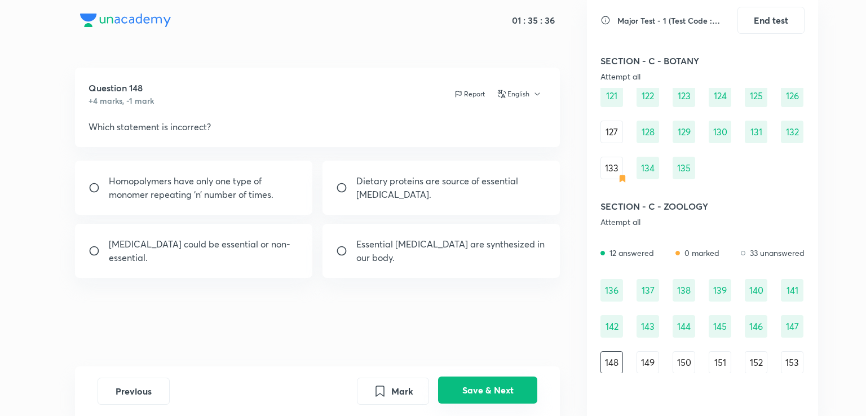
scroll to position [981, 0]
click at [485, 384] on button "Save & Next" at bounding box center [487, 390] width 99 height 27
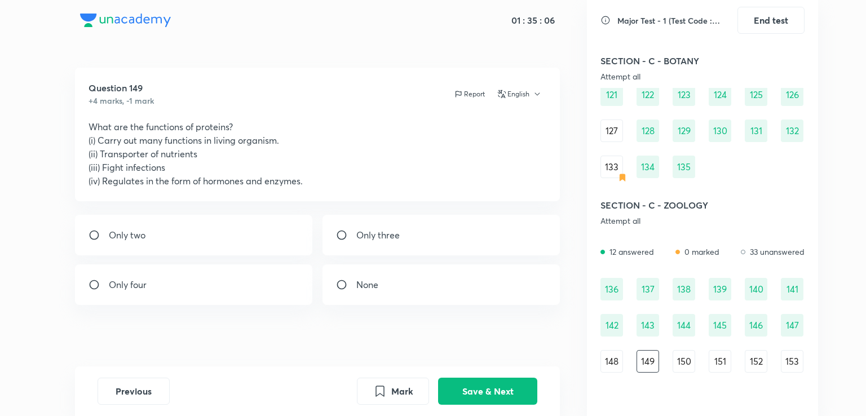
click at [144, 279] on p "Only four" at bounding box center [128, 285] width 38 height 14
radio input "true"
click at [502, 384] on button "Save & Next" at bounding box center [487, 390] width 99 height 27
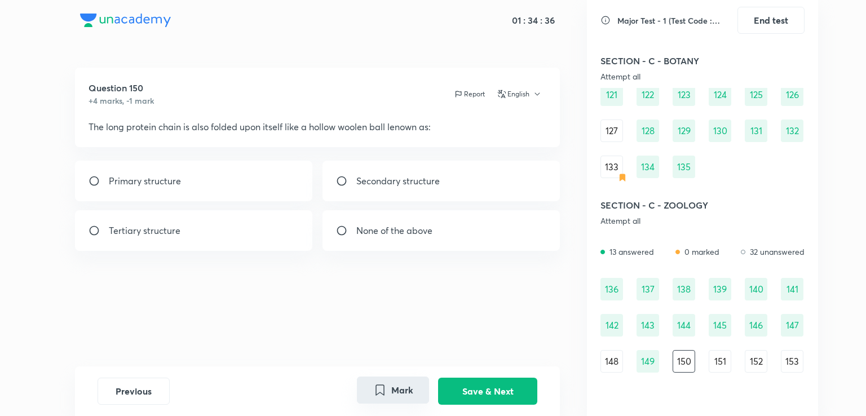
click at [389, 391] on button "Mark" at bounding box center [393, 390] width 72 height 27
click at [257, 231] on div "Tertiary structure" at bounding box center [194, 230] width 238 height 41
radio input "true"
click at [497, 393] on button "Save & Next" at bounding box center [487, 390] width 99 height 27
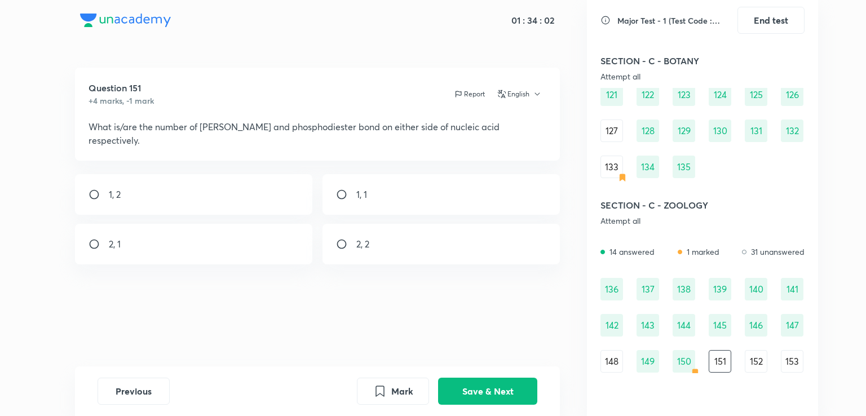
click at [368, 179] on div "1, 1" at bounding box center [442, 194] width 238 height 41
radio input "true"
click at [460, 382] on button "Save & Next" at bounding box center [487, 390] width 99 height 27
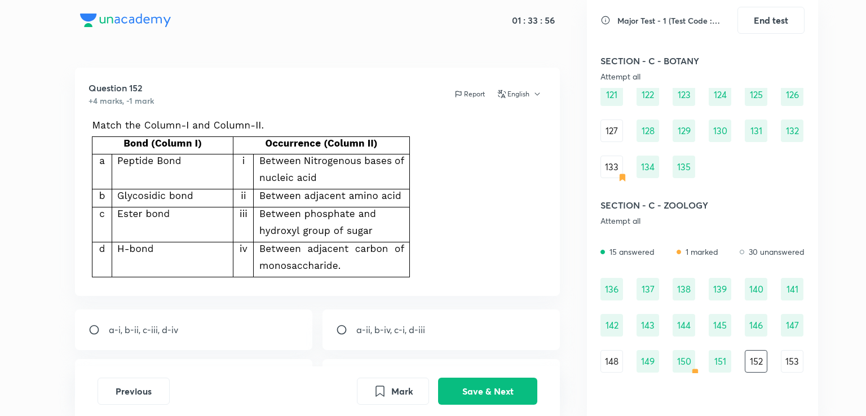
click at [811, 336] on div "Major Test - 1 (Test Code : 233101) End test SECTION - A - PHYSICS Attempt all …" at bounding box center [702, 208] width 231 height 416
click at [565, 349] on div "Question 152 +4 marks, -1 mark Report English a-i, b-ii, c-iii, d-iv a-ii, b-iv…" at bounding box center [317, 268] width 539 height 400
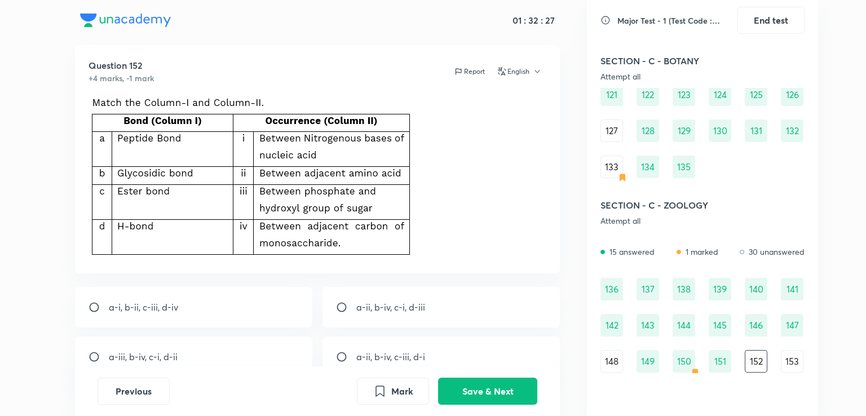
scroll to position [102, 0]
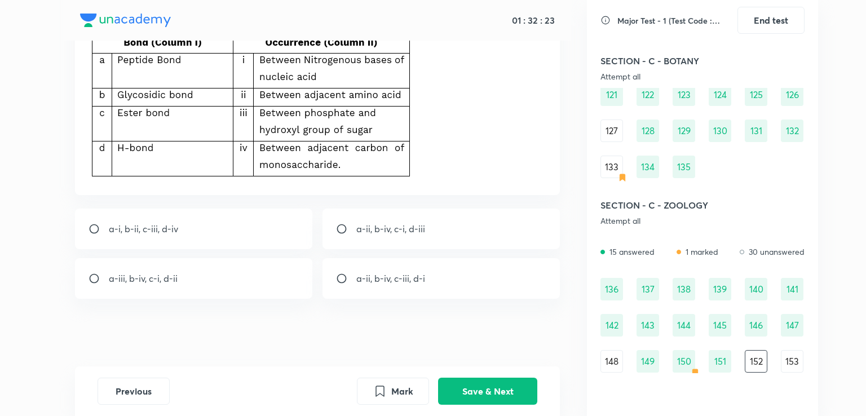
click at [445, 285] on div "a-ii, b-iv, c-iii, d-i" at bounding box center [442, 278] width 238 height 41
radio input "true"
click at [512, 382] on button "Save & Next" at bounding box center [487, 390] width 99 height 27
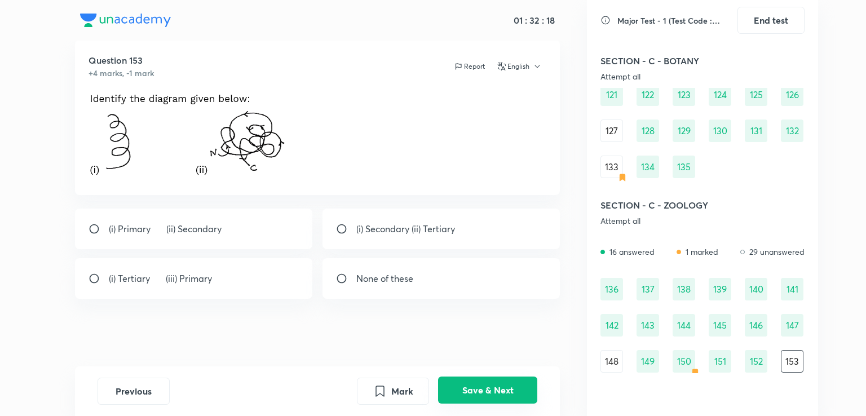
scroll to position [0, 0]
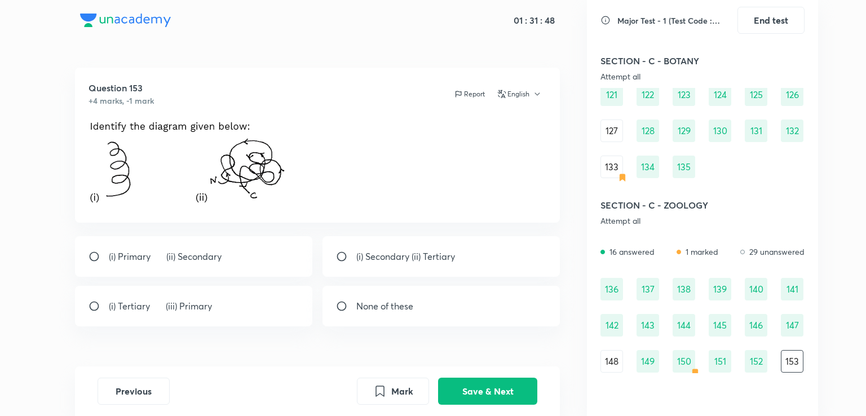
click at [394, 299] on div "None of these" at bounding box center [442, 306] width 238 height 41
radio input "true"
click at [468, 386] on button "Save & Next" at bounding box center [487, 390] width 99 height 27
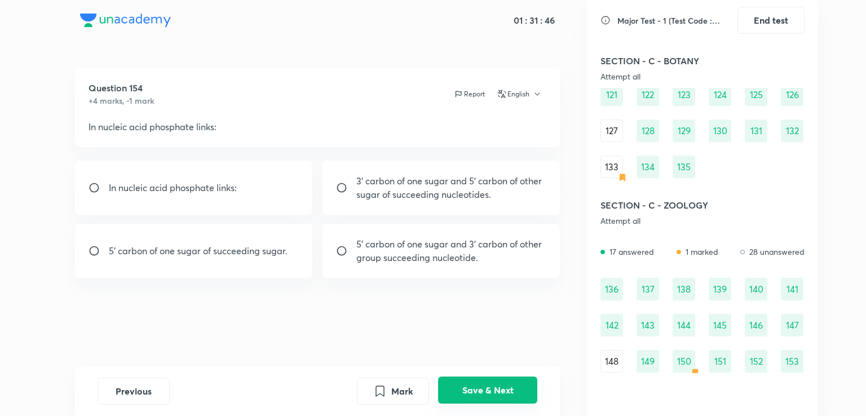
scroll to position [1017, 0]
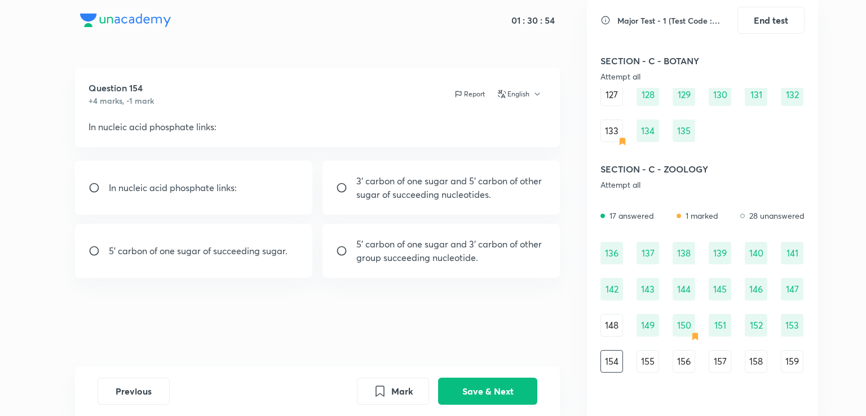
click at [371, 187] on p "3’ carbon of one sugar and 5’ carbon of other sugar of succeeding nucleotides." at bounding box center [452, 187] width 191 height 27
radio input "true"
click at [491, 386] on button "Save & Next" at bounding box center [487, 390] width 99 height 27
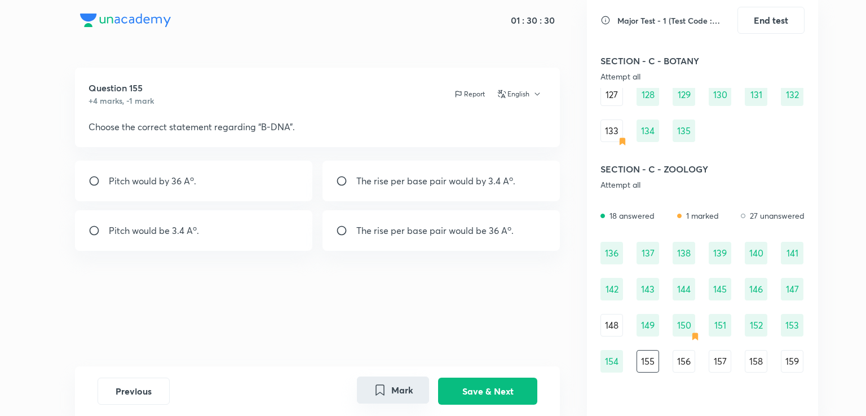
click at [390, 384] on button "Mark" at bounding box center [393, 390] width 72 height 27
click at [509, 390] on button "Save & Next" at bounding box center [487, 390] width 99 height 27
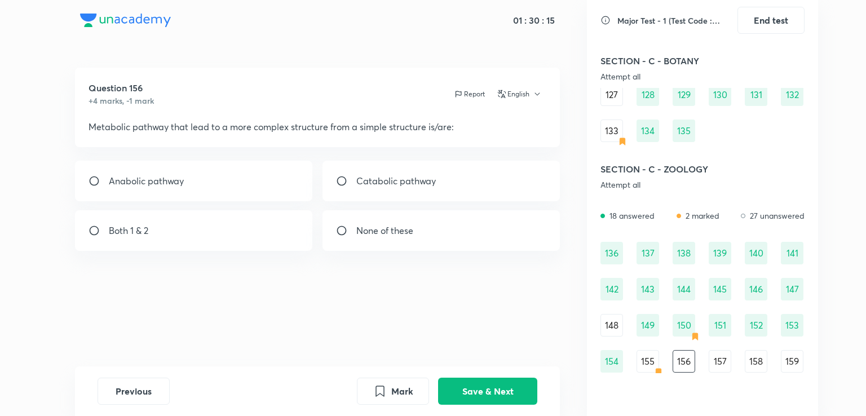
click at [262, 222] on div "Both 1 & 2" at bounding box center [194, 230] width 238 height 41
radio input "true"
click at [460, 387] on button "Save & Next" at bounding box center [487, 390] width 99 height 27
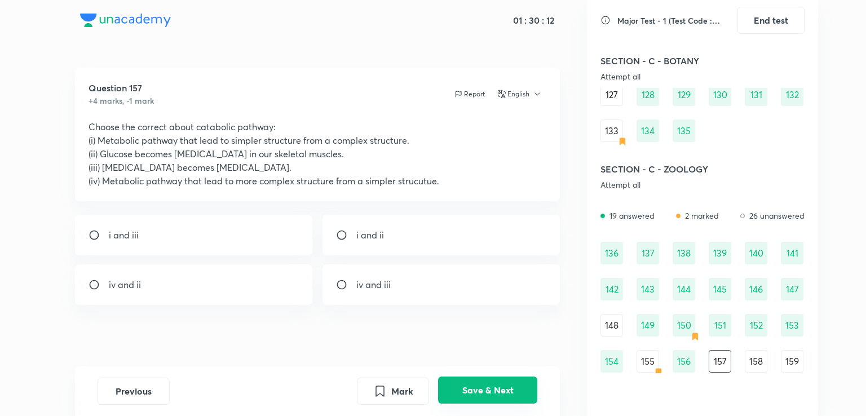
click at [460, 387] on button "Save & Next" at bounding box center [487, 390] width 99 height 27
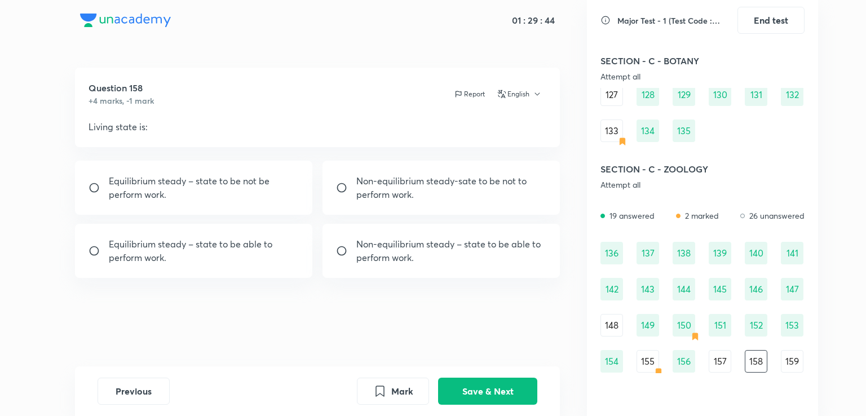
click at [410, 248] on p "Non-equilibrium steady – state to be able to perform work." at bounding box center [452, 250] width 191 height 27
radio input "true"
click at [501, 377] on button "Save & Next" at bounding box center [487, 390] width 99 height 27
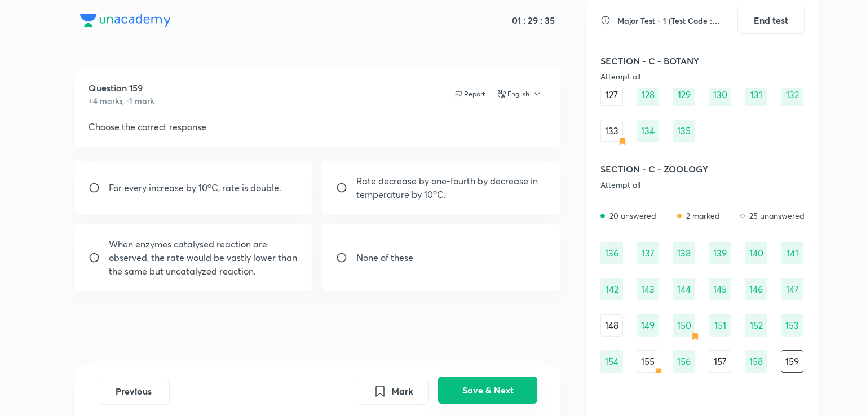
click at [494, 382] on button "Save & Next" at bounding box center [487, 390] width 99 height 27
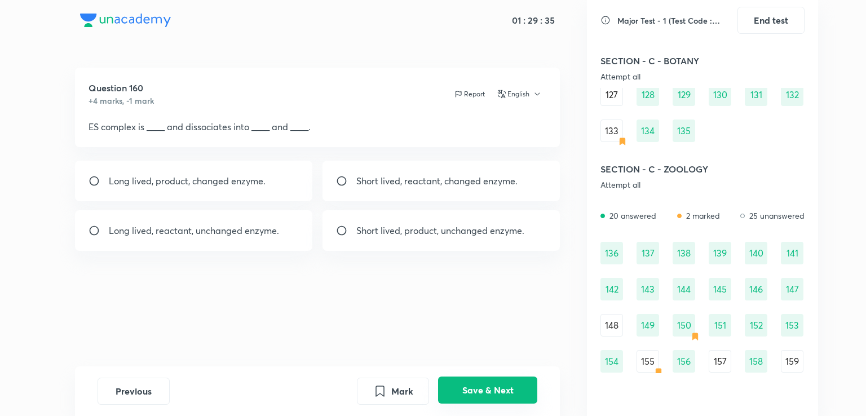
scroll to position [1053, 0]
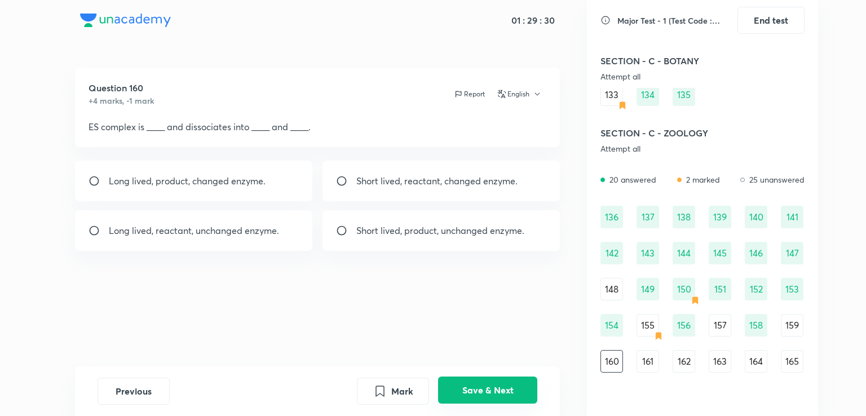
click at [494, 382] on button "Save & Next" at bounding box center [487, 390] width 99 height 27
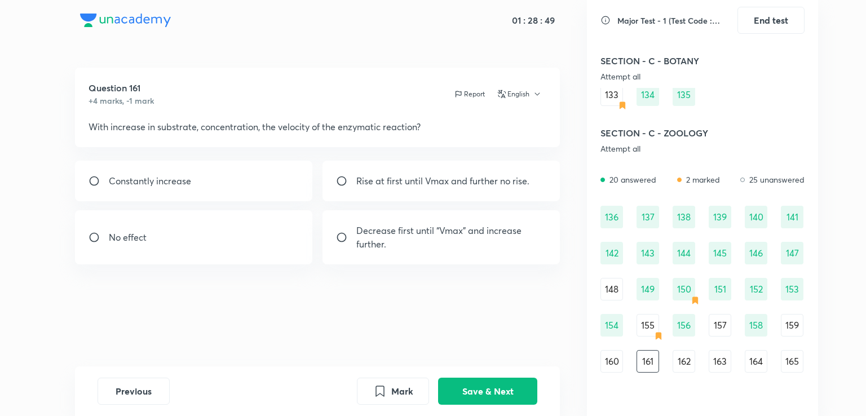
click at [424, 175] on p "Rise at first until Vmax and further no rise." at bounding box center [443, 181] width 173 height 14
radio input "true"
click at [513, 384] on button "Save & Next" at bounding box center [487, 390] width 99 height 27
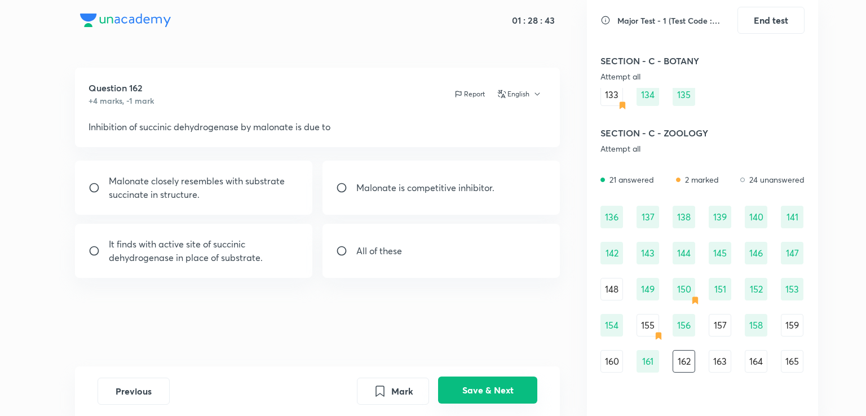
click at [485, 380] on button "Save & Next" at bounding box center [487, 390] width 99 height 27
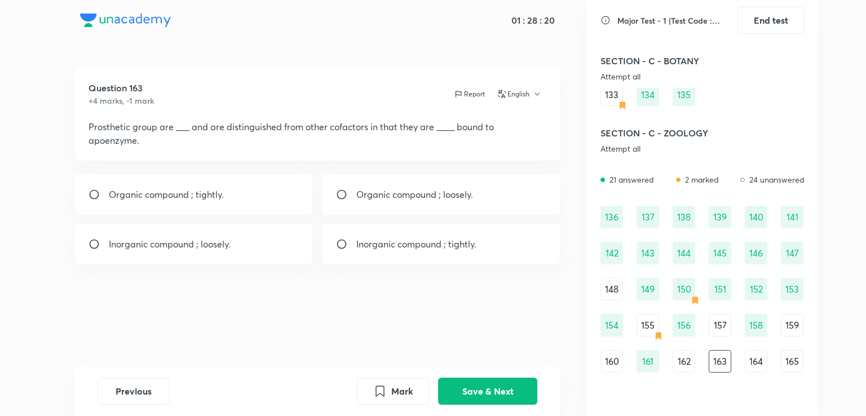
click at [258, 197] on div "Organic compound ; tightly." at bounding box center [194, 194] width 238 height 41
radio input "true"
click at [509, 386] on button "Save & Next" at bounding box center [487, 390] width 99 height 27
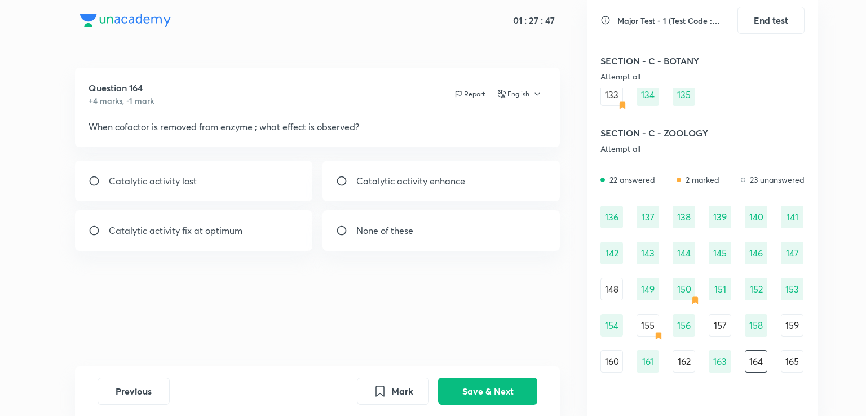
click at [228, 178] on div "Catalytic activity lost" at bounding box center [194, 181] width 238 height 41
radio input "true"
click at [498, 382] on button "Save & Next" at bounding box center [487, 390] width 99 height 27
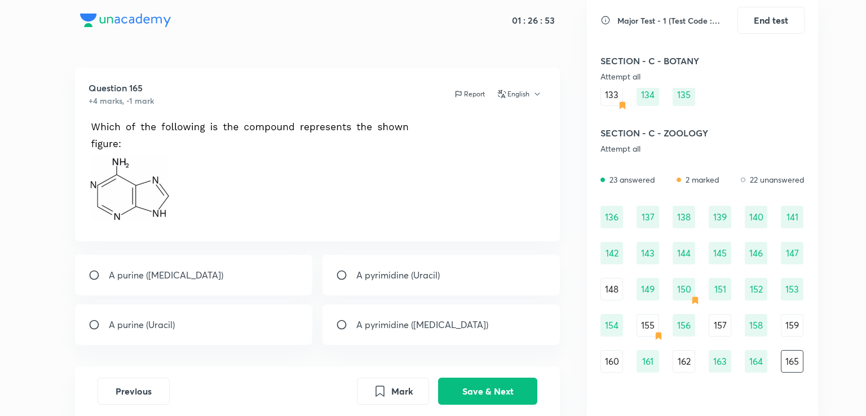
click at [244, 269] on div "A purine ([MEDICAL_DATA])" at bounding box center [194, 275] width 238 height 41
radio input "true"
click at [487, 380] on button "Save & Next" at bounding box center [487, 390] width 99 height 27
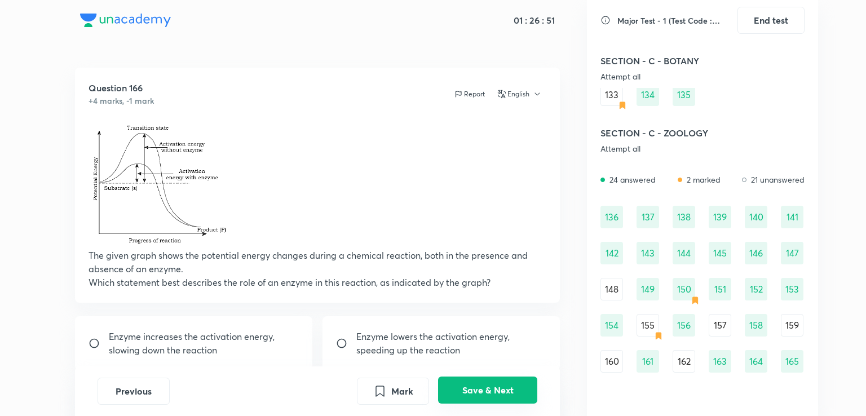
scroll to position [1089, 0]
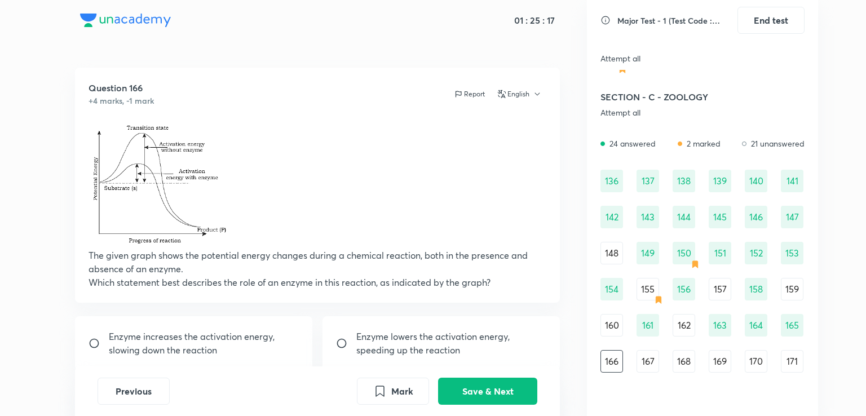
click at [435, 337] on p "Enzyme lowers the activation energy, speeding up the reaction" at bounding box center [452, 343] width 191 height 27
radio input "true"
click at [482, 387] on button "Save & Next" at bounding box center [487, 390] width 99 height 27
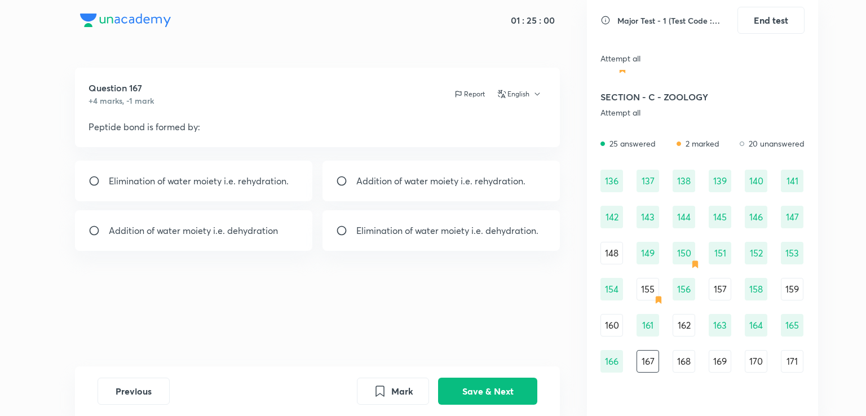
click at [360, 223] on div "Elimination of water moiety i.e. dehydration." at bounding box center [442, 230] width 238 height 41
radio input "true"
click at [393, 390] on button "Mark" at bounding box center [393, 390] width 72 height 27
click at [472, 384] on button "Save & Next" at bounding box center [487, 390] width 99 height 27
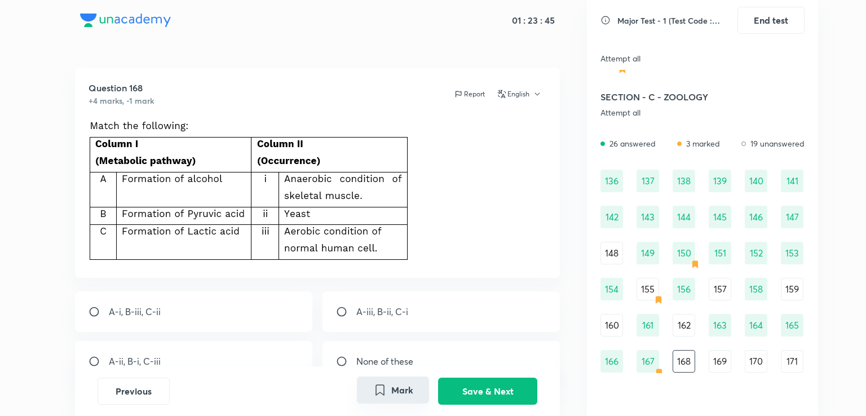
click at [389, 388] on button "Mark" at bounding box center [393, 390] width 72 height 27
click at [499, 382] on button "Save & Next" at bounding box center [487, 390] width 99 height 27
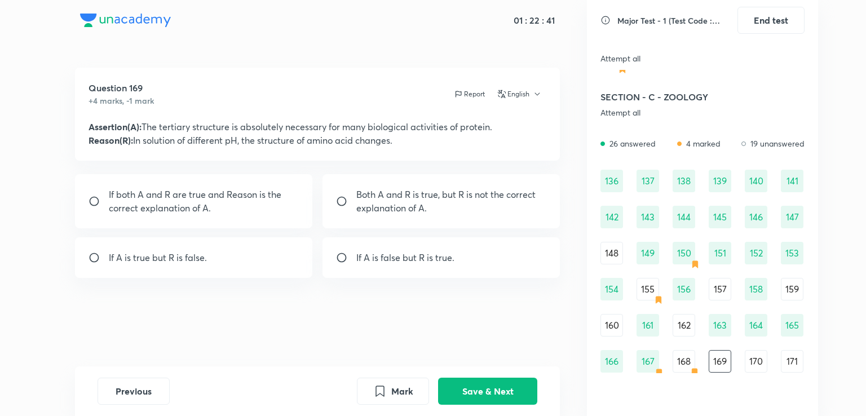
click at [808, 350] on div "Major Test - 1 (Test Code : 233101) End test SECTION - A - PHYSICS Attempt all …" at bounding box center [702, 208] width 231 height 416
click at [532, 213] on p "Both A and R is true, but R is not the correct explanation of A." at bounding box center [452, 201] width 191 height 27
radio input "true"
click at [483, 386] on button "Save & Next" at bounding box center [487, 390] width 99 height 27
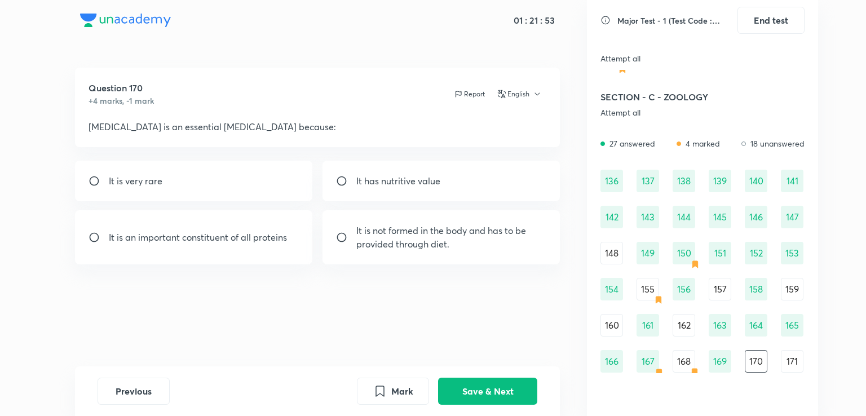
click at [342, 235] on input "radio" at bounding box center [346, 237] width 20 height 11
radio input "true"
click at [501, 382] on button "Save & Next" at bounding box center [487, 390] width 99 height 27
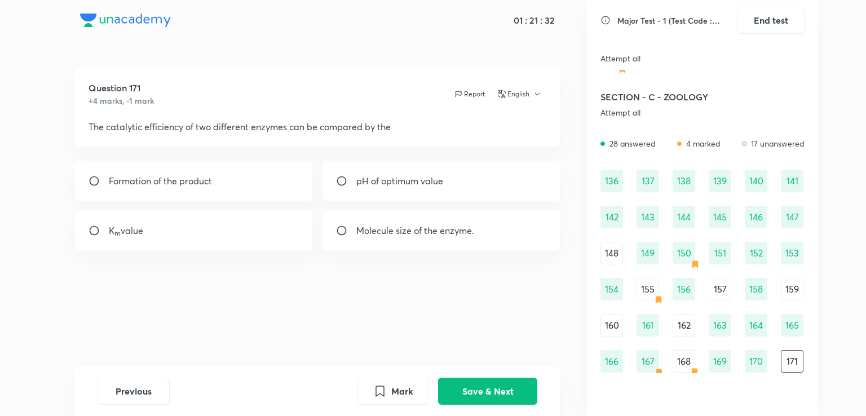
click at [245, 221] on div "K m value" at bounding box center [194, 230] width 238 height 41
radio input "true"
click at [492, 383] on button "Save & Next" at bounding box center [487, 390] width 99 height 27
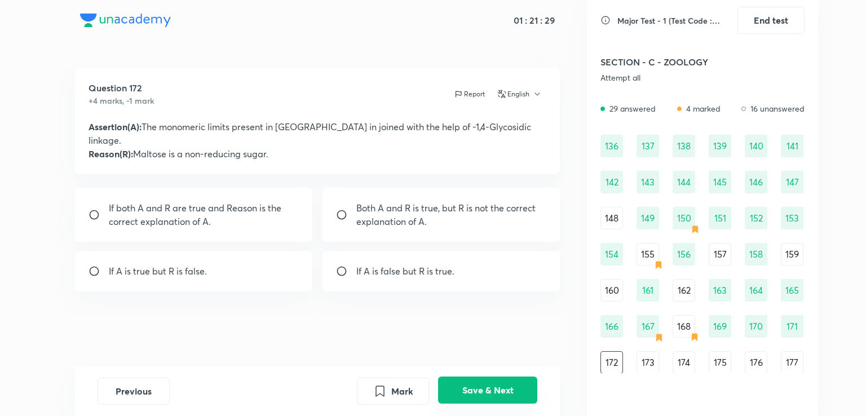
scroll to position [1125, 0]
click at [250, 261] on div "If A is true but R is false." at bounding box center [194, 271] width 238 height 41
radio input "true"
click at [487, 389] on button "Save & Next" at bounding box center [487, 390] width 99 height 27
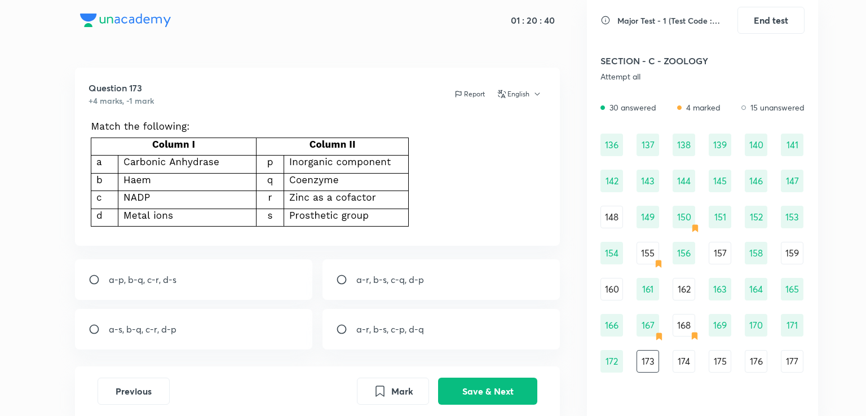
click at [408, 274] on p "a-r, b-s, c-q, d-p" at bounding box center [391, 280] width 68 height 14
radio input "true"
click at [473, 391] on button "Save & Next" at bounding box center [487, 390] width 99 height 27
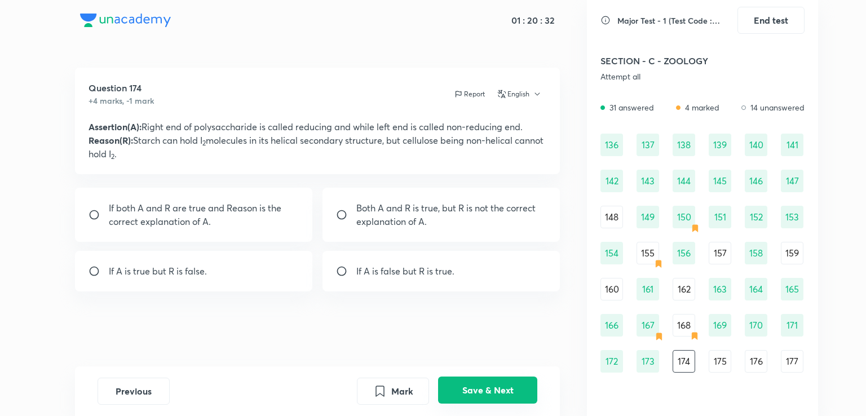
click at [472, 385] on button "Save & Next" at bounding box center [487, 390] width 99 height 27
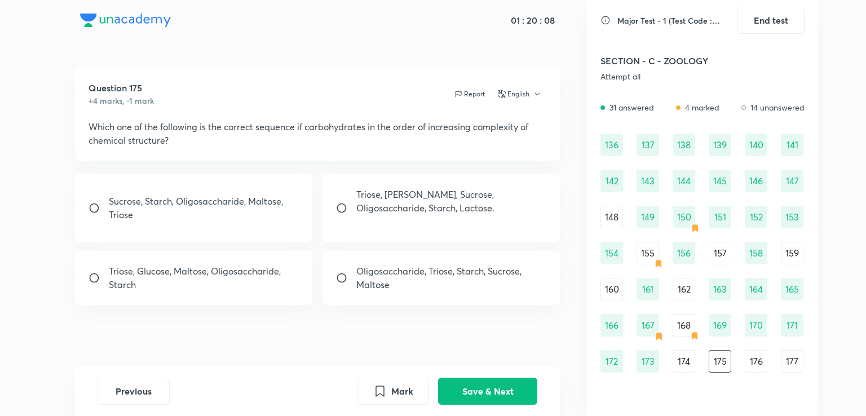
click at [263, 292] on div "Triose, Glucose, Maltose, Oligosaccharide, Starch" at bounding box center [194, 278] width 238 height 54
radio input "true"
click at [404, 200] on p "Triose, [PERSON_NAME], Sucrose, Oligosaccharide, Starch, Lactose." at bounding box center [452, 201] width 191 height 27
radio input "true"
radio input "false"
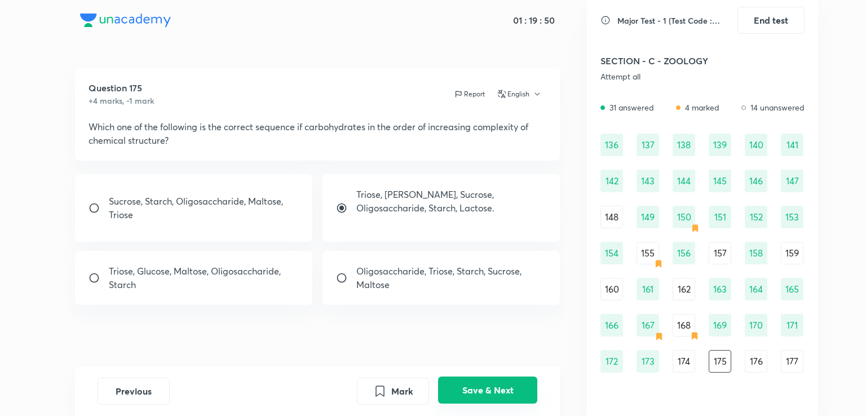
click at [486, 393] on button "Save & Next" at bounding box center [487, 390] width 99 height 27
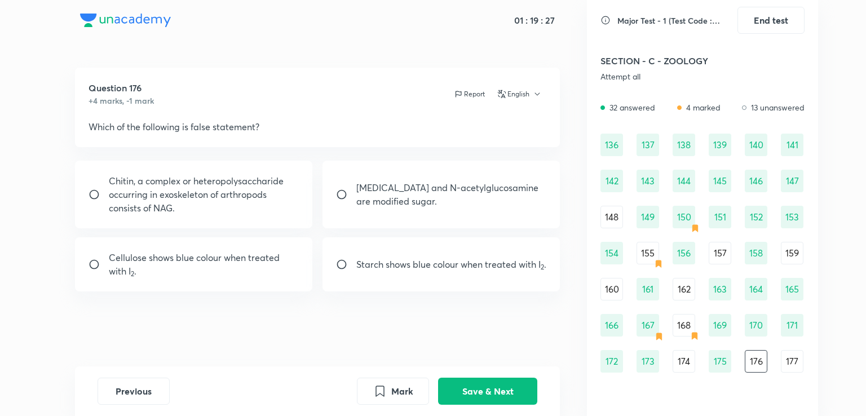
click at [258, 271] on p "Cellulose shows blue colour when treated with I 2 ." at bounding box center [204, 264] width 191 height 27
radio input "true"
click at [468, 395] on button "Save & Next" at bounding box center [487, 390] width 99 height 27
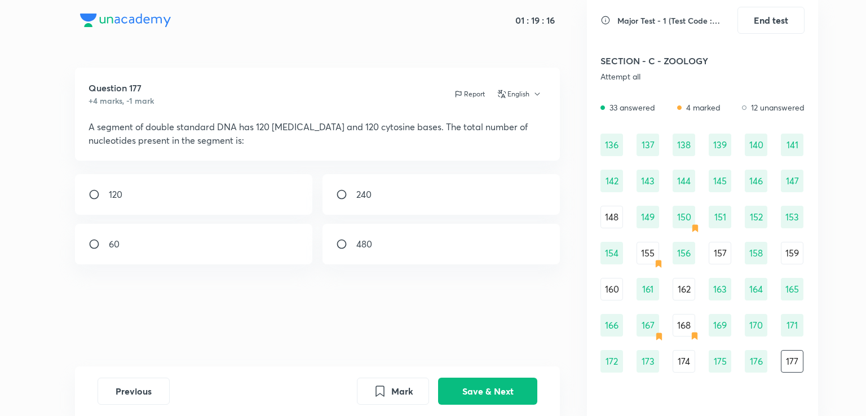
click at [514, 318] on div "Question 177 +4 marks, -1 mark Report English A segment of double standard DNA …" at bounding box center [317, 217] width 539 height 299
click at [350, 235] on div "480" at bounding box center [442, 244] width 238 height 41
radio input "true"
click at [501, 389] on button "Save & Next" at bounding box center [487, 390] width 99 height 27
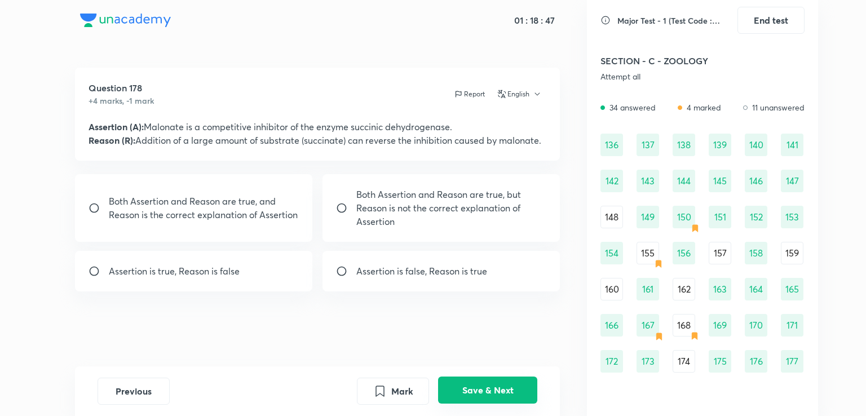
scroll to position [1161, 0]
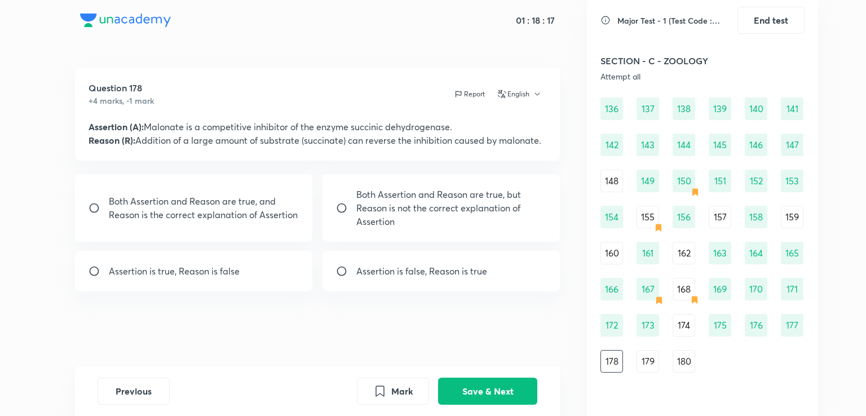
click at [269, 227] on div "Both Assertion and Reason are true, and Reason is the correct explanation of As…" at bounding box center [194, 208] width 238 height 68
radio input "true"
click at [527, 394] on button "Save & Next" at bounding box center [487, 390] width 99 height 27
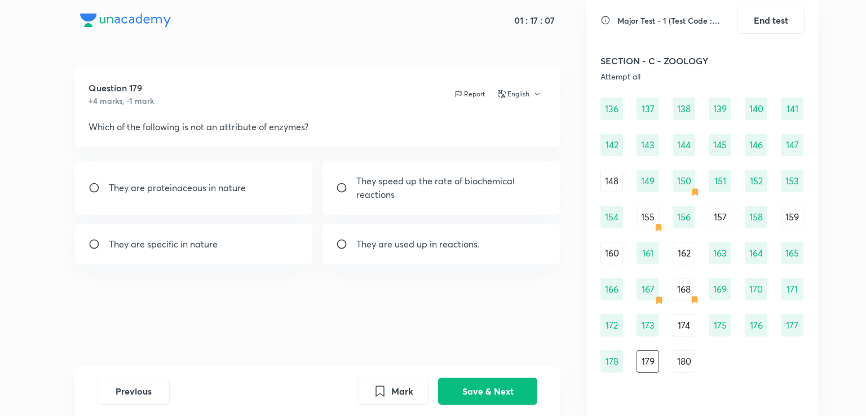
click at [415, 247] on p "They are used up in reactions." at bounding box center [419, 244] width 124 height 14
radio input "true"
click at [512, 395] on button "Save & Next" at bounding box center [487, 390] width 99 height 27
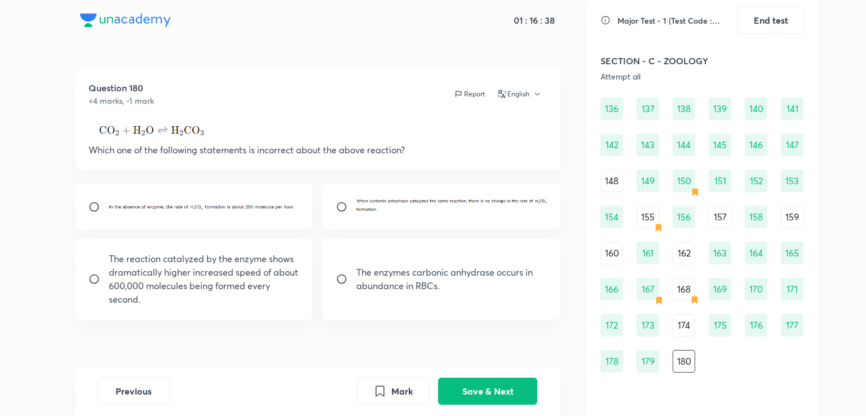
click at [372, 212] on img at bounding box center [452, 204] width 191 height 15
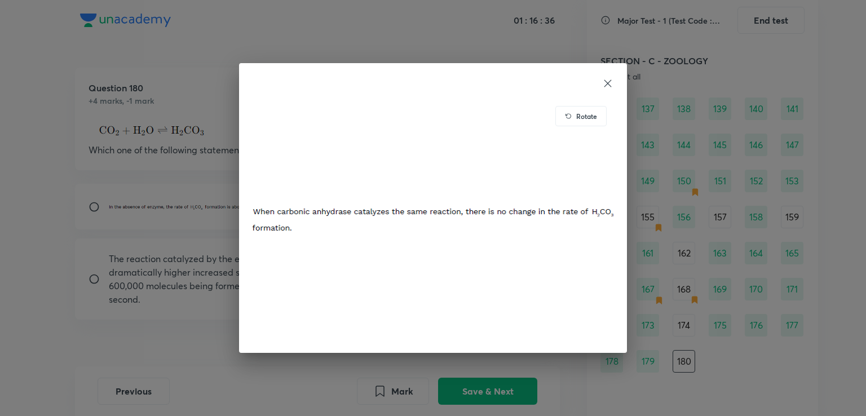
click at [610, 81] on icon at bounding box center [608, 83] width 7 height 7
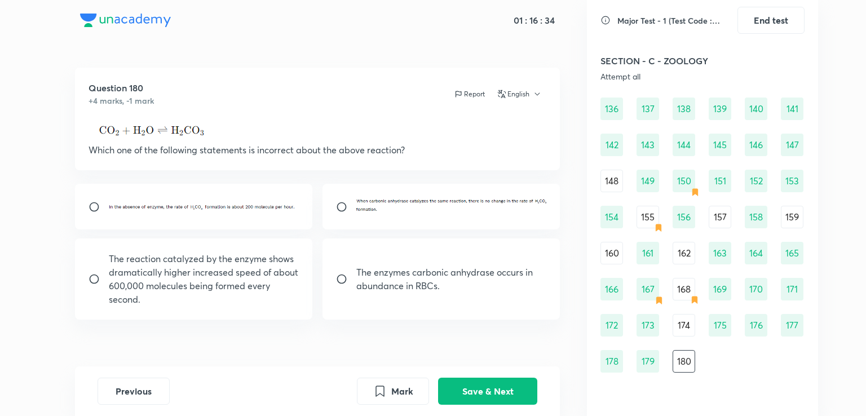
click at [338, 203] on input "radio" at bounding box center [346, 206] width 20 height 11
radio input "true"
click at [494, 385] on button "Save & Next" at bounding box center [487, 390] width 99 height 27
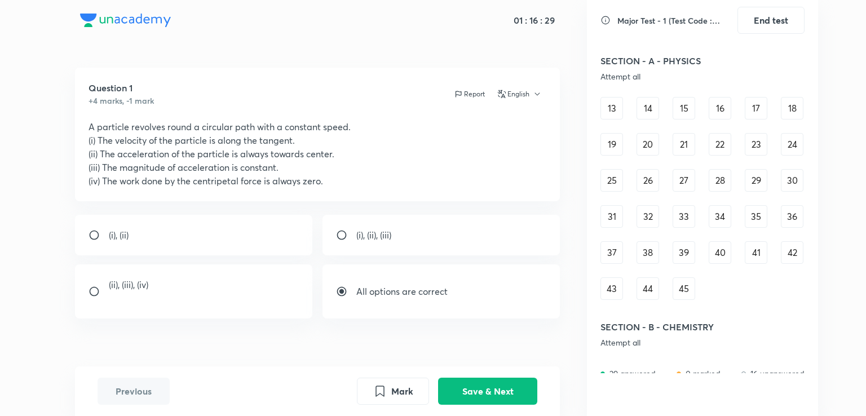
scroll to position [0, 0]
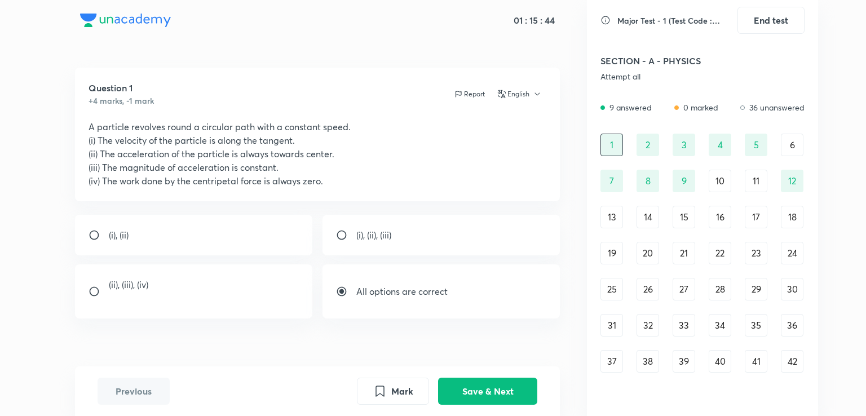
click at [615, 217] on div "13" at bounding box center [612, 217] width 23 height 23
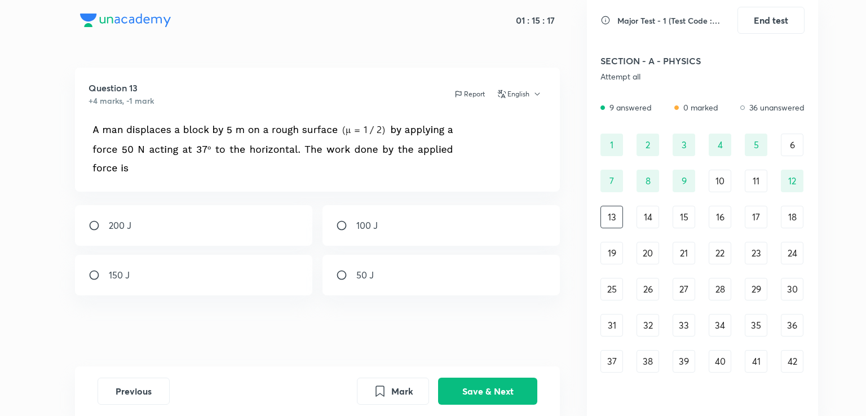
click at [813, 195] on div "Major Test - 1 (Test Code : 233101) End test SECTION - A - PHYSICS Attempt all …" at bounding box center [702, 208] width 231 height 416
click at [803, 94] on div "SECTION - A - PHYSICS Attempt all 9 answered 0 marked 36 unanswered 1 2 3 4 5 6…" at bounding box center [703, 228] width 204 height 362
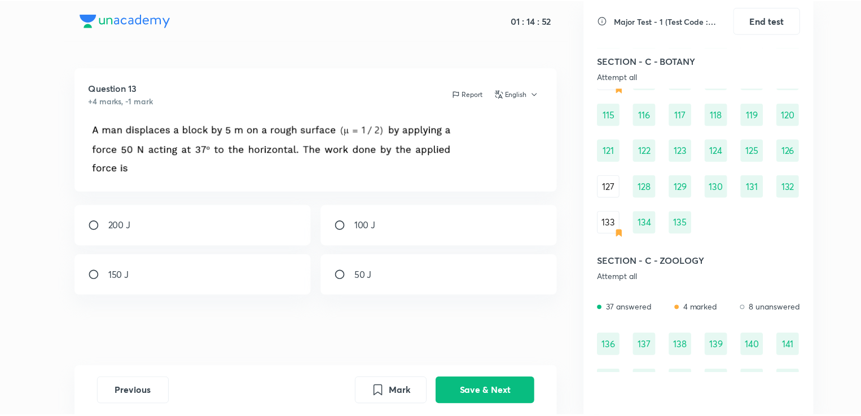
scroll to position [948, 0]
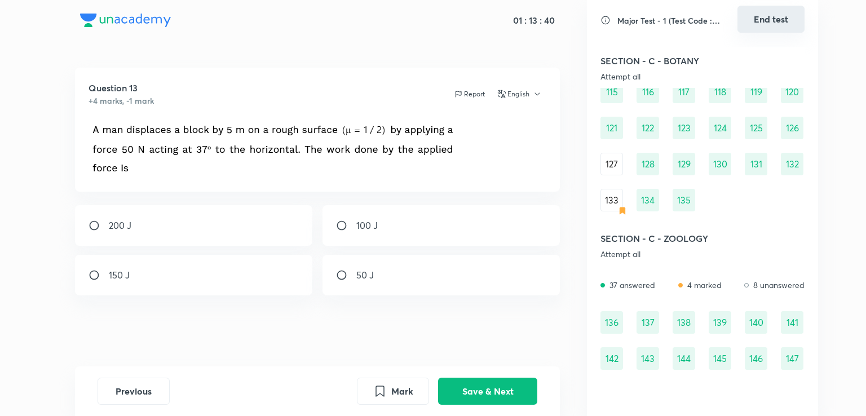
click at [765, 14] on button "End test" at bounding box center [771, 19] width 67 height 27
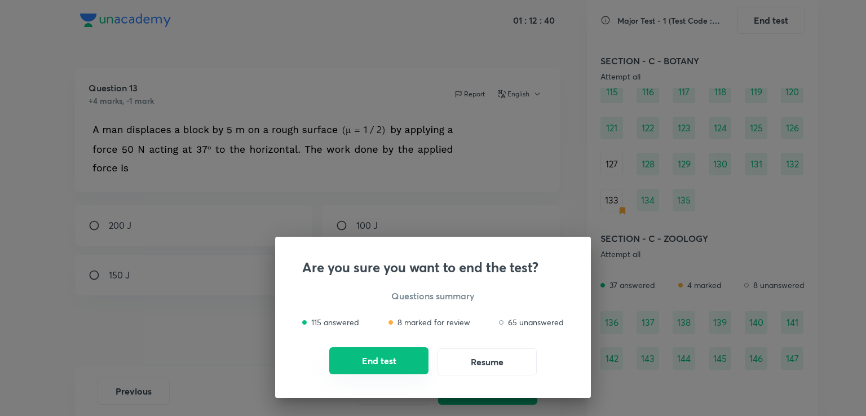
click at [414, 363] on button "End test" at bounding box center [378, 360] width 99 height 27
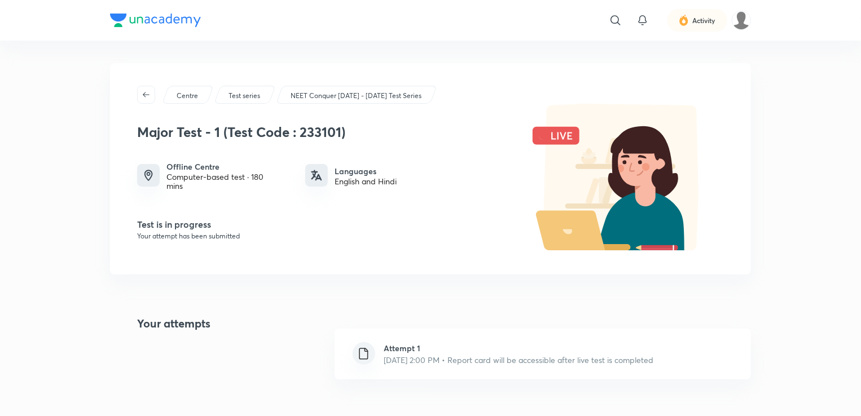
click at [192, 93] on p "Centre" at bounding box center [187, 96] width 21 height 10
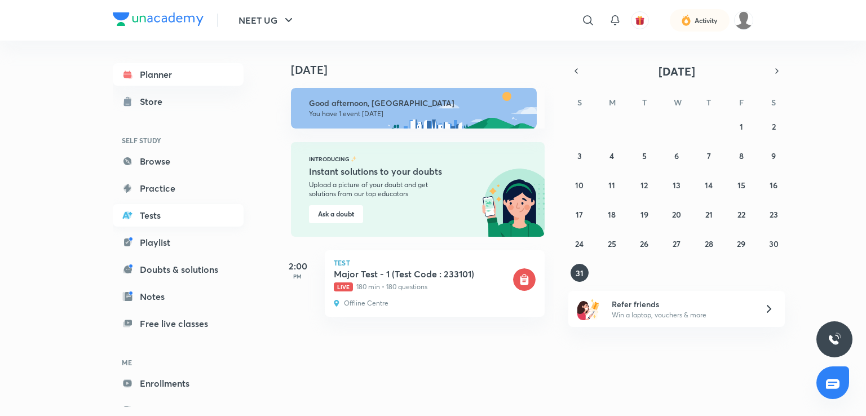
click at [162, 217] on link "Tests" at bounding box center [178, 215] width 131 height 23
click at [776, 67] on icon "button" at bounding box center [777, 71] width 9 height 10
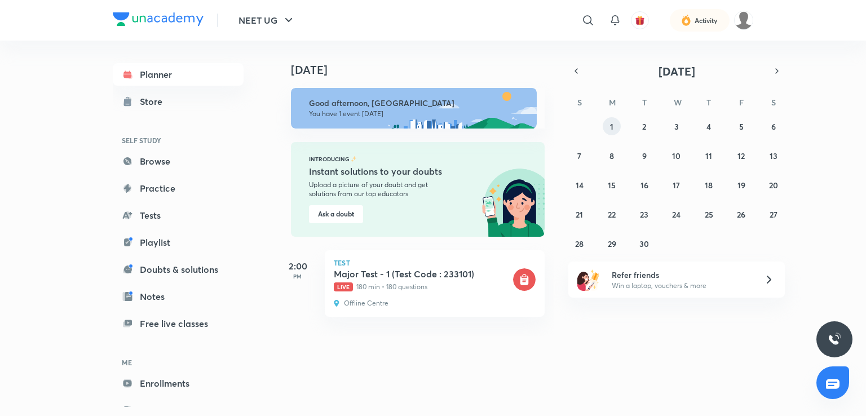
click at [608, 127] on button "1" at bounding box center [612, 126] width 18 height 18
